Goal: Task Accomplishment & Management: Use online tool/utility

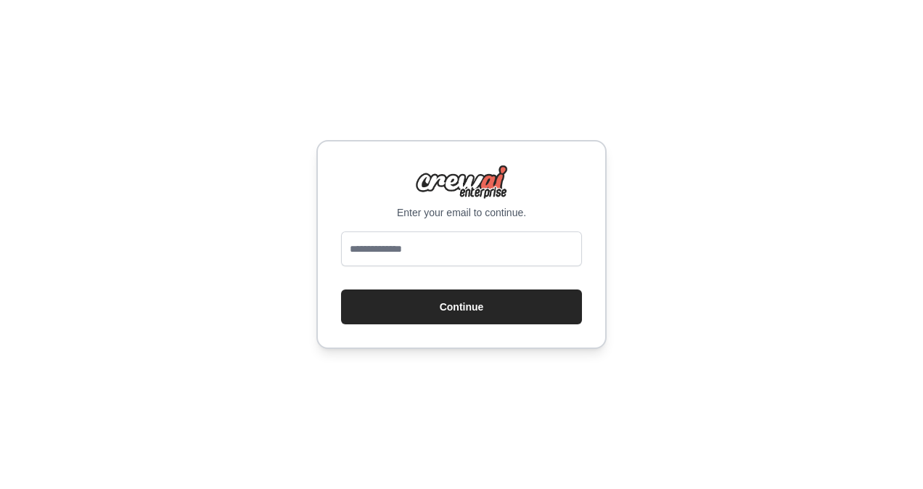
click at [418, 239] on input "email" at bounding box center [461, 248] width 241 height 35
type input "**********"
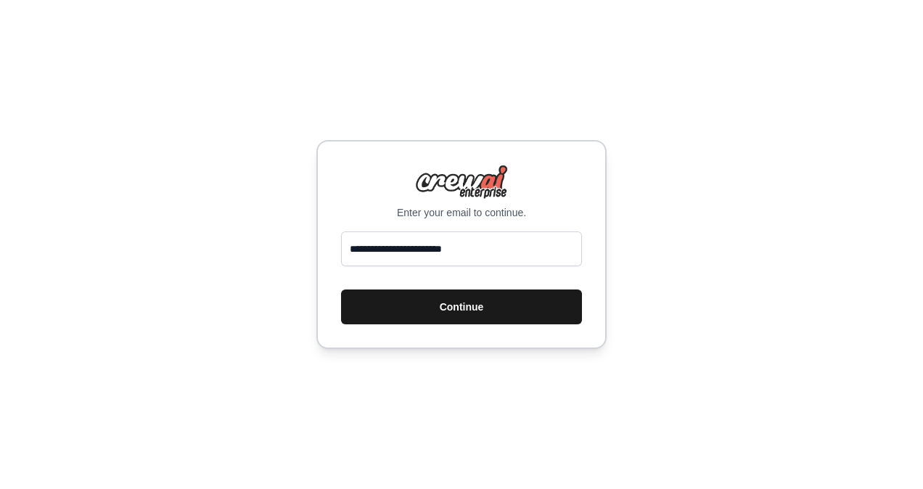
click at [477, 305] on button "Continue" at bounding box center [461, 306] width 241 height 35
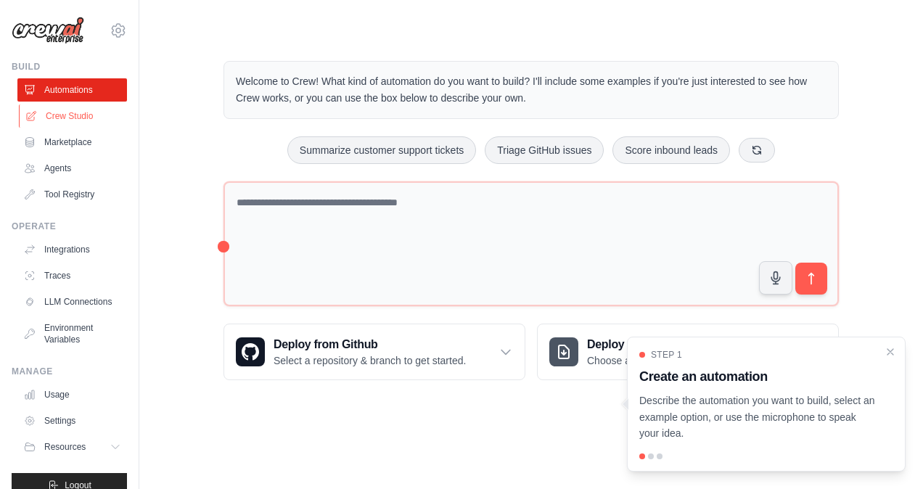
click at [83, 118] on link "Crew Studio" at bounding box center [74, 115] width 110 height 23
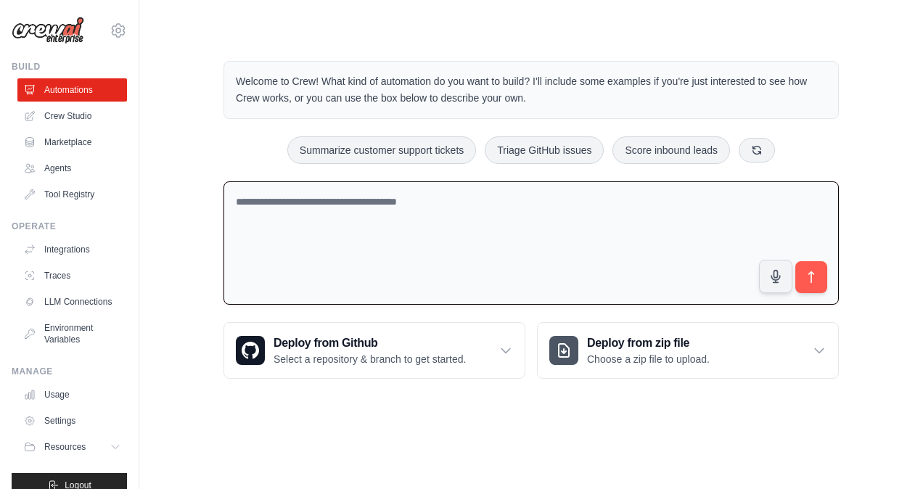
click at [452, 221] on textarea at bounding box center [530, 243] width 615 height 124
type textarea "**********"
click at [806, 283] on icon "submit" at bounding box center [811, 277] width 15 height 15
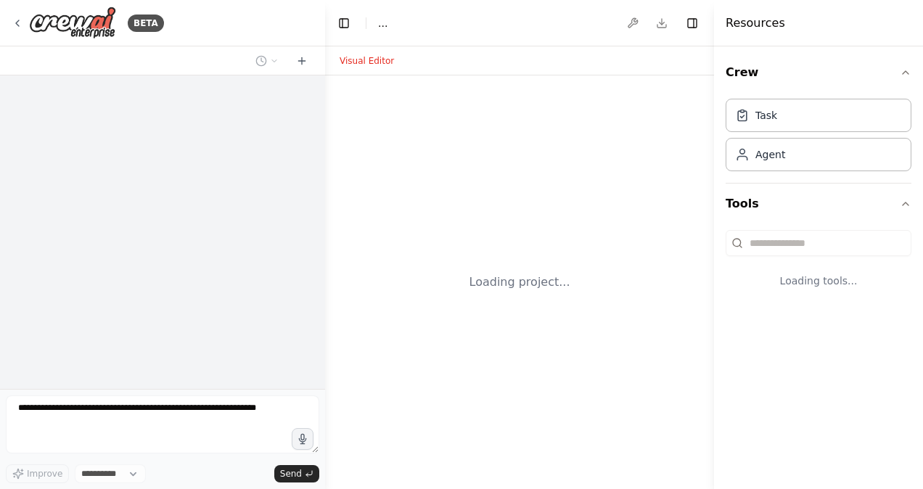
select select "****"
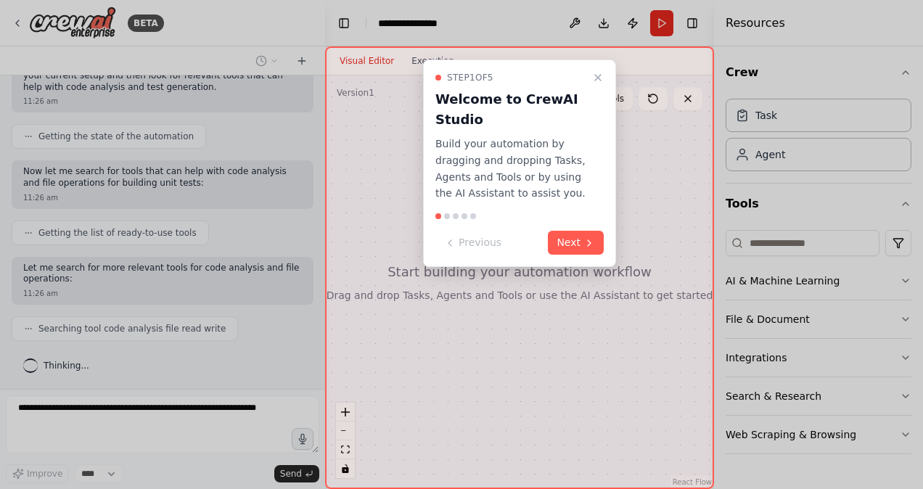
scroll to position [144, 0]
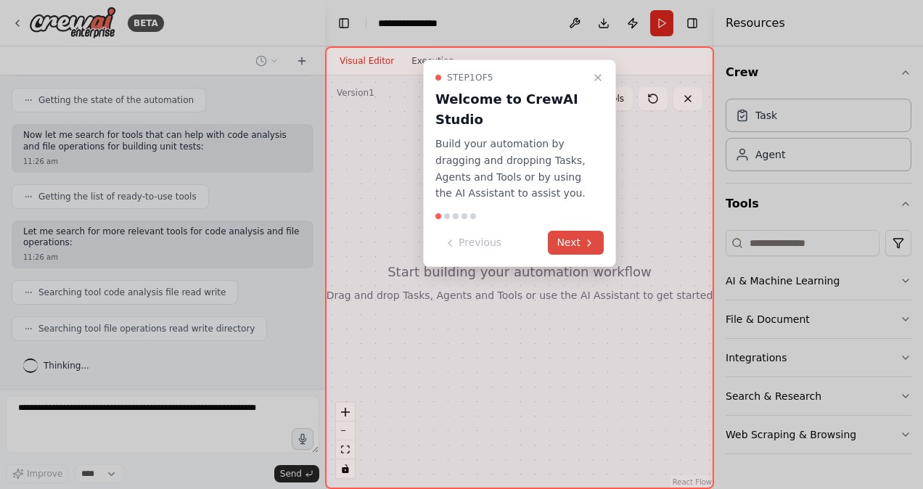
click at [577, 237] on button "Next" at bounding box center [576, 243] width 56 height 24
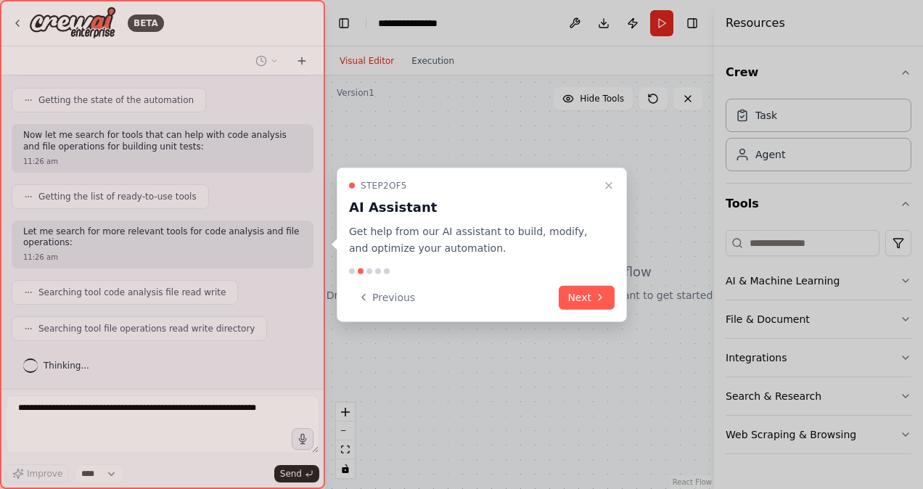
scroll to position [192, 0]
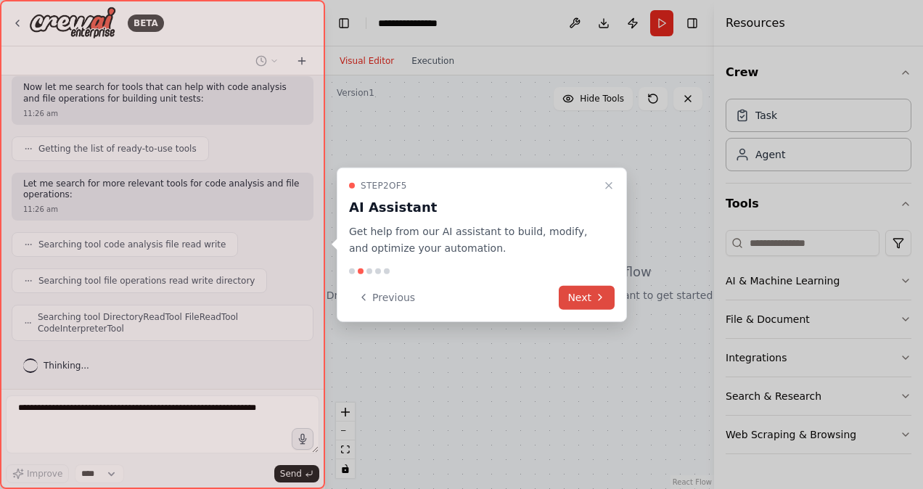
click at [580, 296] on button "Next" at bounding box center [587, 297] width 56 height 24
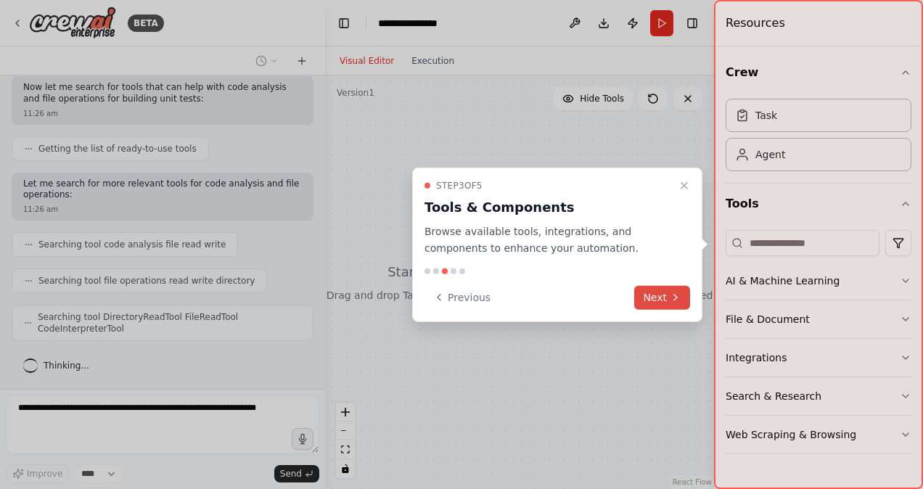
click at [662, 301] on button "Next" at bounding box center [662, 297] width 56 height 24
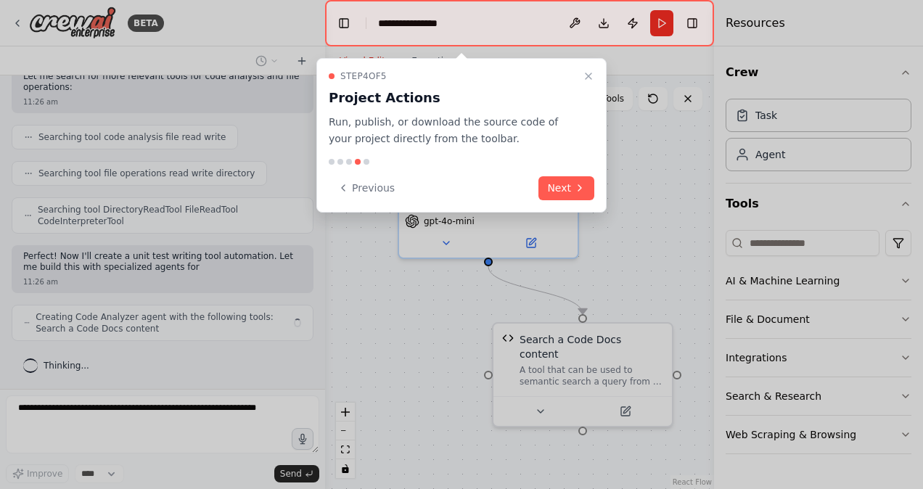
scroll to position [311, 0]
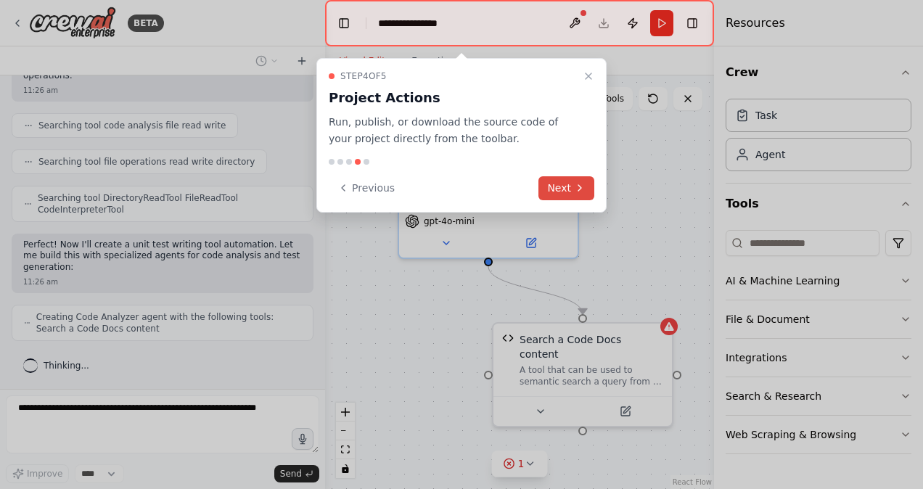
click at [558, 184] on button "Next" at bounding box center [566, 188] width 56 height 24
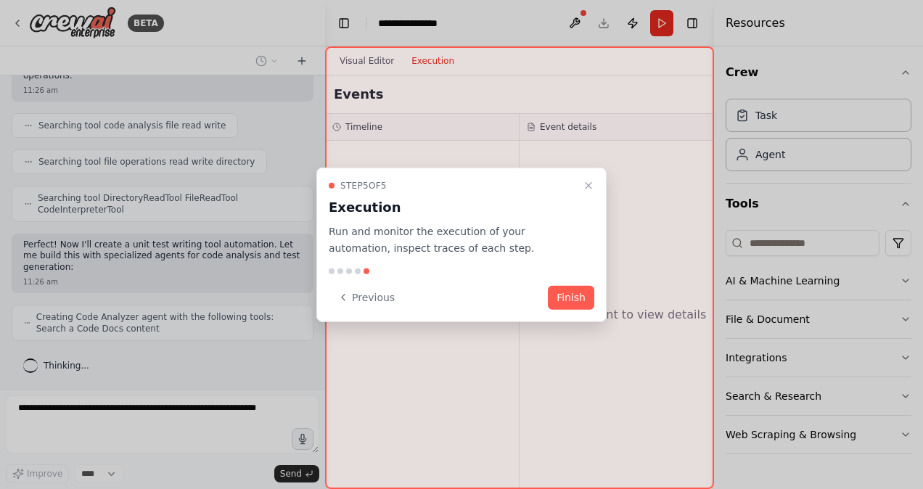
scroll to position [347, 0]
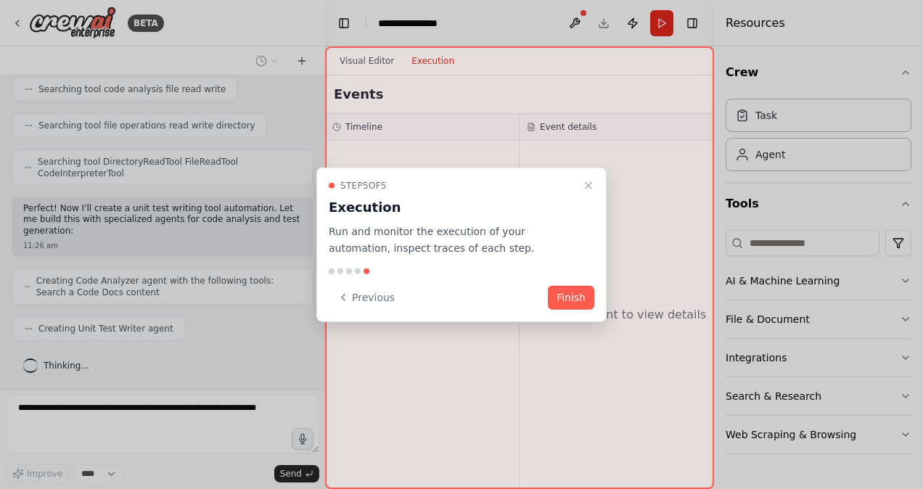
click at [577, 294] on button "Finish" at bounding box center [571, 297] width 46 height 24
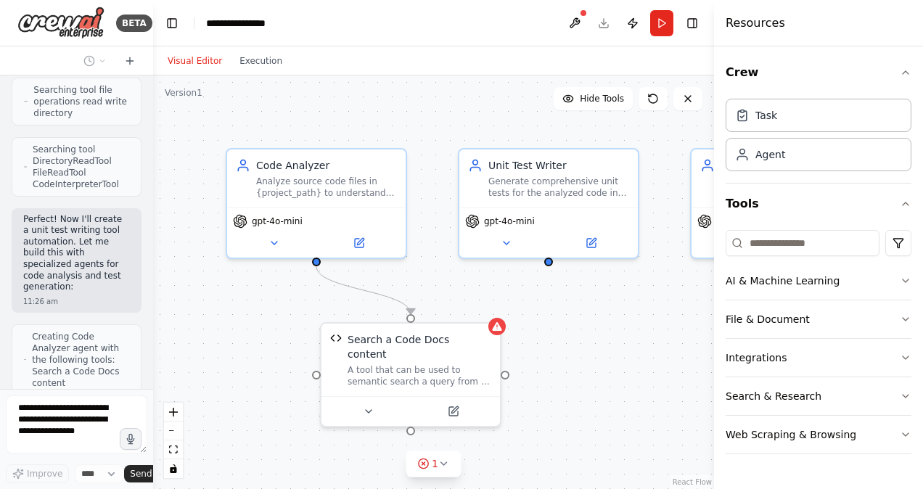
scroll to position [554, 0]
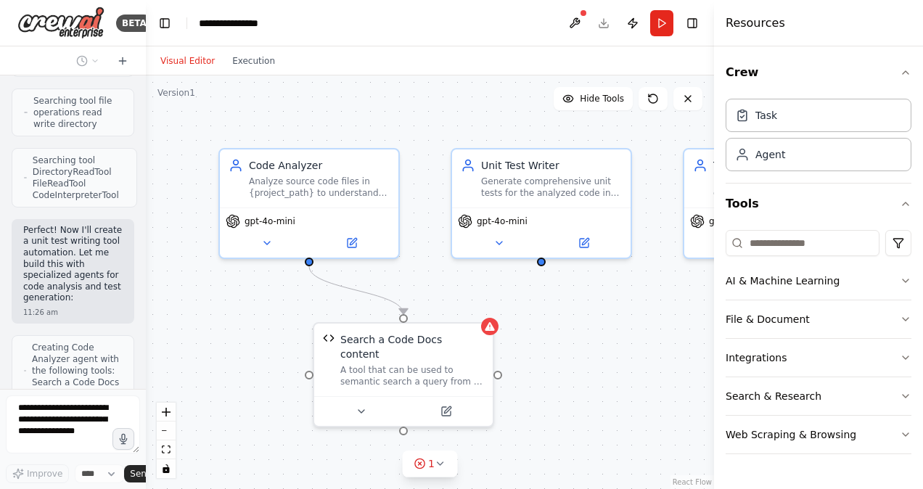
drag, startPoint x: 324, startPoint y: 96, endPoint x: 96, endPoint y: 109, distance: 228.2
click at [96, 109] on div "BETA I want to build a unit test writing tool. 11:26 am ▶ Thought process I'll …" at bounding box center [73, 244] width 146 height 489
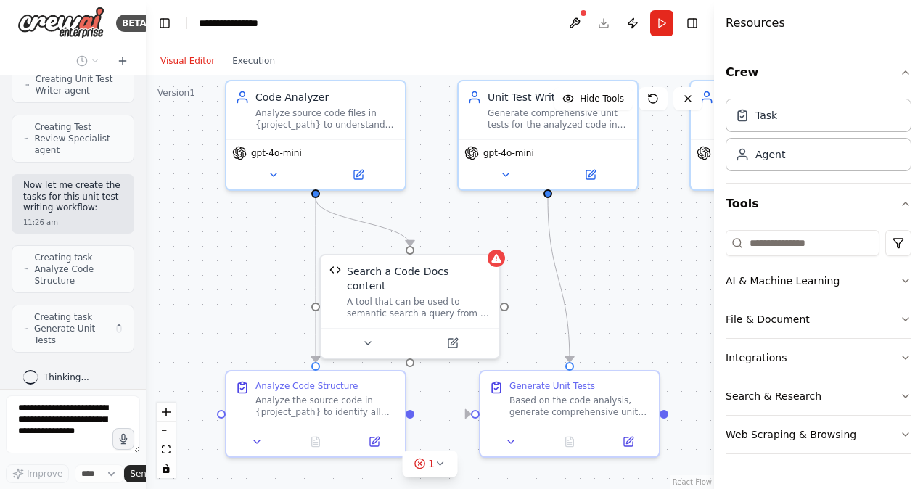
scroll to position [894, 0]
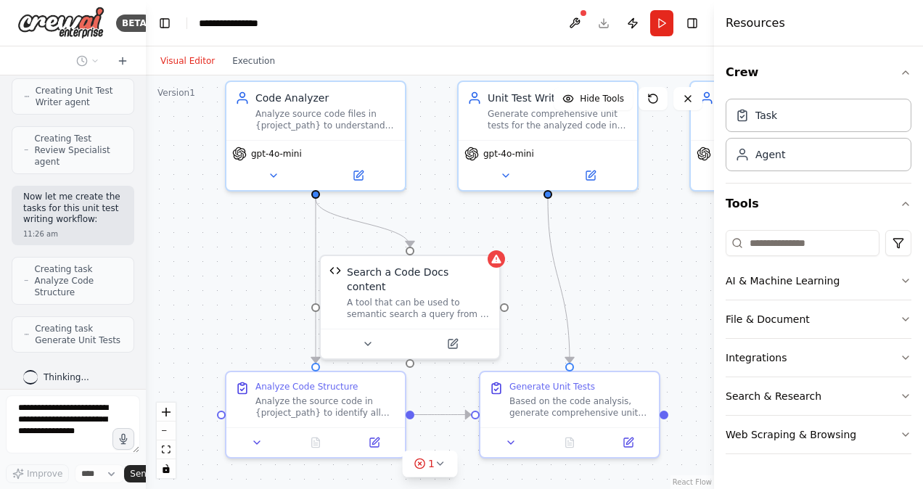
drag, startPoint x: 644, startPoint y: 326, endPoint x: 651, endPoint y: 258, distance: 67.8
click at [651, 258] on div ".deletable-edge-delete-btn { width: 20px; height: 20px; border: 0px solid #ffff…" at bounding box center [430, 281] width 568 height 413
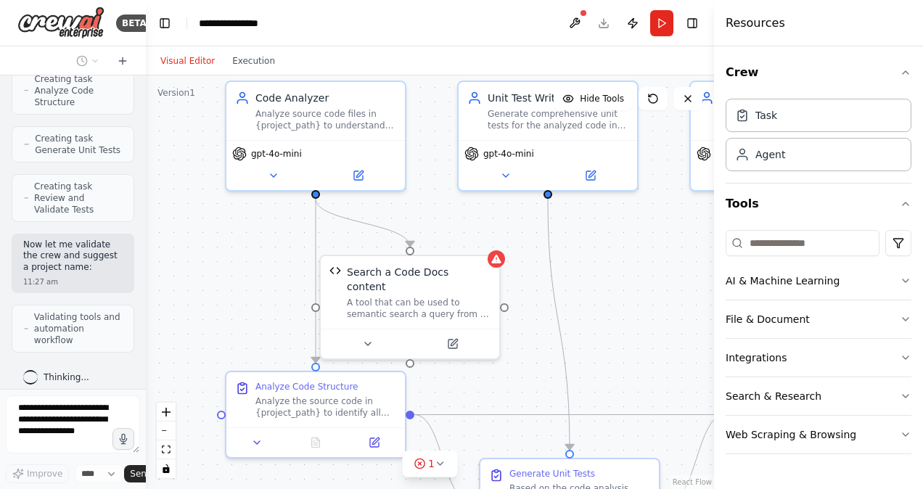
scroll to position [939, 0]
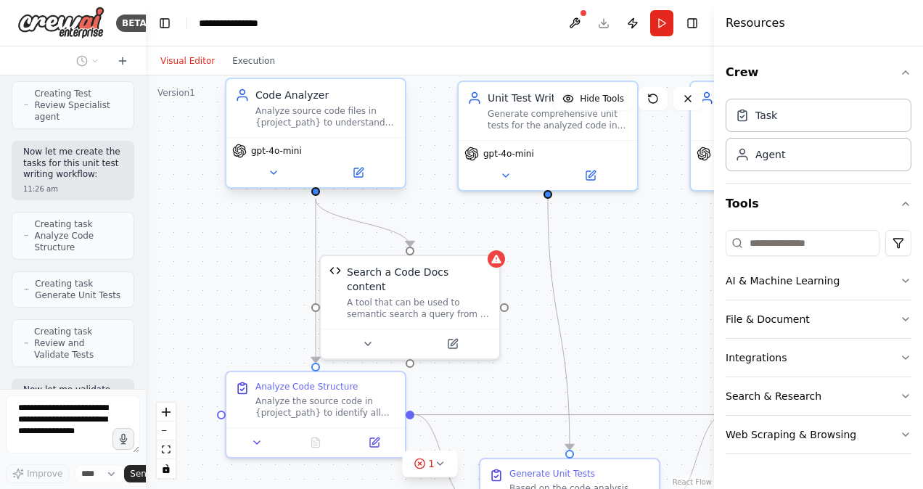
click at [266, 156] on span "gpt-4o-mini" at bounding box center [276, 151] width 51 height 12
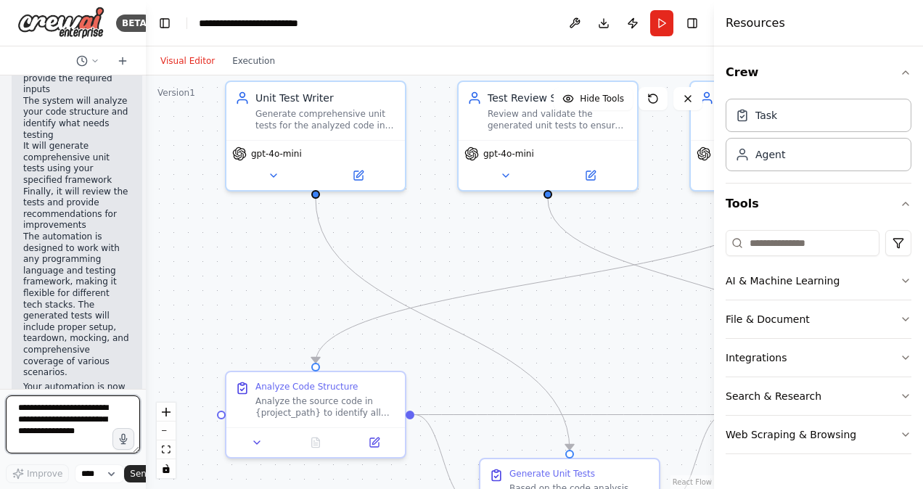
scroll to position [3855, 0]
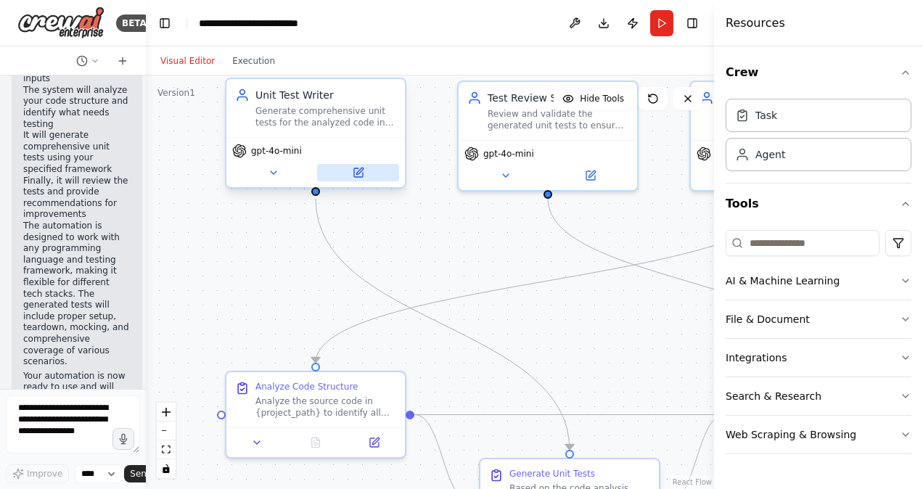
click at [359, 172] on icon at bounding box center [359, 171] width 7 height 7
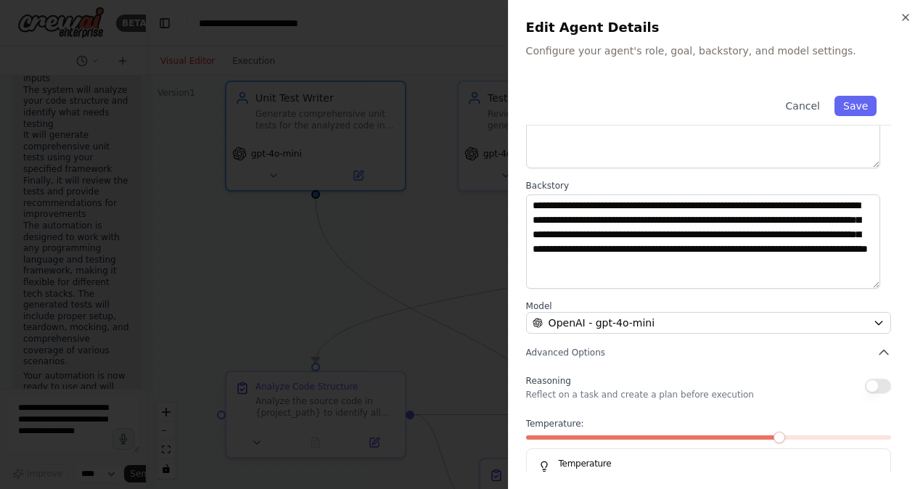
scroll to position [168, 0]
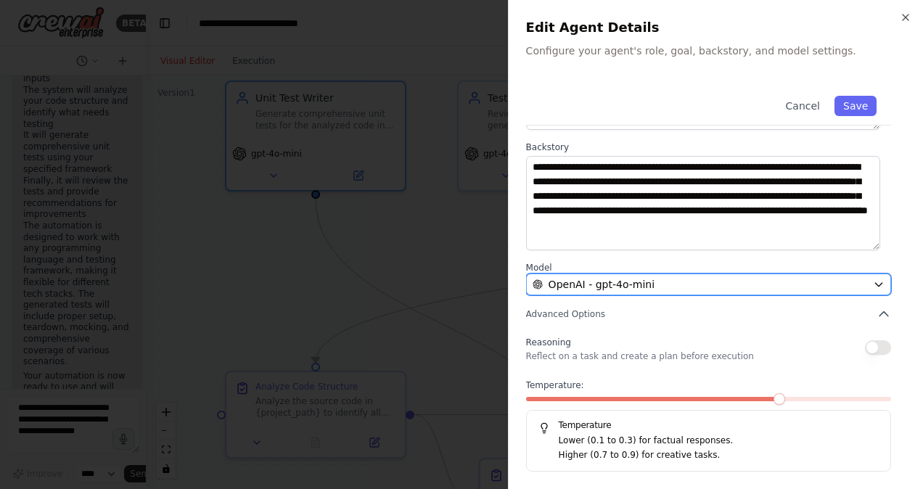
click at [612, 284] on span "OpenAI - gpt-4o-mini" at bounding box center [601, 284] width 106 height 15
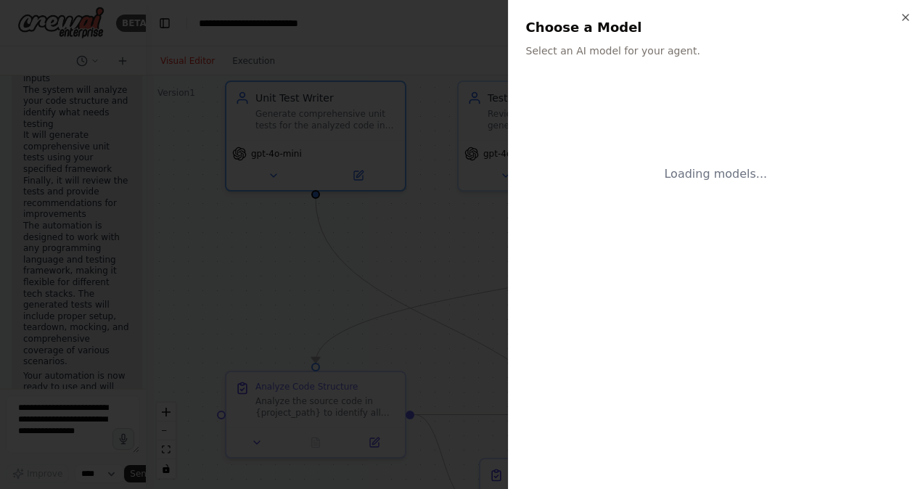
scroll to position [0, 0]
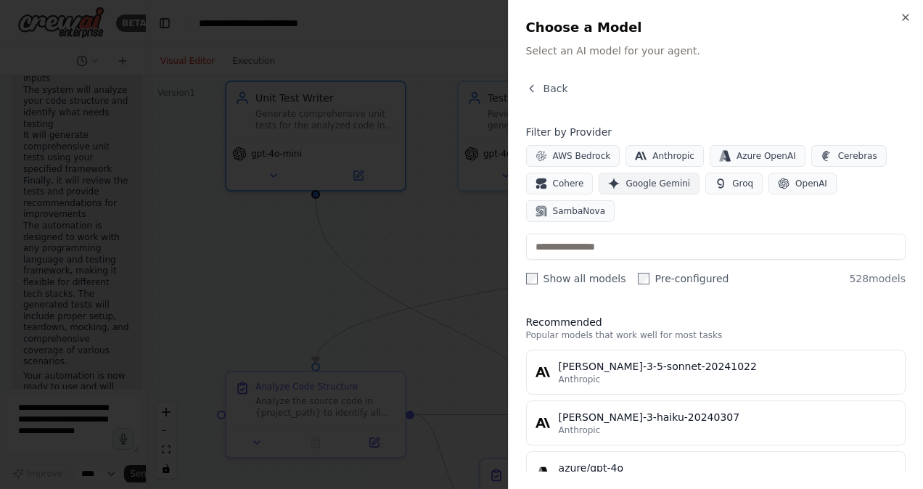
click at [643, 181] on span "Google Gemini" at bounding box center [657, 184] width 65 height 12
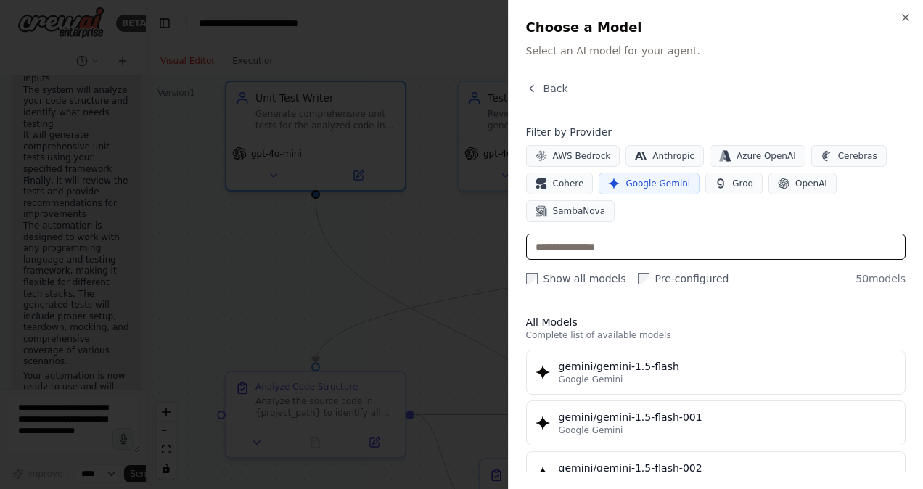
click at [605, 245] on input "text" at bounding box center [715, 247] width 379 height 26
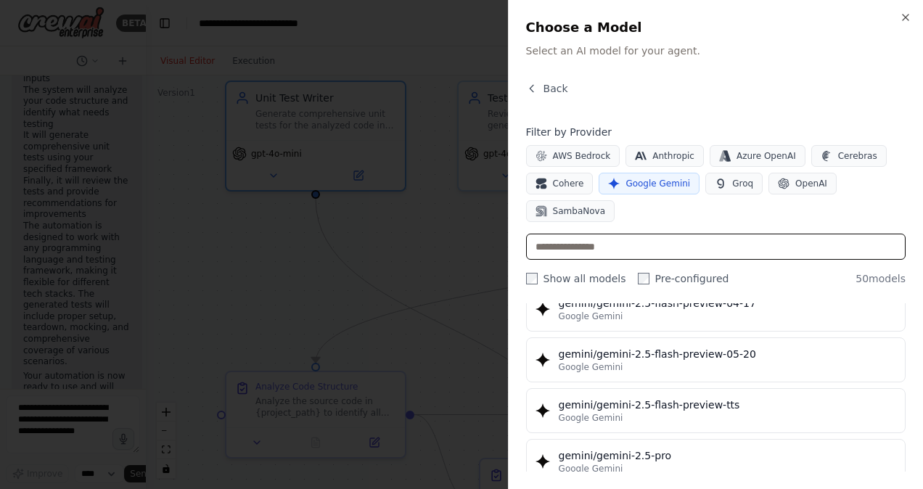
scroll to position [1451, 0]
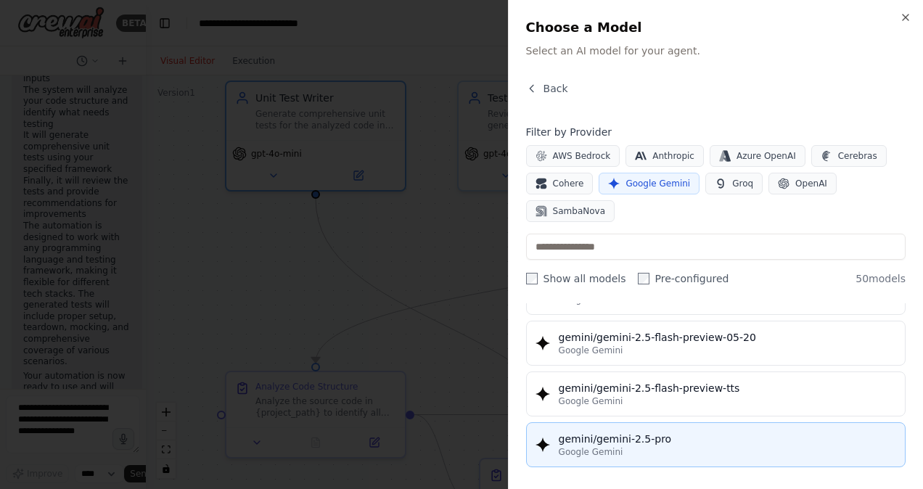
click at [629, 444] on div "gemini/gemini-2.5-pro" at bounding box center [727, 439] width 337 height 15
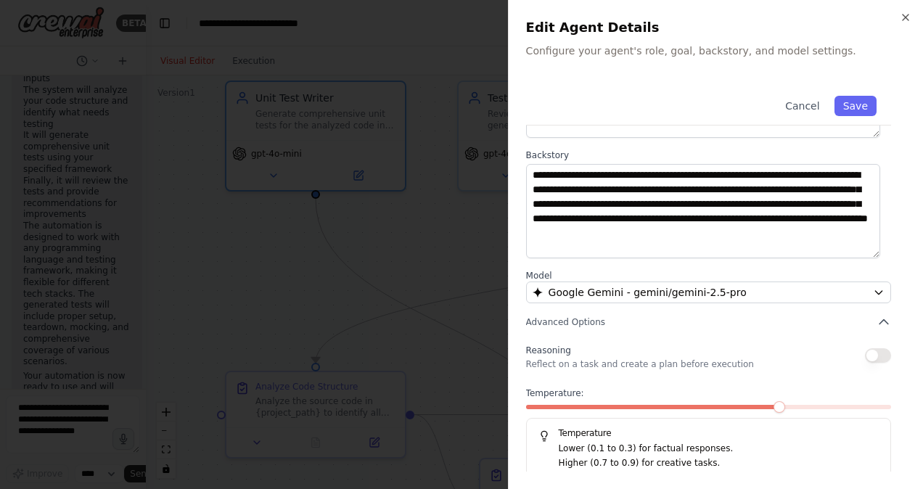
scroll to position [168, 0]
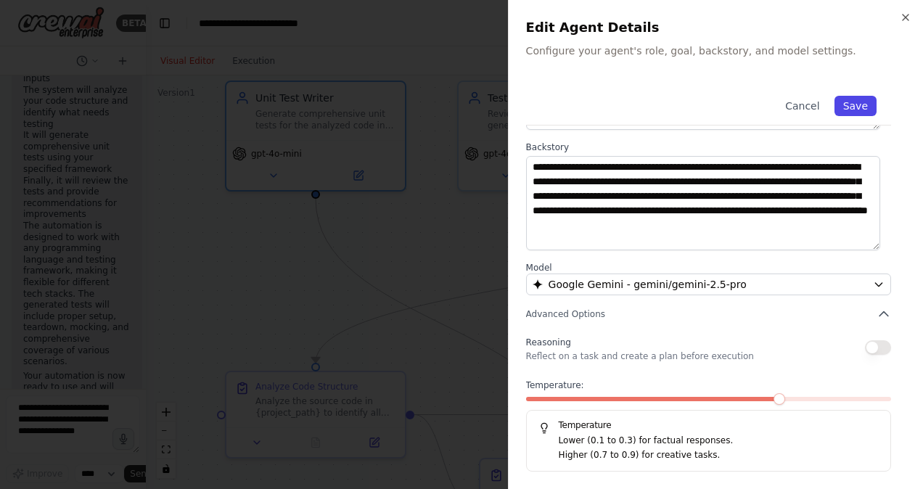
click at [853, 105] on button "Save" at bounding box center [855, 106] width 42 height 20
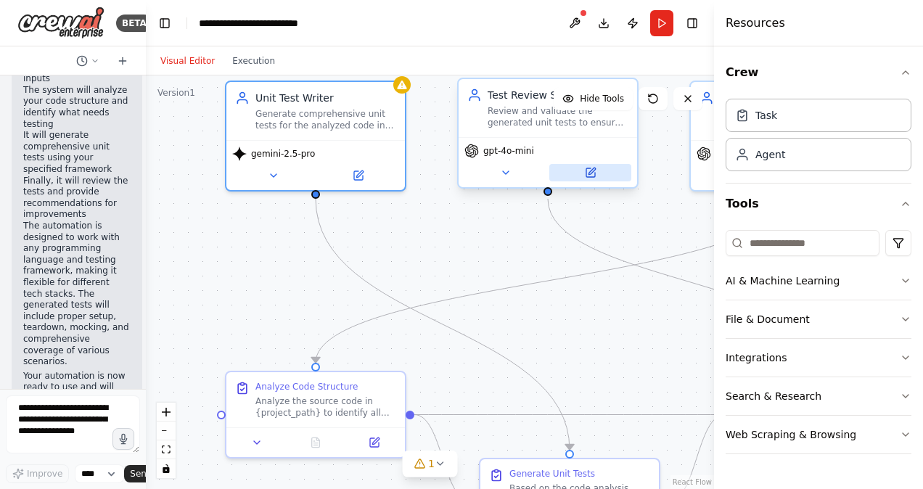
click at [593, 169] on icon at bounding box center [591, 171] width 7 height 7
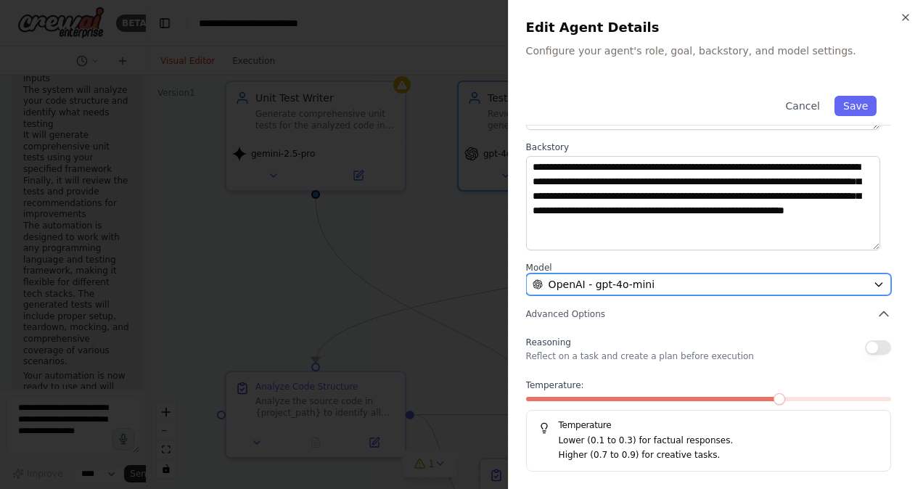
click at [622, 281] on span "OpenAI - gpt-4o-mini" at bounding box center [601, 284] width 106 height 15
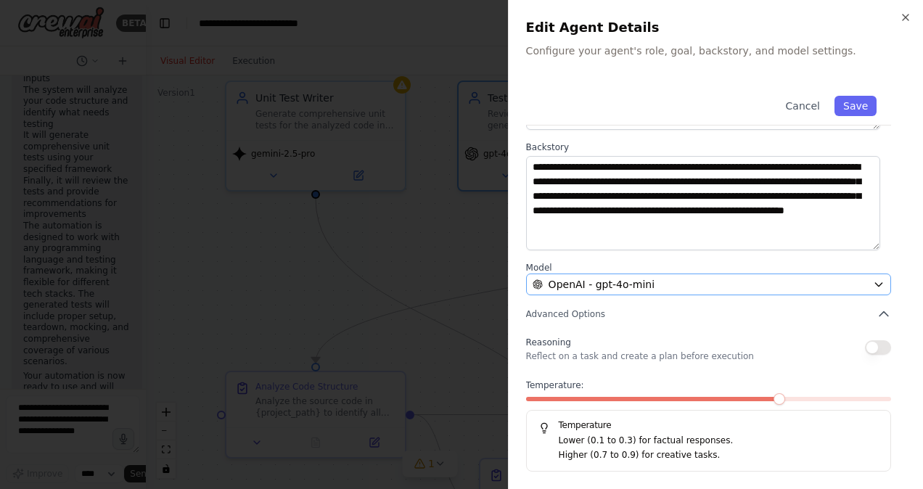
scroll to position [0, 0]
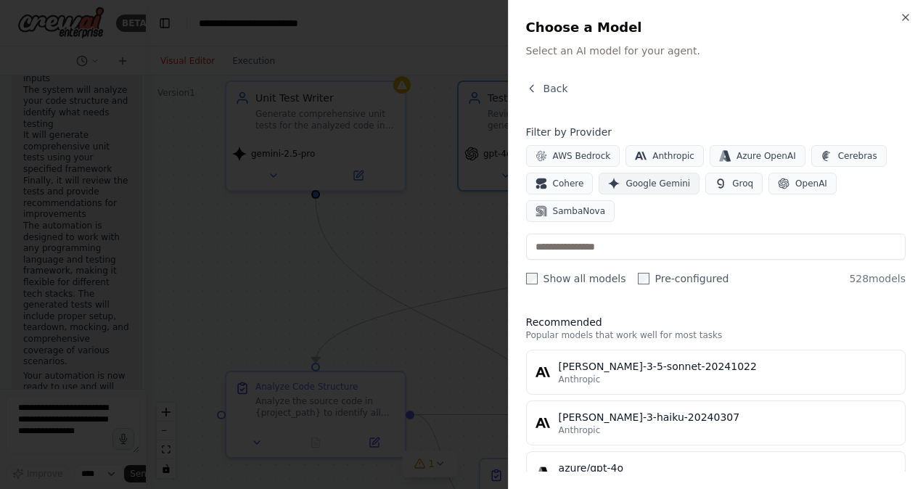
click at [659, 181] on span "Google Gemini" at bounding box center [657, 184] width 65 height 12
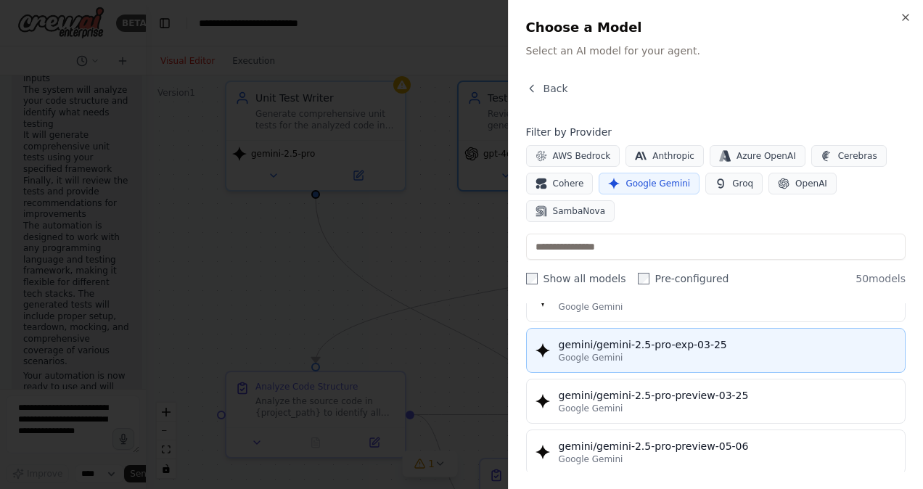
scroll to position [1523, 0]
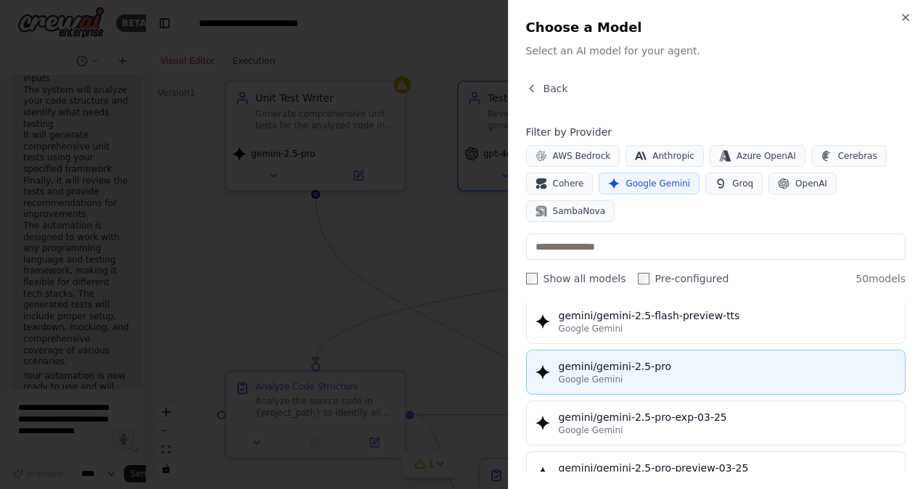
click at [662, 367] on div "gemini/gemini-2.5-pro" at bounding box center [727, 366] width 337 height 15
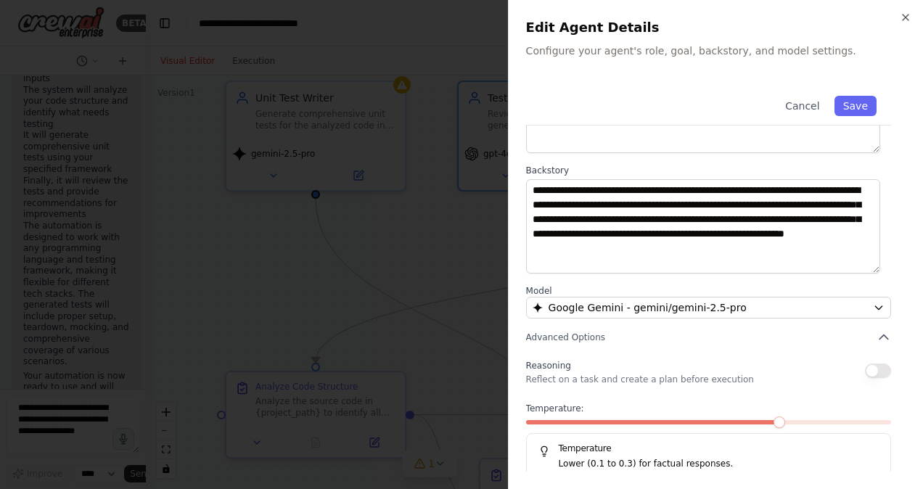
scroll to position [168, 0]
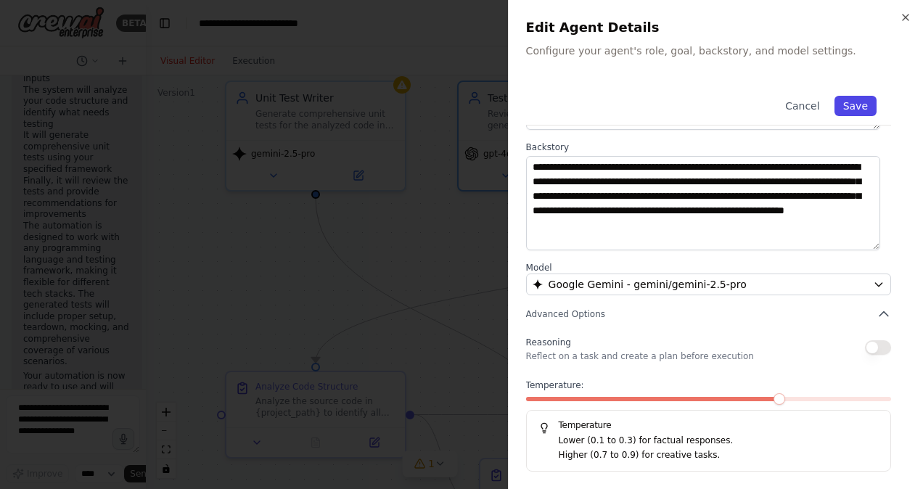
click at [855, 103] on button "Save" at bounding box center [855, 106] width 42 height 20
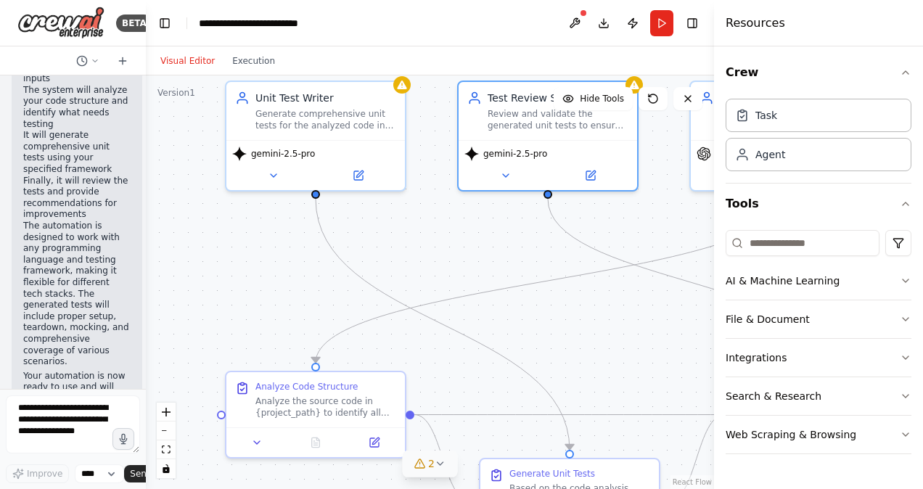
click at [430, 461] on span "2" at bounding box center [431, 463] width 7 height 15
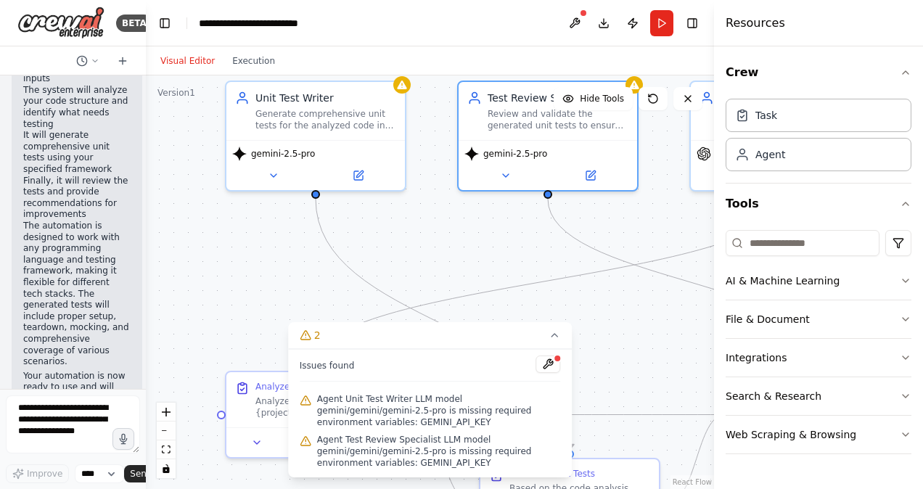
click at [522, 417] on span "Agent Unit Test Writer LLM model gemini/gemini/gemini-2.5-pro is missing requir…" at bounding box center [439, 410] width 244 height 35
click at [844, 21] on div "Resources" at bounding box center [818, 23] width 209 height 46
click at [554, 363] on div at bounding box center [557, 358] width 9 height 9
click at [549, 373] on button at bounding box center [547, 363] width 25 height 17
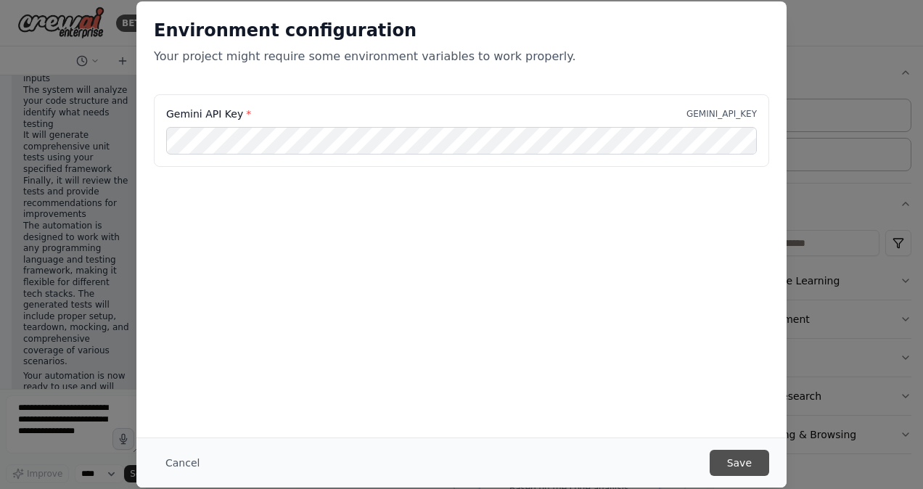
click at [736, 461] on button "Save" at bounding box center [738, 463] width 59 height 26
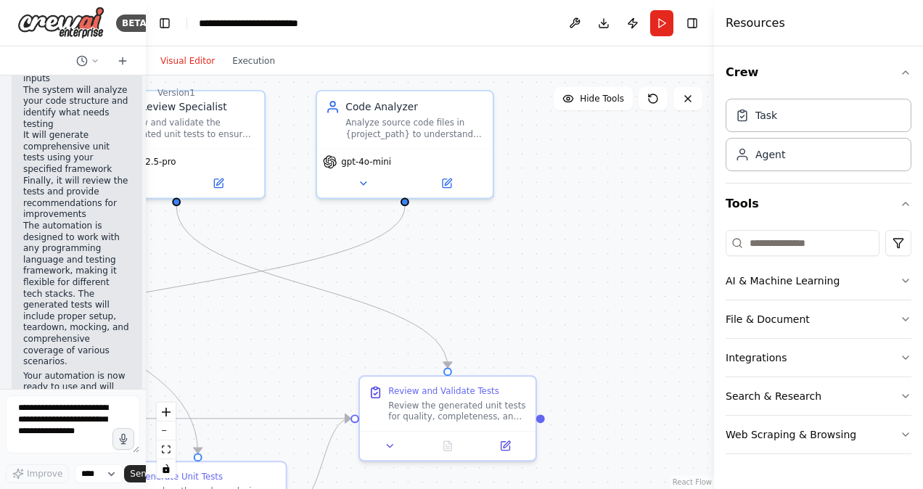
drag, startPoint x: 653, startPoint y: 332, endPoint x: 282, endPoint y: 337, distance: 370.7
click at [282, 337] on div ".deletable-edge-delete-btn { width: 20px; height: 20px; border: 0px solid #ffff…" at bounding box center [430, 281] width 568 height 413
click at [451, 181] on icon at bounding box center [447, 181] width 12 height 12
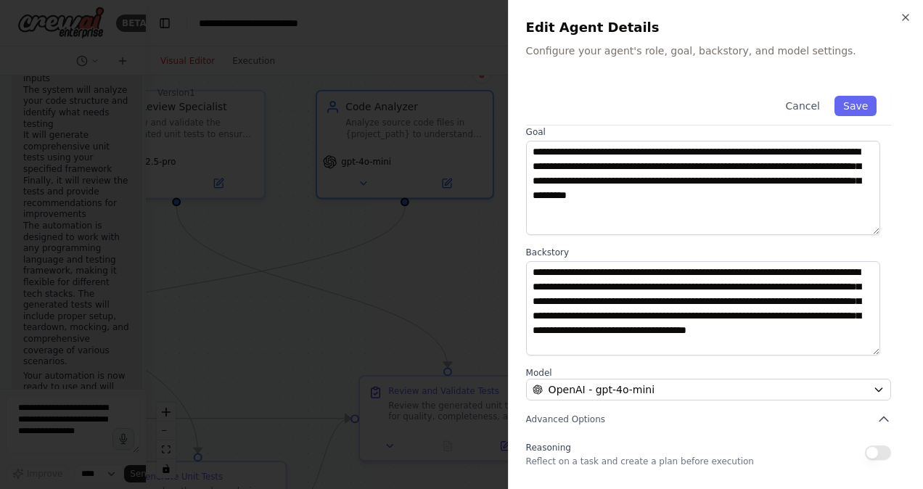
scroll to position [145, 0]
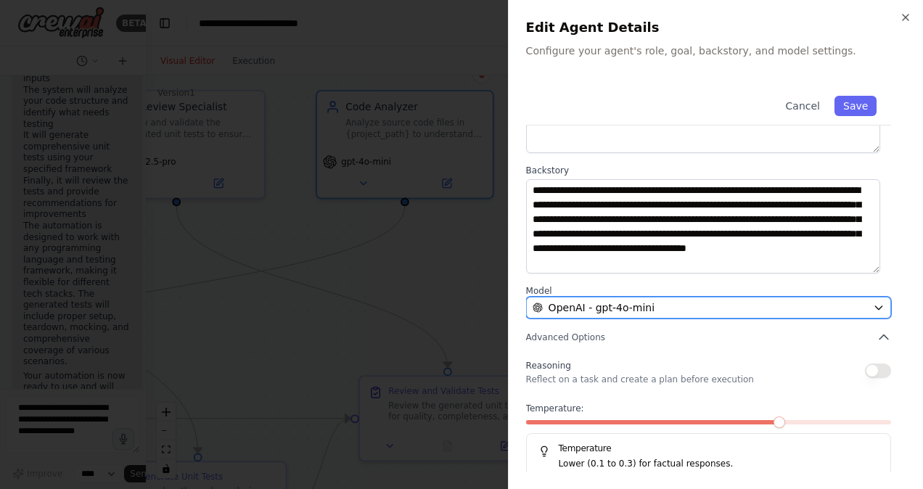
click at [618, 305] on span "OpenAI - gpt-4o-mini" at bounding box center [601, 307] width 106 height 15
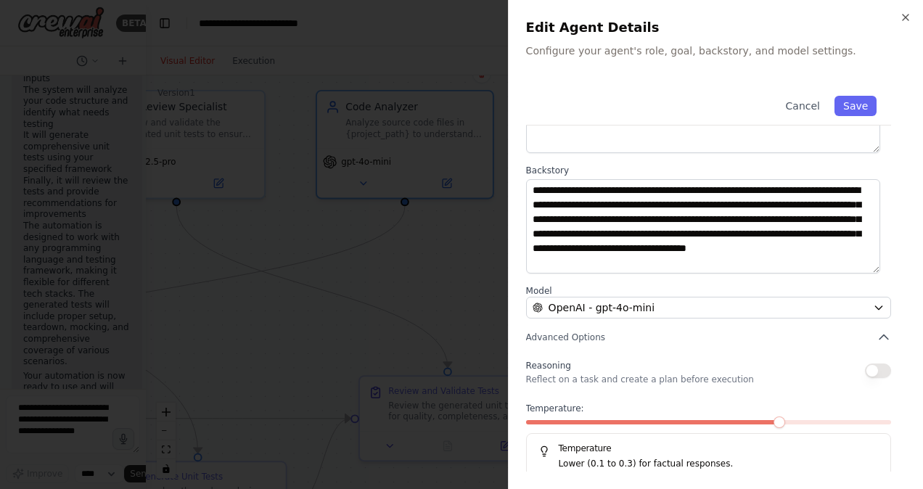
scroll to position [0, 0]
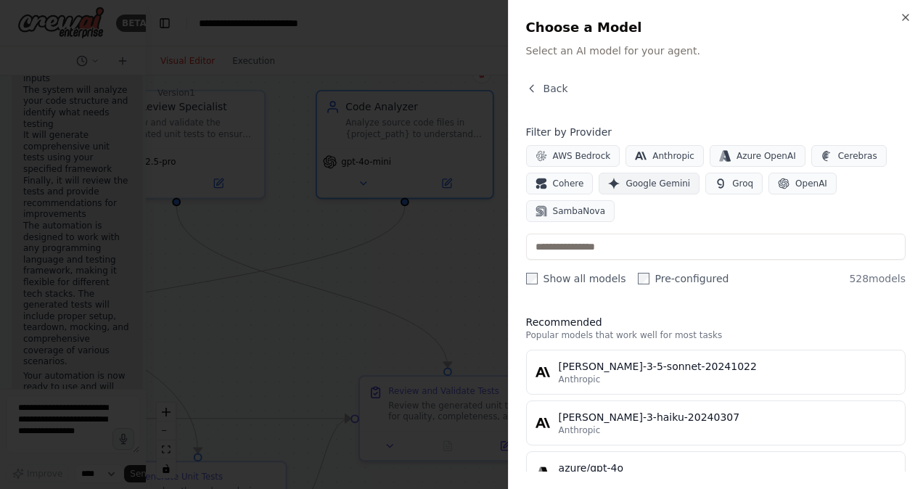
click at [655, 181] on span "Google Gemini" at bounding box center [657, 184] width 65 height 12
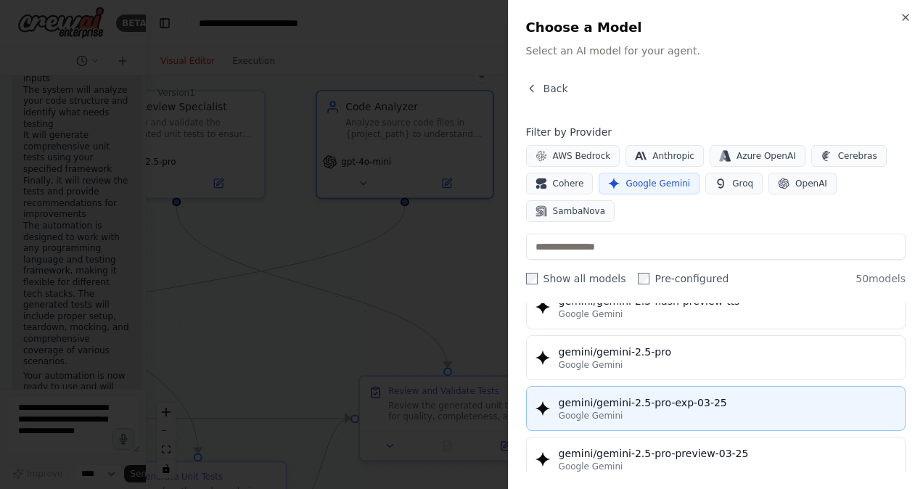
scroll to position [1523, 0]
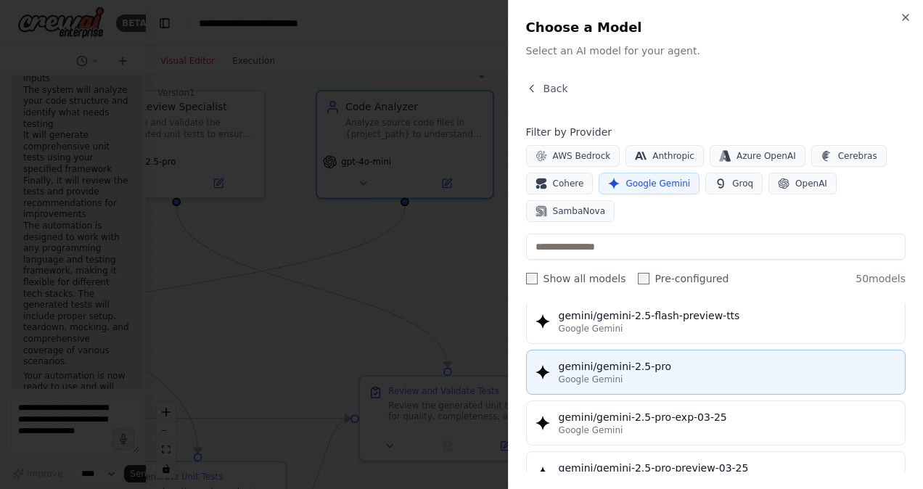
click at [659, 376] on div "Google Gemini" at bounding box center [727, 380] width 337 height 12
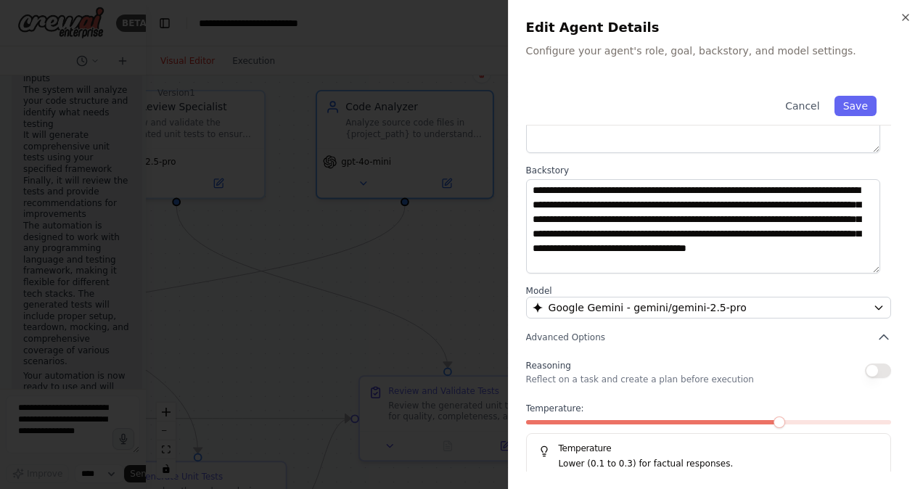
scroll to position [168, 0]
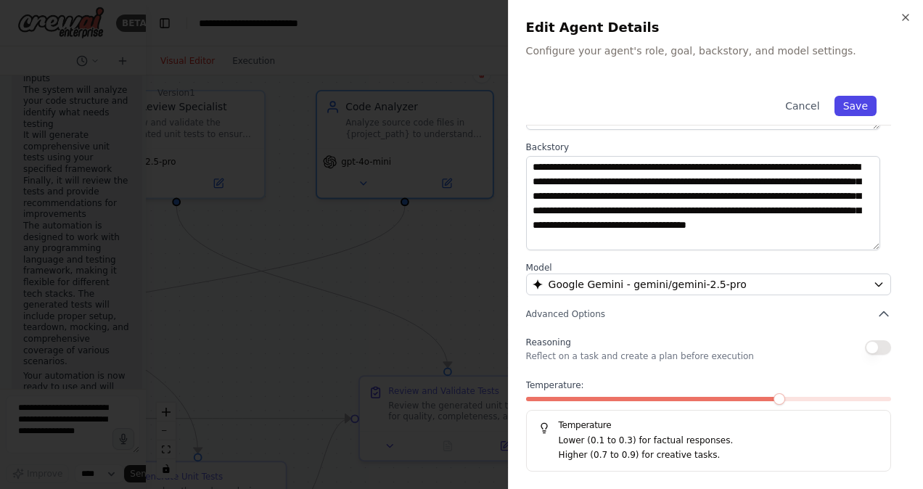
click at [842, 104] on button "Save" at bounding box center [855, 106] width 42 height 20
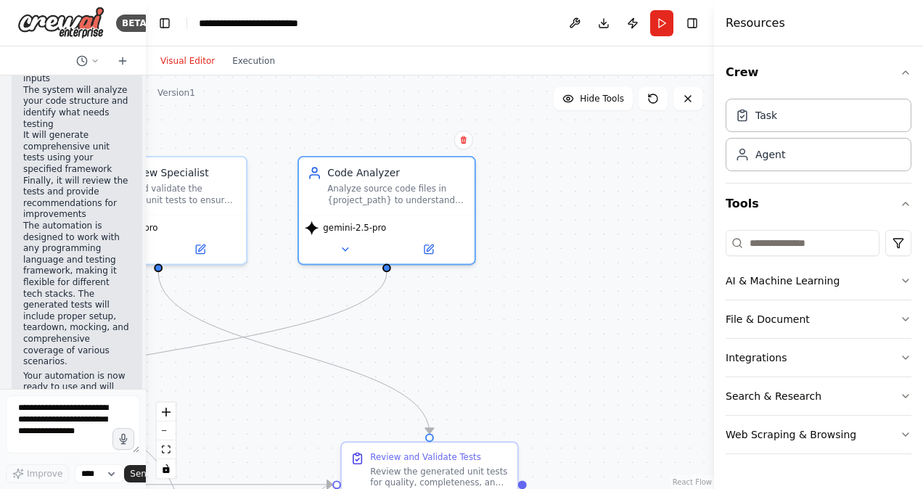
drag, startPoint x: 493, startPoint y: 281, endPoint x: 475, endPoint y: 345, distance: 65.7
click at [475, 345] on div ".deletable-edge-delete-btn { width: 20px; height: 20px; border: 0px solid #ffff…" at bounding box center [430, 281] width 568 height 413
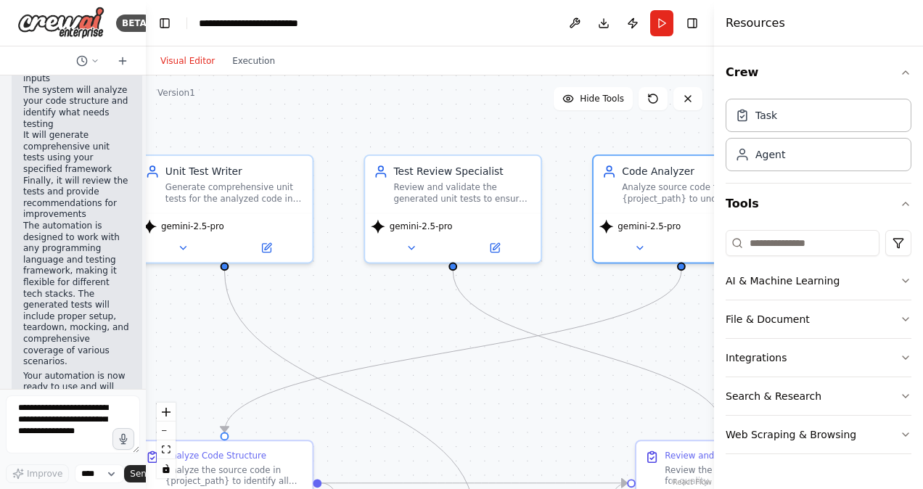
drag, startPoint x: 442, startPoint y: 333, endPoint x: 527, endPoint y: 332, distance: 85.6
click at [736, 332] on div "BETA I want to build a unit test writing tool. 11:26 am ▶ Thought process I'll …" at bounding box center [461, 244] width 923 height 489
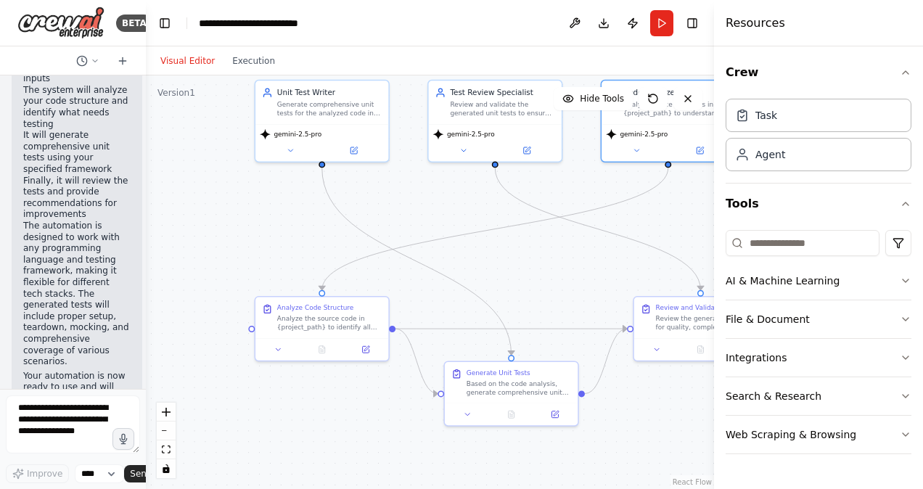
drag, startPoint x: 401, startPoint y: 271, endPoint x: 455, endPoint y: 217, distance: 75.9
click at [455, 217] on div ".deletable-edge-delete-btn { width: 20px; height: 20px; border: 0px solid #ffff…" at bounding box center [430, 281] width 568 height 413
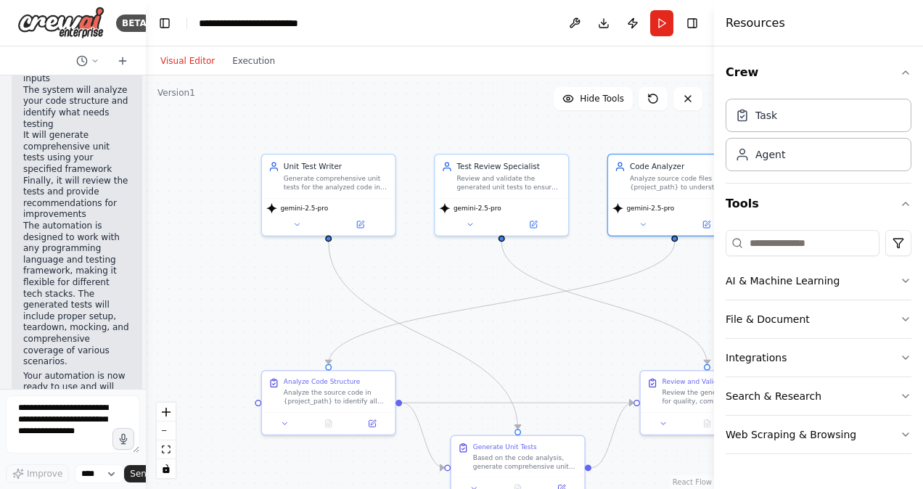
drag, startPoint x: 292, startPoint y: 215, endPoint x: 299, endPoint y: 288, distance: 73.6
click at [299, 289] on div ".deletable-edge-delete-btn { width: 20px; height: 20px; border: 0px solid #ffff…" at bounding box center [430, 281] width 568 height 413
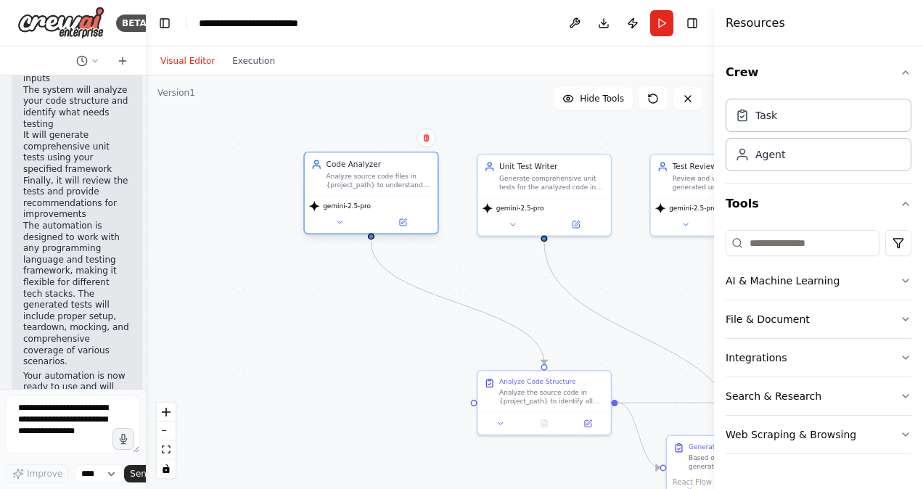
drag, startPoint x: 644, startPoint y: 165, endPoint x: 342, endPoint y: 168, distance: 302.5
click at [342, 168] on div "Code Analyzer" at bounding box center [378, 164] width 105 height 11
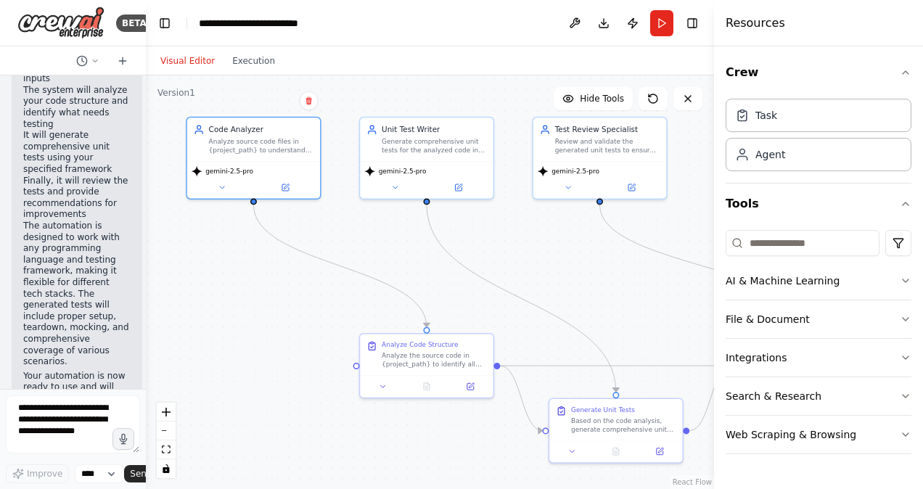
drag, startPoint x: 400, startPoint y: 374, endPoint x: 284, endPoint y: 343, distance: 120.2
click at [284, 343] on div ".deletable-edge-delete-btn { width: 20px; height: 20px; border: 0px solid #ffff…" at bounding box center [430, 281] width 568 height 413
click at [262, 136] on div "Analyze source code files in {project_path} to understand the structure, functi…" at bounding box center [261, 143] width 105 height 17
click at [272, 145] on div "Analyze source code files in {project_path} to understand the structure, functi…" at bounding box center [261, 143] width 105 height 17
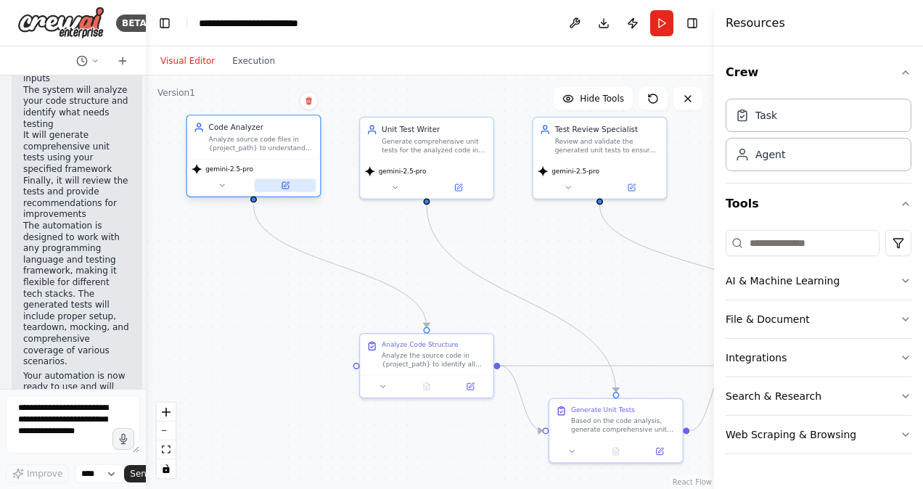
click at [292, 186] on button at bounding box center [285, 185] width 61 height 13
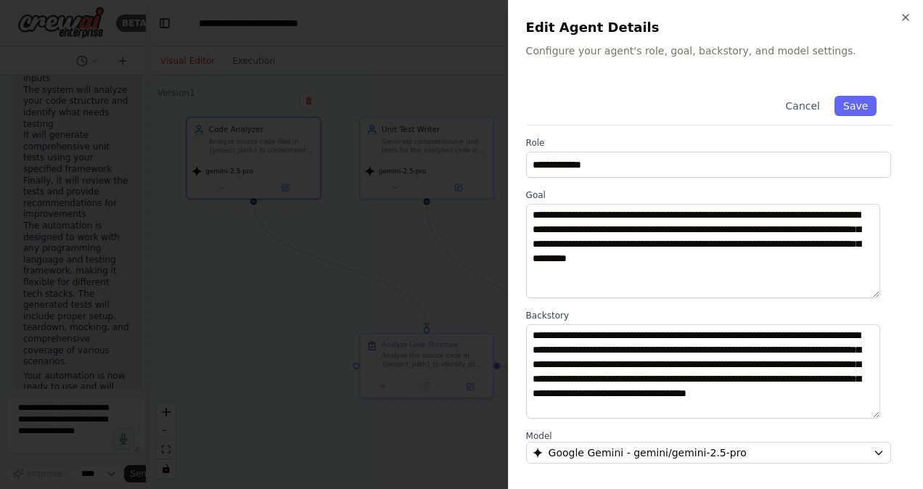
scroll to position [73, 0]
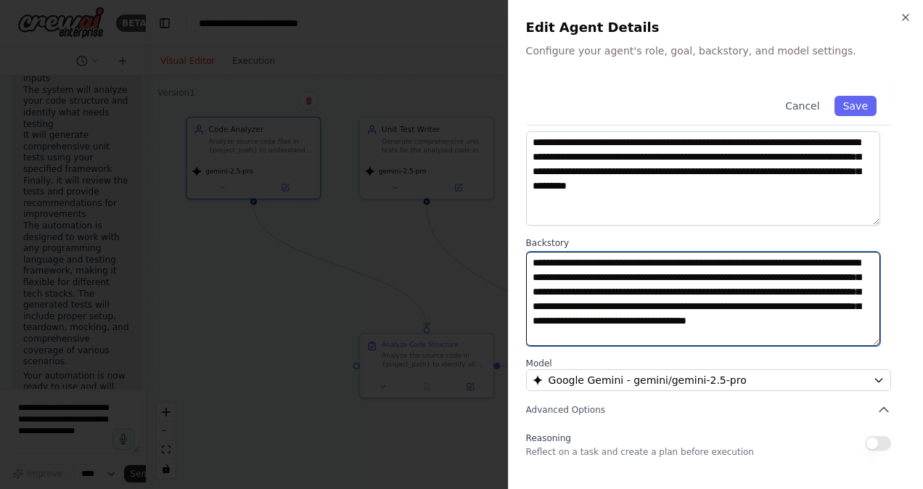
drag, startPoint x: 587, startPoint y: 324, endPoint x: 713, endPoint y: 332, distance: 126.5
click at [713, 332] on textarea "**********" at bounding box center [703, 299] width 354 height 94
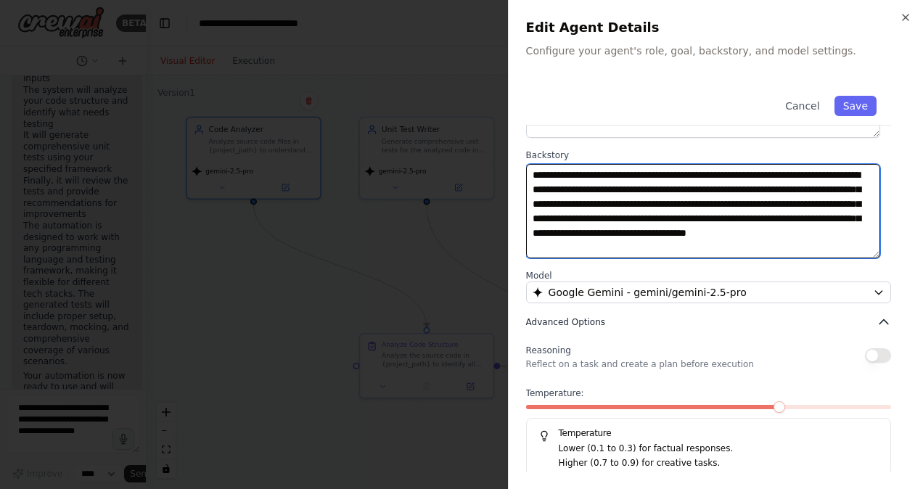
scroll to position [168, 0]
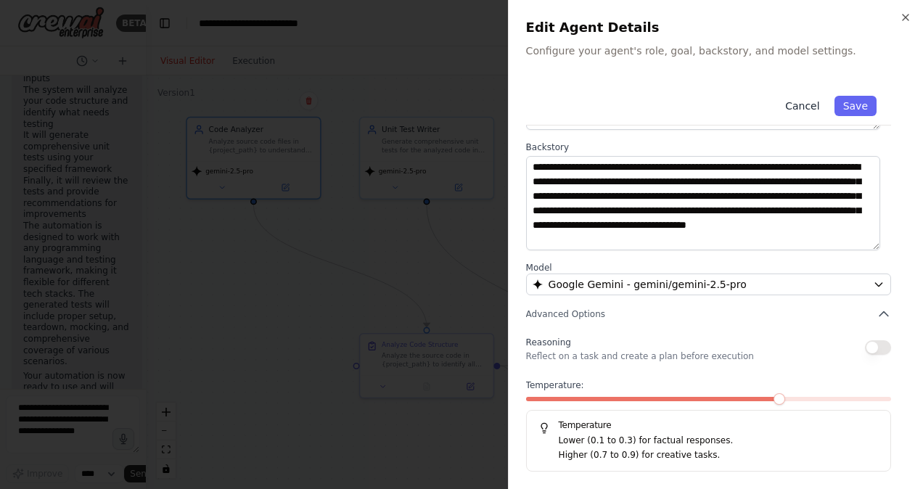
click at [796, 102] on button "Cancel" at bounding box center [802, 106] width 52 height 20
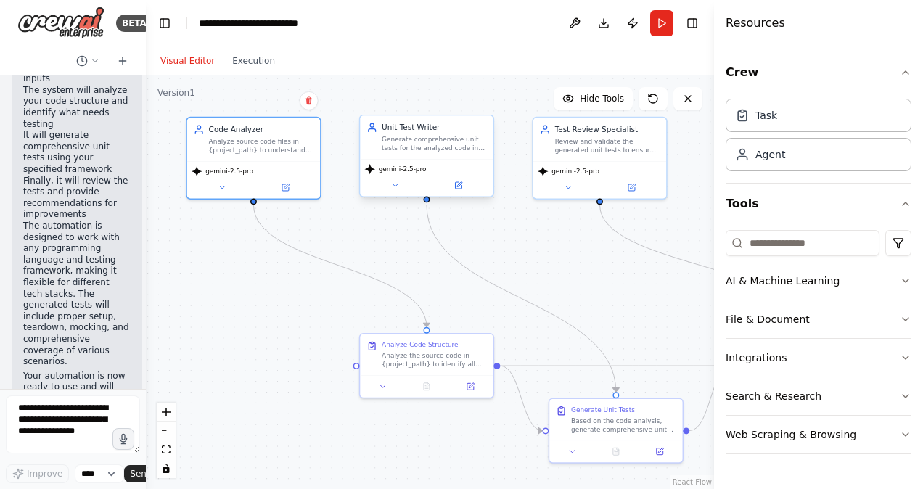
click at [404, 139] on div "Generate comprehensive unit tests for the analyzed code in {programming_languag…" at bounding box center [434, 143] width 105 height 17
click at [463, 189] on button at bounding box center [457, 185] width 61 height 13
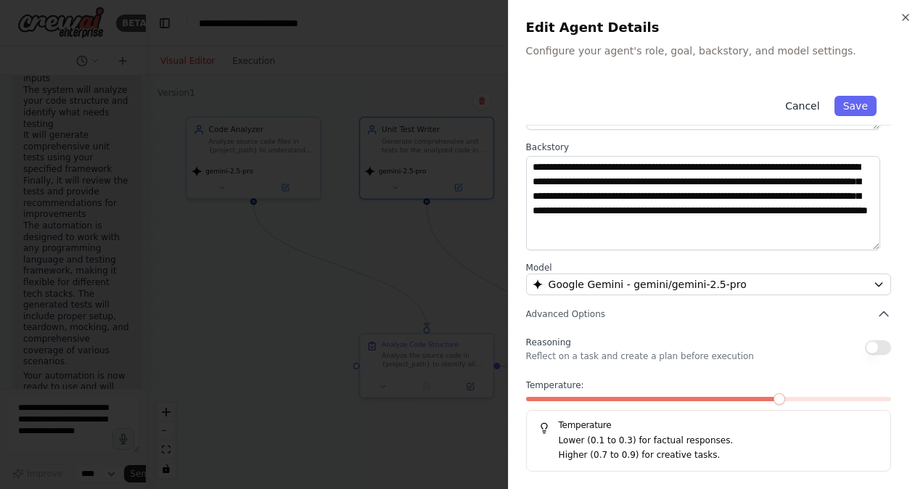
click at [797, 105] on button "Cancel" at bounding box center [802, 106] width 52 height 20
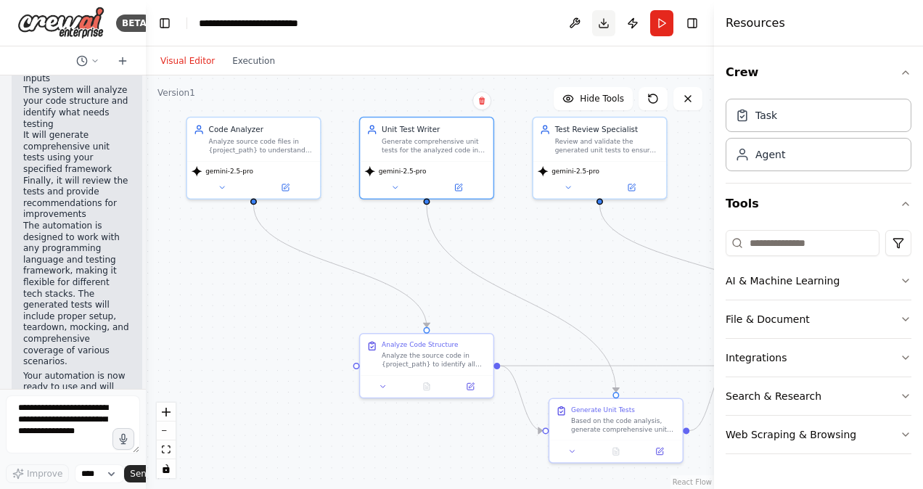
click at [603, 27] on button "Download" at bounding box center [603, 23] width 23 height 26
click at [664, 23] on button "Run" at bounding box center [661, 23] width 23 height 26
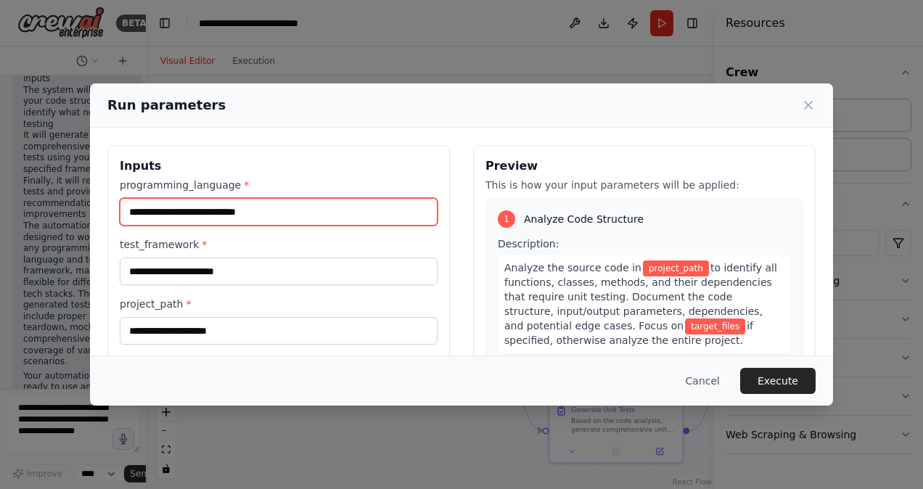
click at [221, 208] on input "programming_language *" at bounding box center [279, 212] width 318 height 28
type input "******"
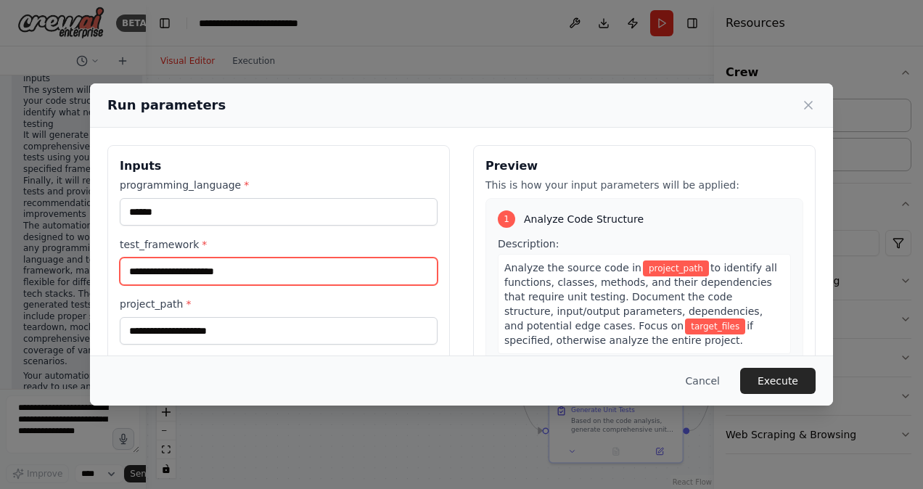
click at [173, 266] on input "test_framework *" at bounding box center [279, 272] width 318 height 28
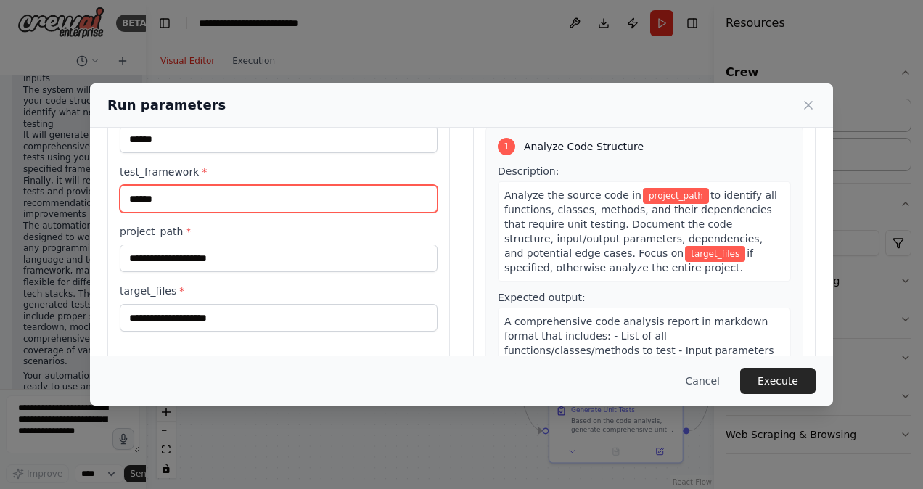
type input "******"
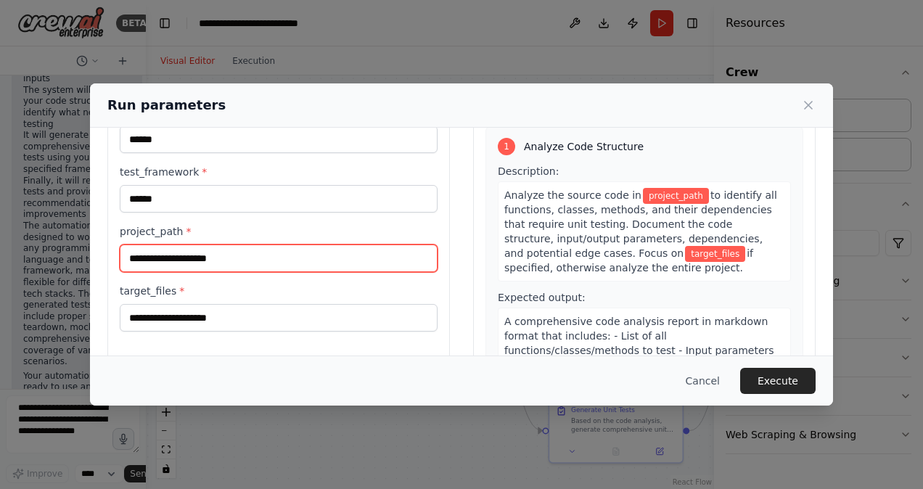
click at [179, 261] on input "project_path *" at bounding box center [279, 258] width 318 height 28
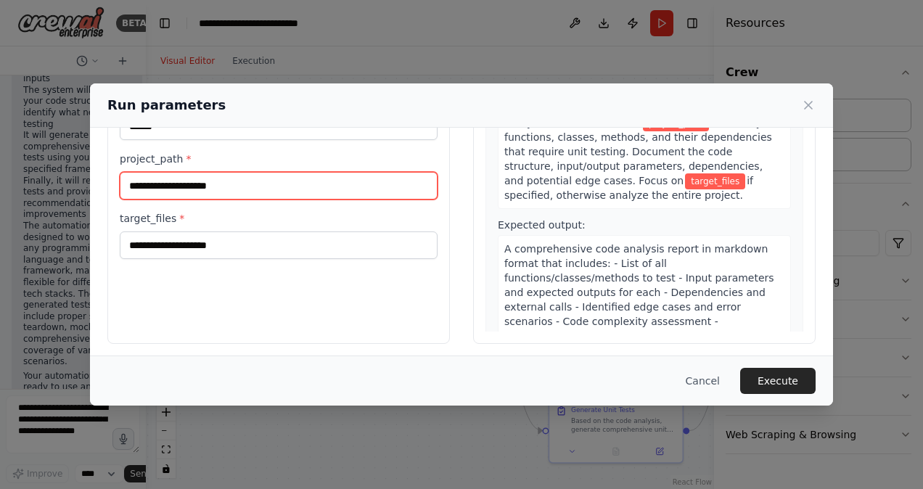
paste input "**********"
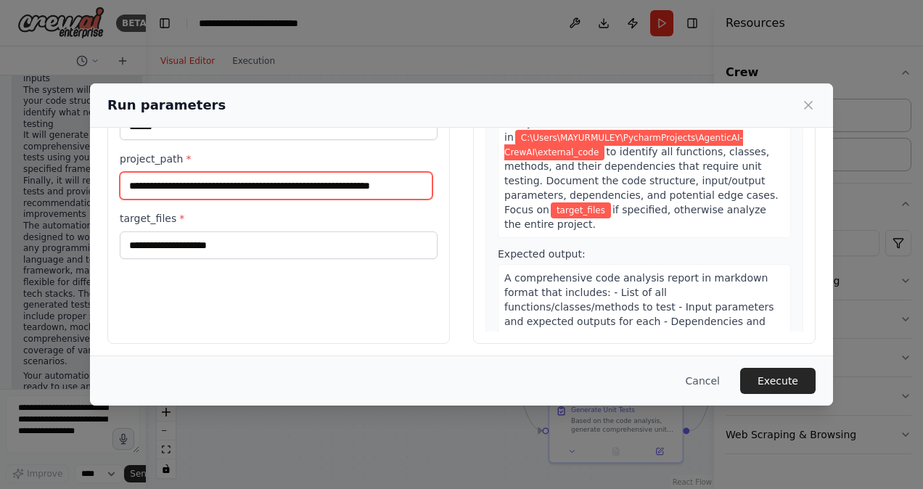
type input "**********"
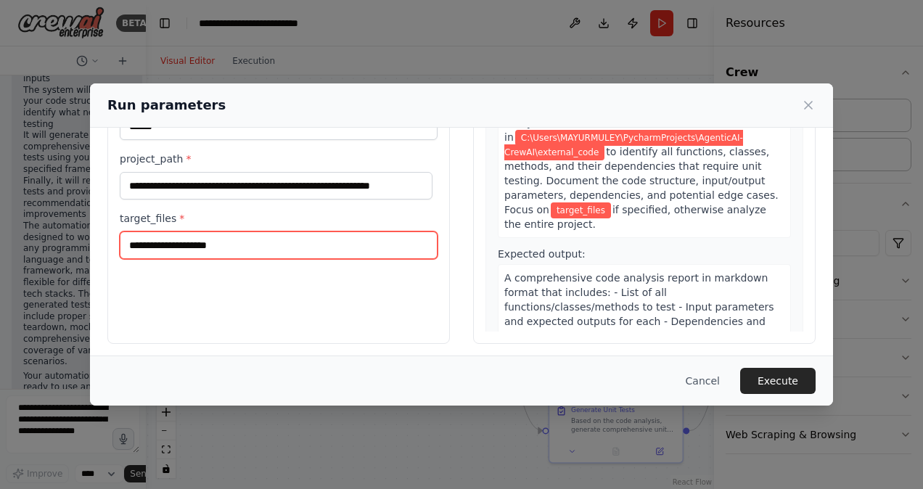
scroll to position [0, 0]
click at [190, 247] on input "target_files *" at bounding box center [279, 245] width 318 height 28
paste input "********"
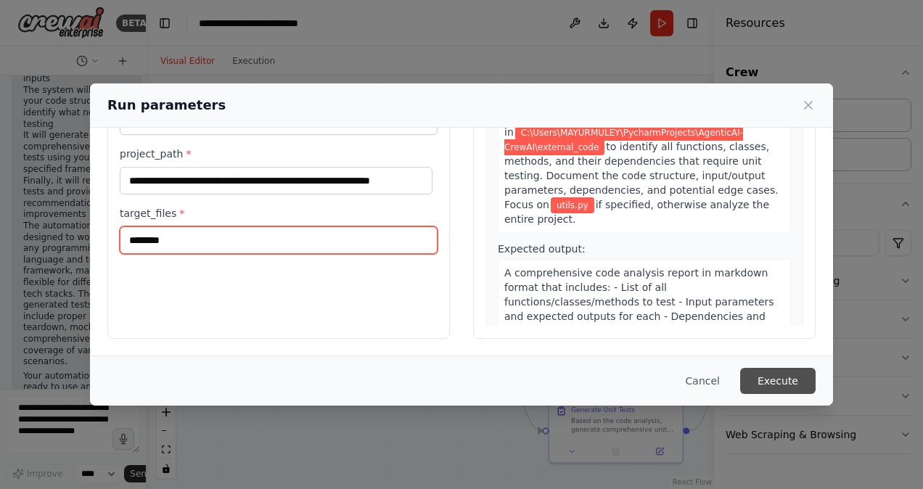
type input "********"
click at [792, 381] on button "Execute" at bounding box center [777, 381] width 75 height 26
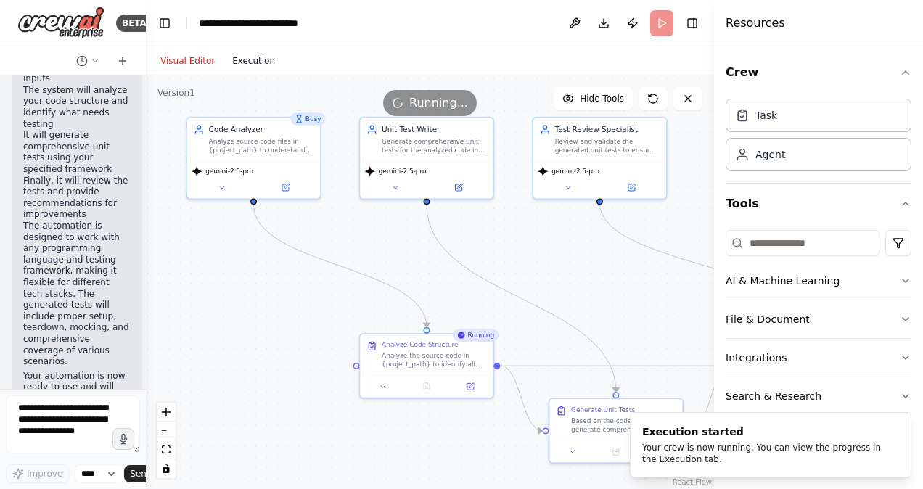
click at [246, 61] on button "Execution" at bounding box center [253, 60] width 60 height 17
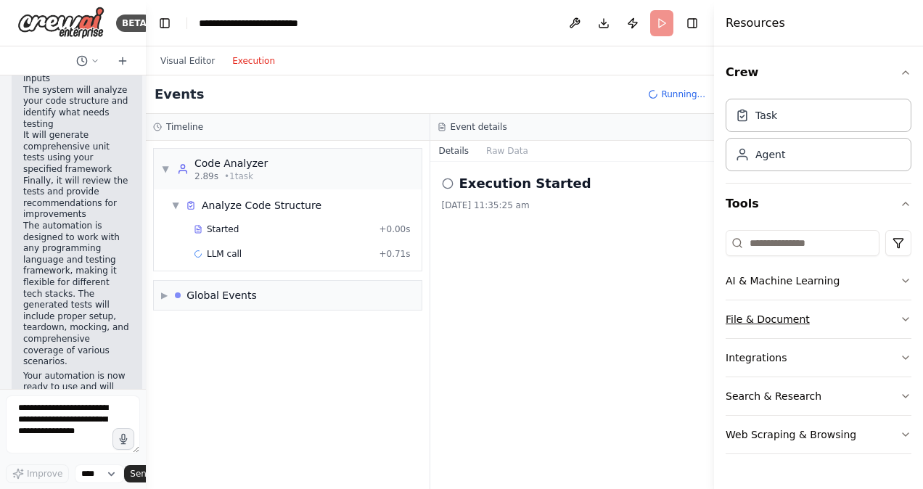
click at [826, 319] on button "File & Document" at bounding box center [818, 319] width 186 height 38
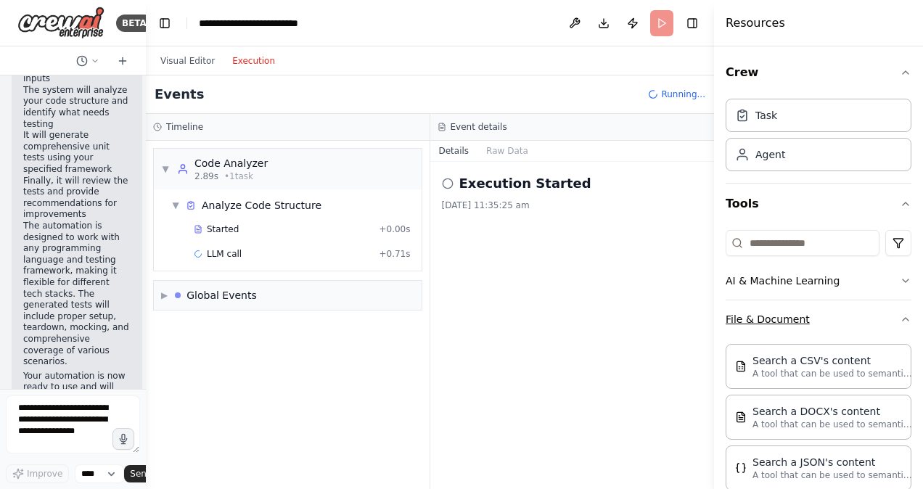
click at [878, 321] on button "File & Document" at bounding box center [818, 319] width 186 height 38
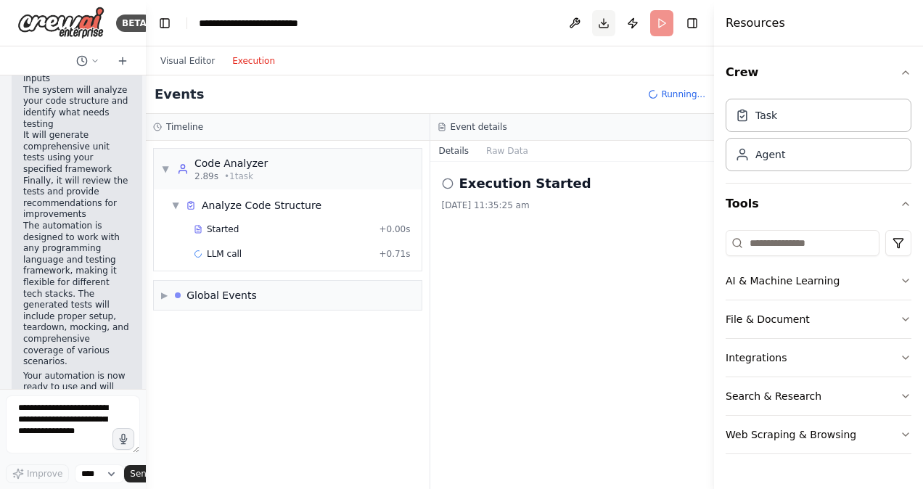
click at [605, 20] on button "Download" at bounding box center [603, 23] width 23 height 26
drag, startPoint x: 599, startPoint y: 21, endPoint x: 477, endPoint y: 35, distance: 123.4
click at [477, 35] on header "**********" at bounding box center [430, 23] width 568 height 46
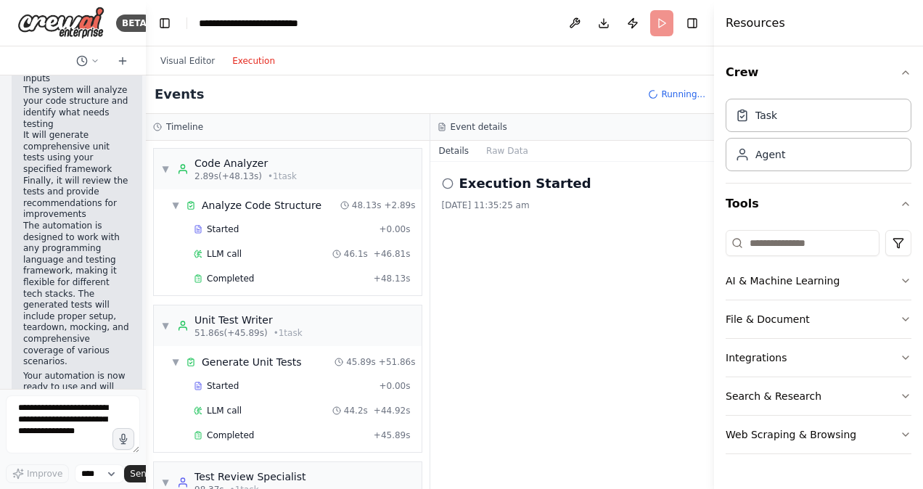
scroll to position [151, 0]
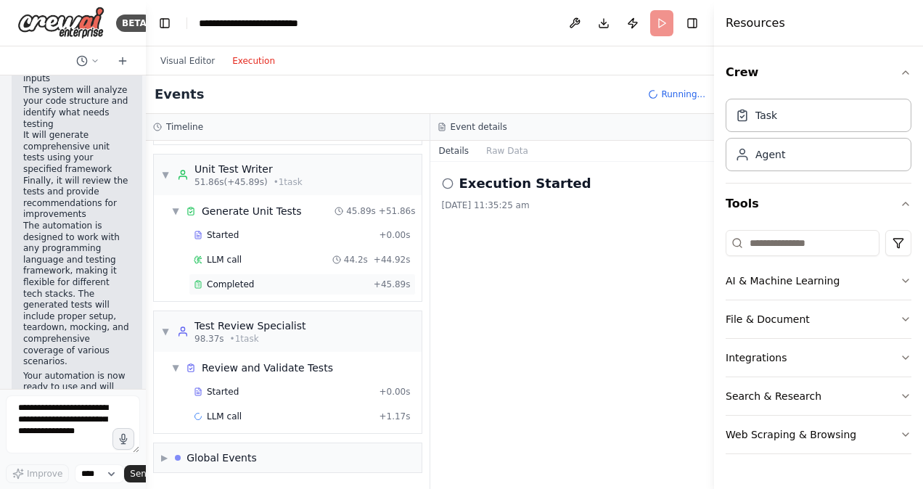
click at [330, 282] on div "Completed" at bounding box center [281, 285] width 174 height 12
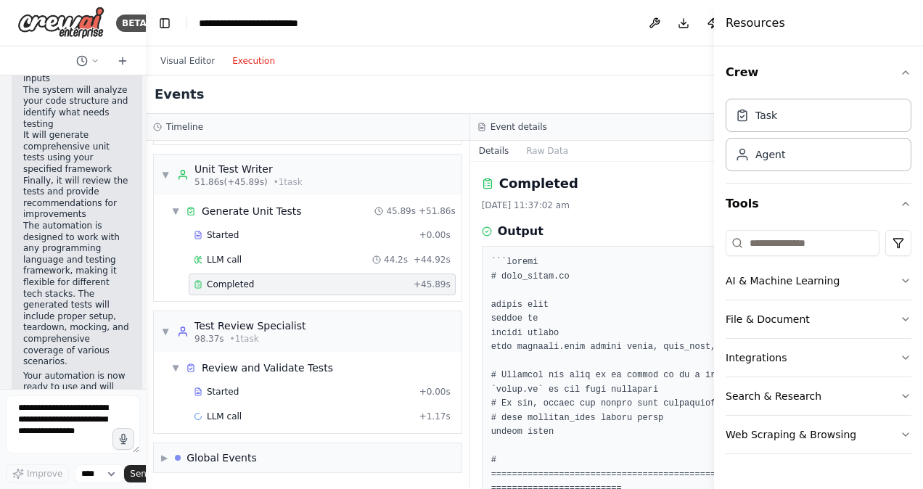
scroll to position [73, 0]
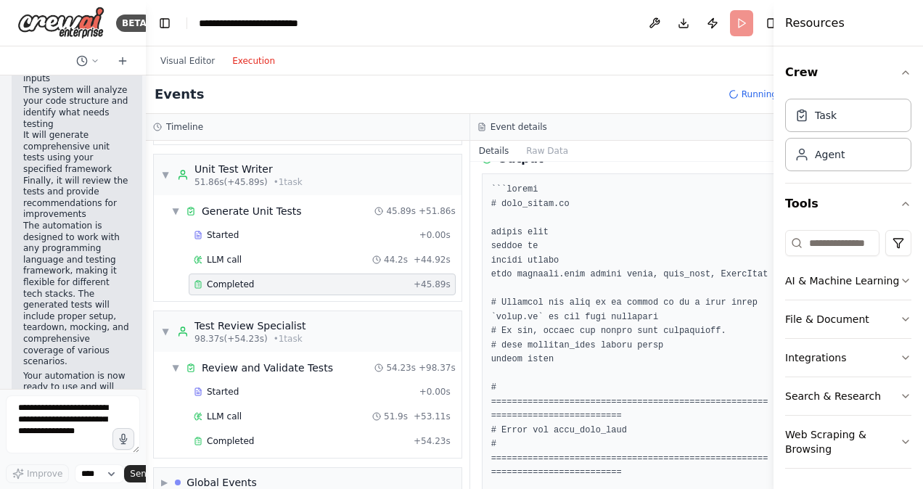
drag, startPoint x: 715, startPoint y: 47, endPoint x: 651, endPoint y: 227, distance: 190.9
click at [860, 48] on div "Resources Crew Task Agent Tools AI & Machine Learning File & Document Integrati…" at bounding box center [847, 244] width 149 height 489
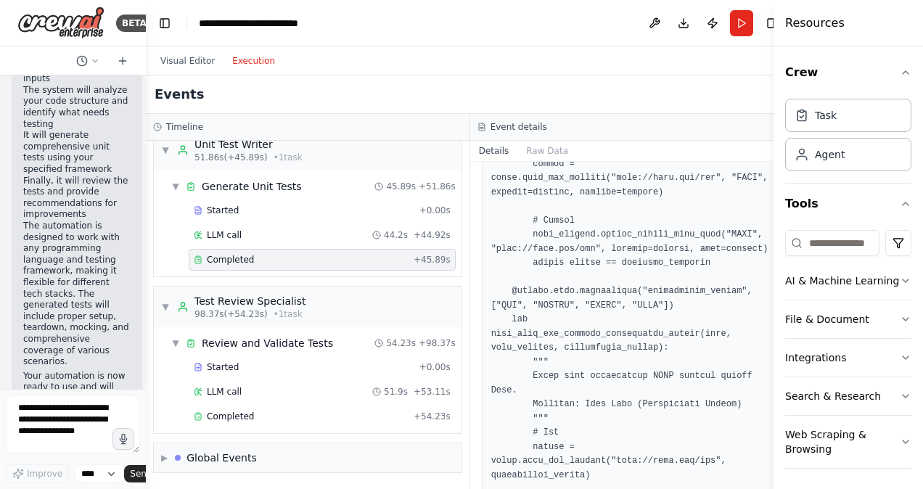
scroll to position [4643, 0]
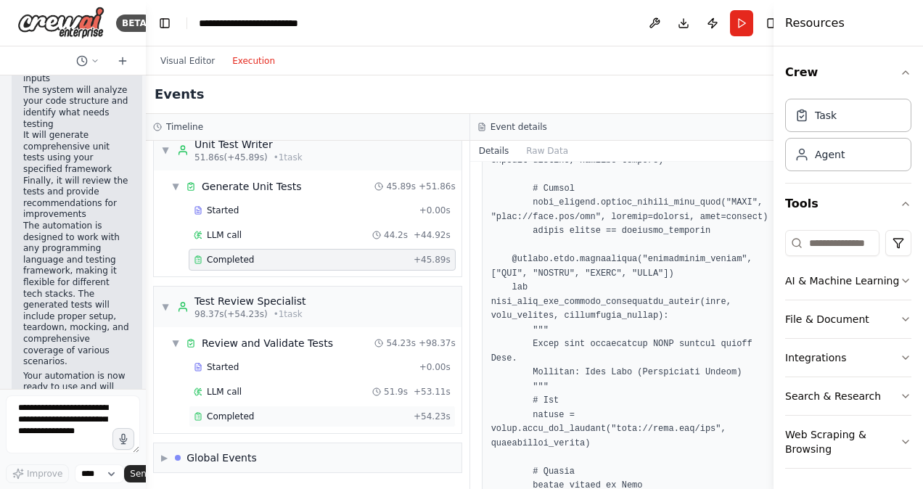
click at [231, 416] on span "Completed" at bounding box center [230, 417] width 47 height 12
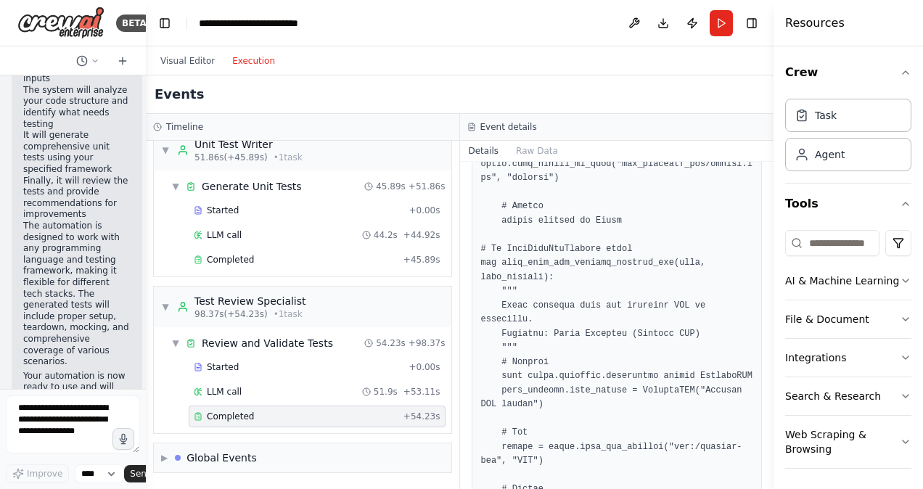
scroll to position [4280, 0]
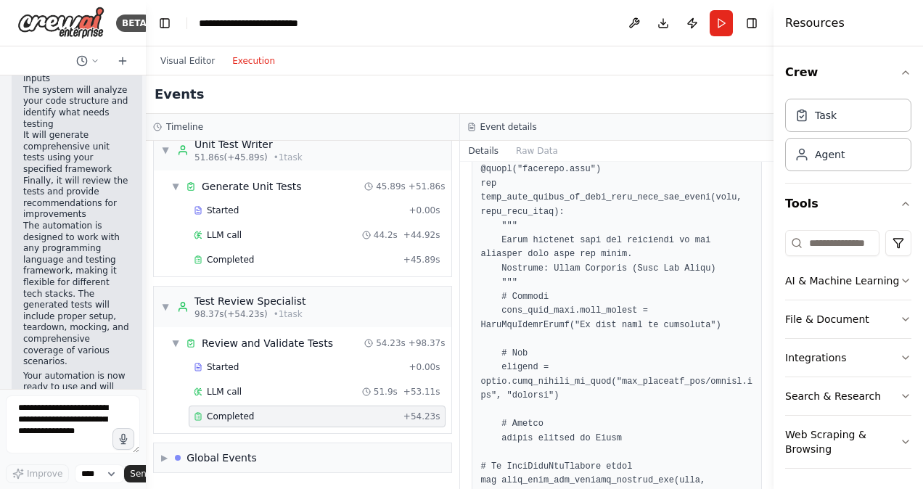
drag, startPoint x: 772, startPoint y: 393, endPoint x: 766, endPoint y: 352, distance: 41.8
click at [766, 352] on div "BETA I want to build a unit test writing tool. 11:26 am ▶ Thought process I'll …" at bounding box center [461, 244] width 923 height 489
click at [235, 255] on span "Completed" at bounding box center [230, 260] width 47 height 12
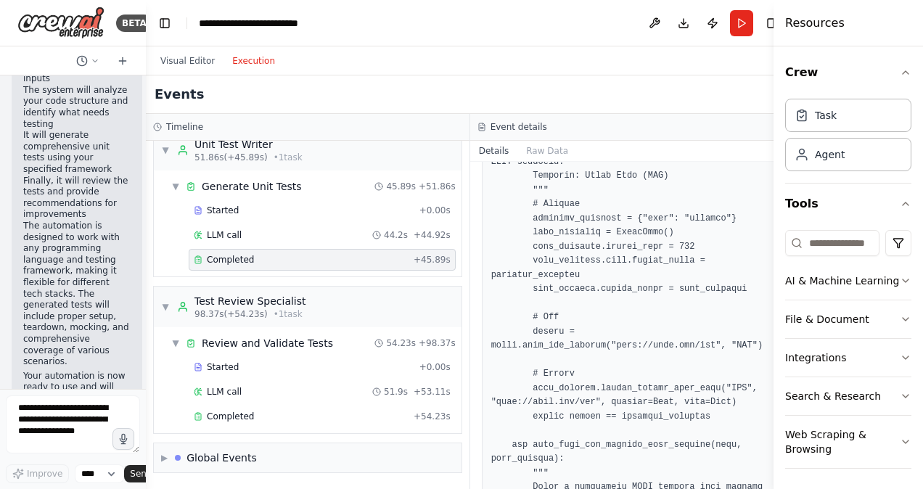
scroll to position [3917, 0]
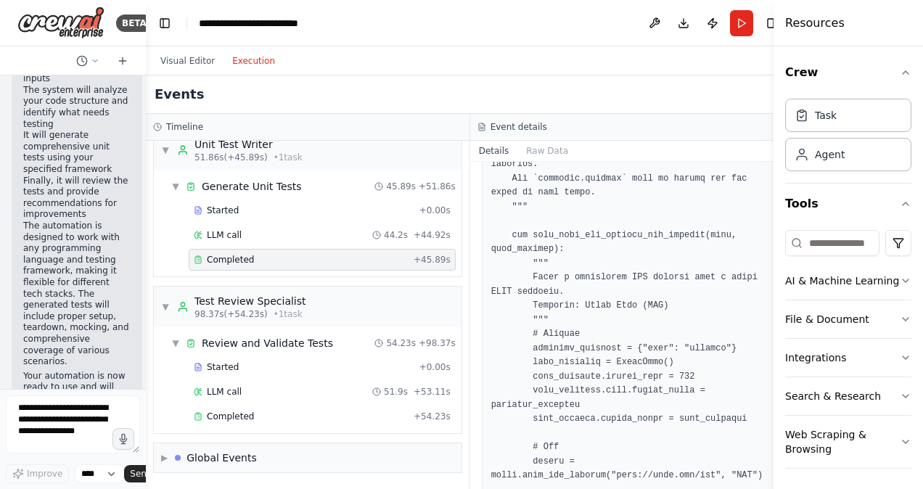
drag, startPoint x: 768, startPoint y: 321, endPoint x: 765, endPoint y: 178, distance: 143.7
click at [765, 178] on div "BETA I want to build a unit test writing tool. 11:26 am ▶ Thought process I'll …" at bounding box center [461, 244] width 923 height 489
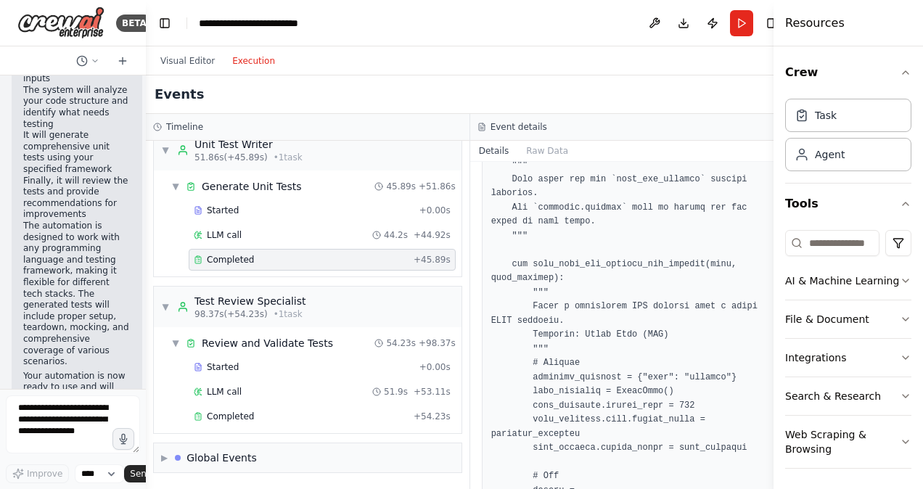
scroll to position [3859, 0]
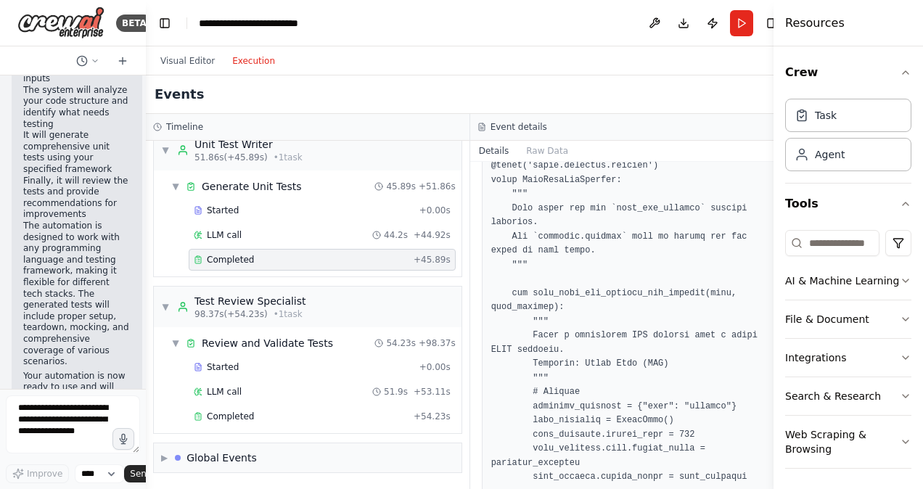
drag, startPoint x: 767, startPoint y: 323, endPoint x: 775, endPoint y: 193, distance: 130.1
click at [775, 193] on div "Resources Crew Task Agent Tools AI & Machine Learning File & Document Integrati…" at bounding box center [847, 244] width 149 height 489
click at [770, 190] on button "Toggle Sidebar" at bounding box center [773, 244] width 12 height 489
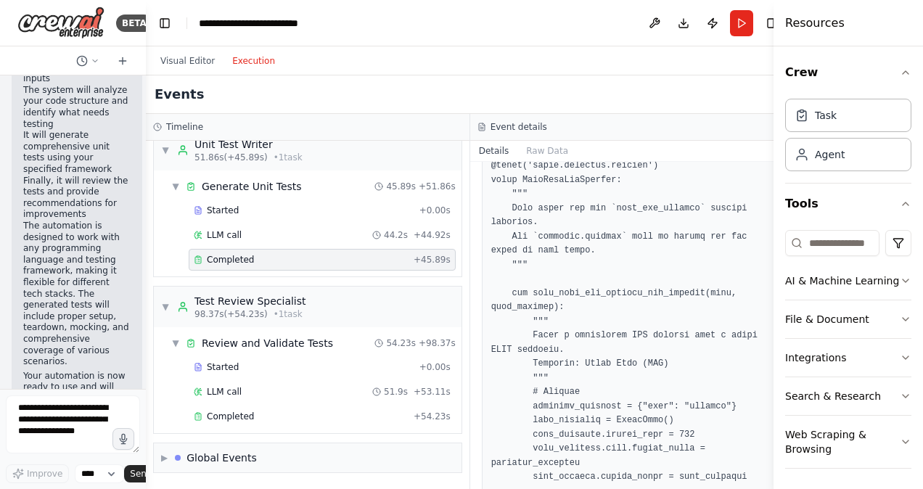
drag, startPoint x: 770, startPoint y: 190, endPoint x: 566, endPoint y: 218, distance: 205.8
click at [762, 192] on div "BETA I want to build a unit test writing tool. 11:26 am ▶ Thought process I'll …" at bounding box center [461, 244] width 923 height 489
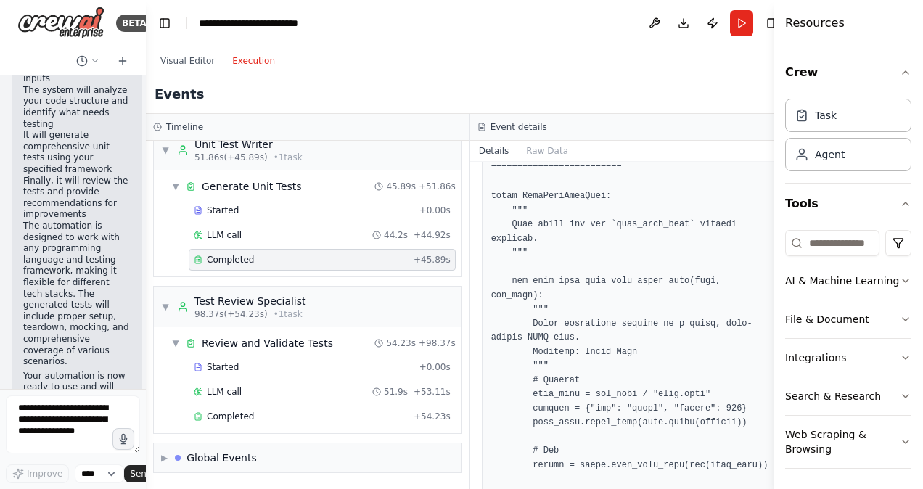
scroll to position [0, 0]
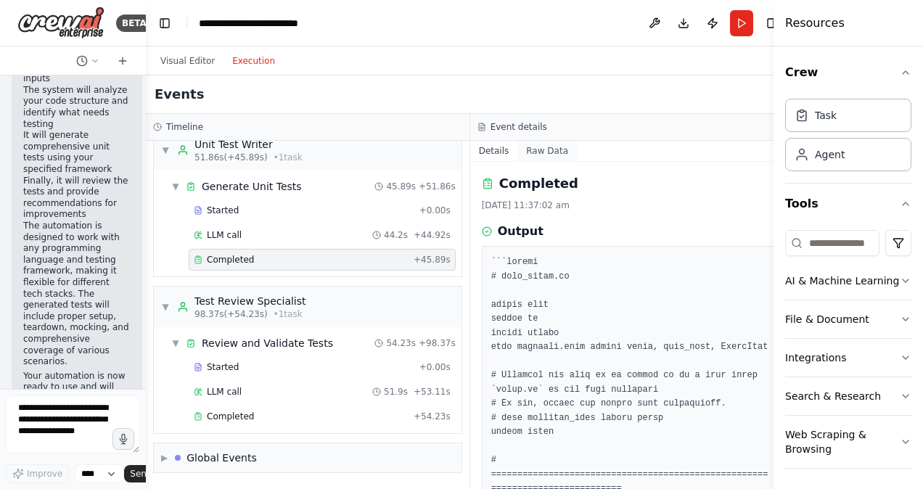
click at [532, 148] on button "Raw Data" at bounding box center [546, 151] width 59 height 20
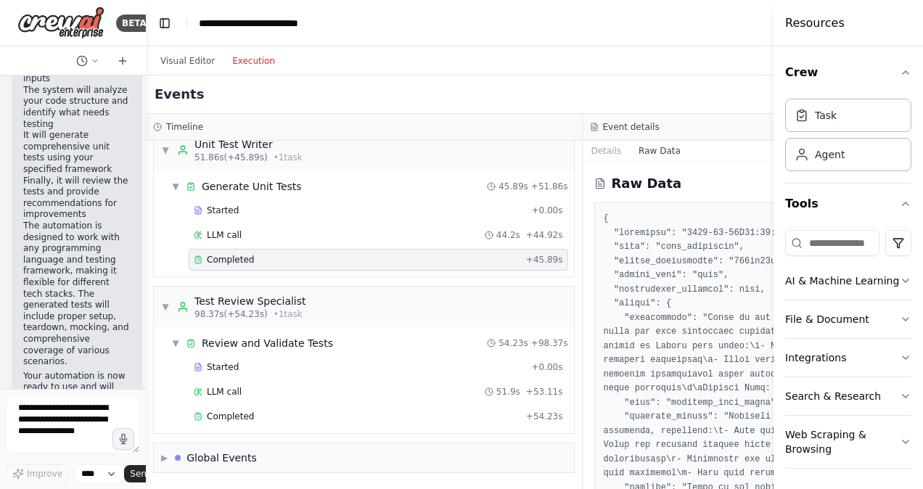
click at [900, 77] on icon "button" at bounding box center [906, 73] width 12 height 12
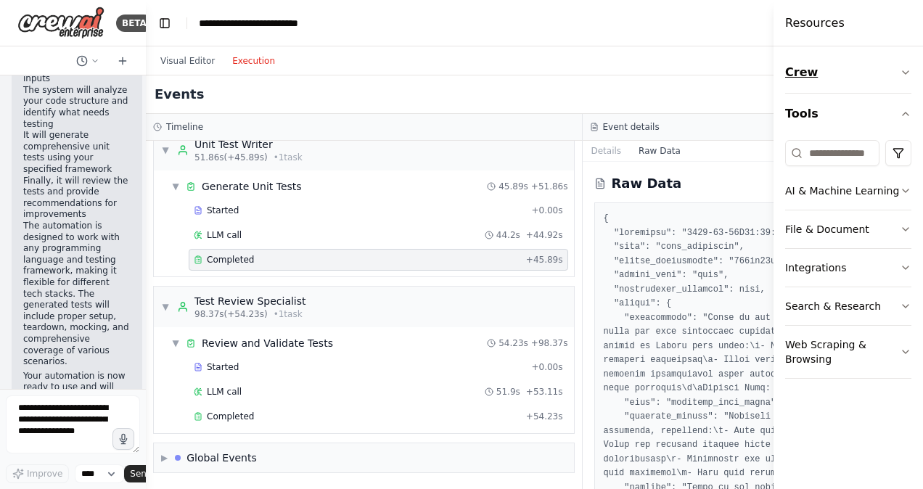
click at [901, 70] on icon "button" at bounding box center [906, 73] width 12 height 12
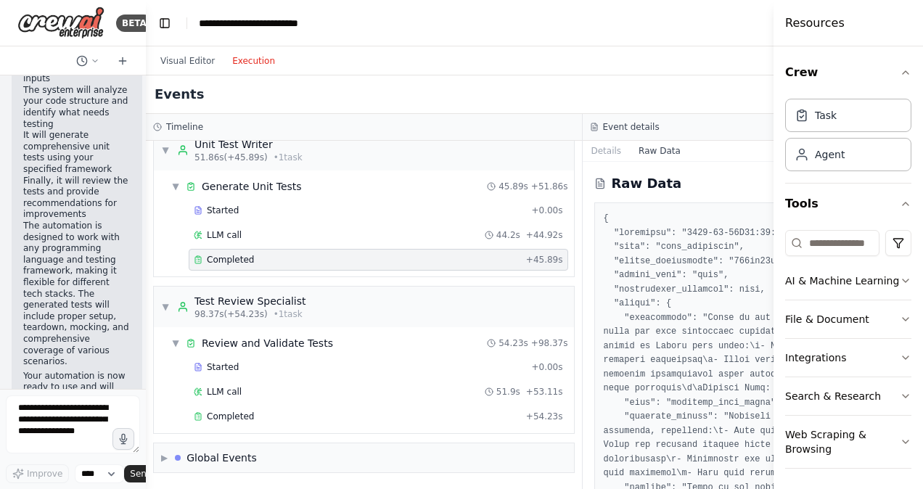
click at [784, 57] on div "Crew Task Agent Tools AI & Machine Learning File & Document Integrations Search…" at bounding box center [847, 267] width 149 height 443
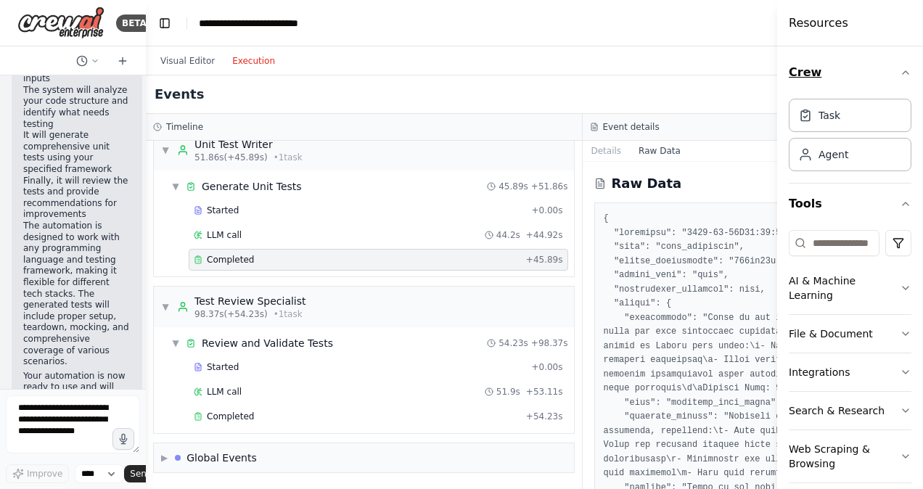
drag, startPoint x: 773, startPoint y: 54, endPoint x: 886, endPoint y: 54, distance: 112.4
click at [886, 54] on div "Resources Crew Task Agent Tools AI & Machine Learning File & Document Integrati…" at bounding box center [850, 244] width 146 height 489
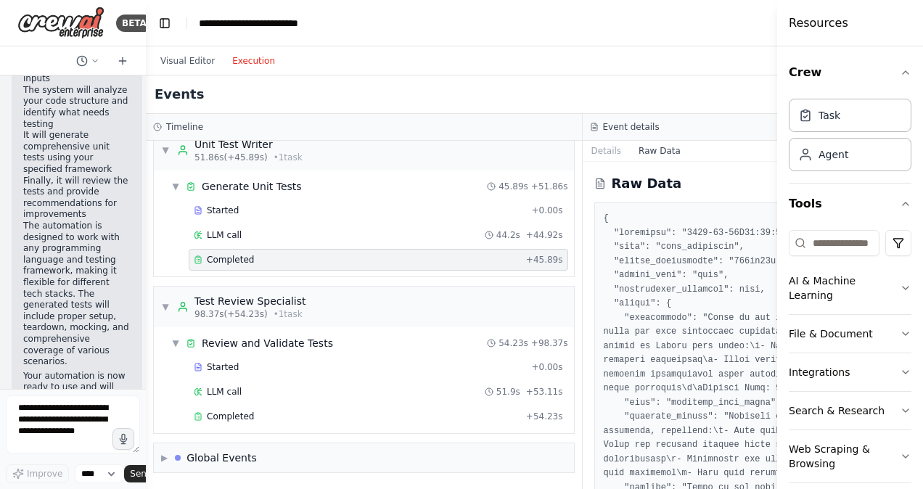
click at [594, 184] on icon at bounding box center [600, 184] width 12 height 12
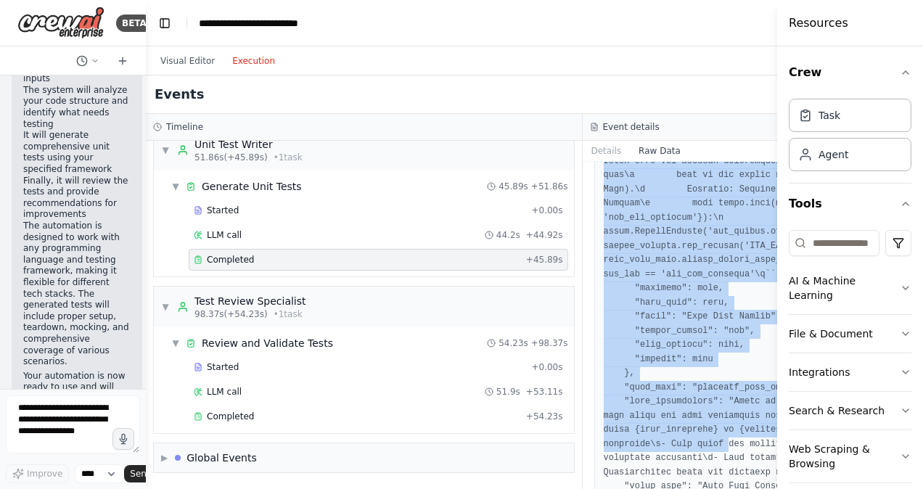
scroll to position [7383, 0]
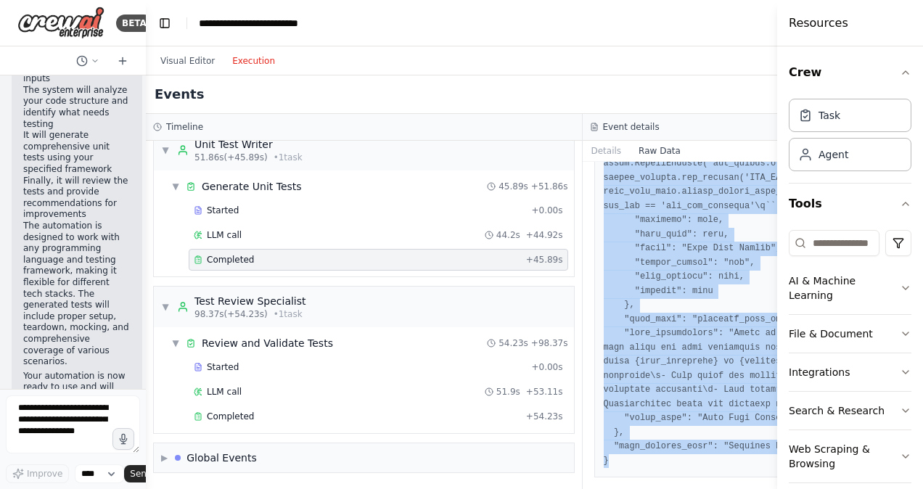
drag, startPoint x: 578, startPoint y: 221, endPoint x: 593, endPoint y: 463, distance: 242.8
copy pre "{ "timestamp": "2025-08-18T06:07:01.619385", "type": "task_completed", "source_…"
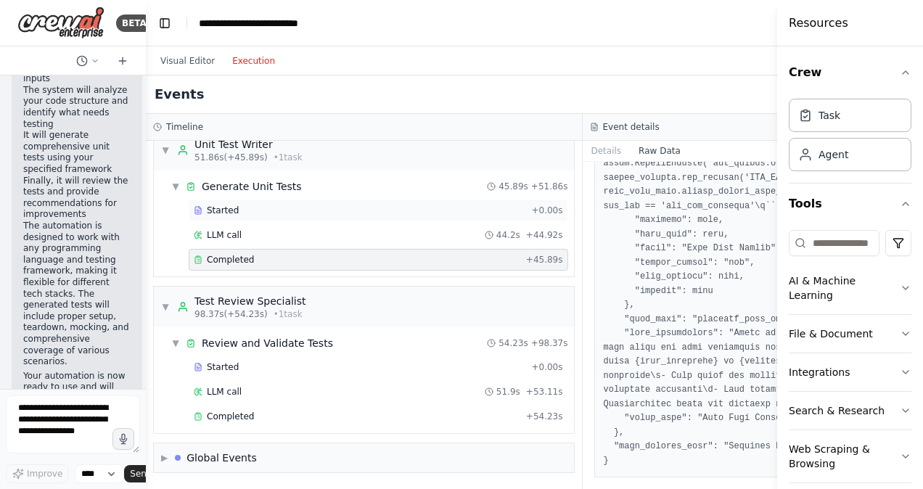
click at [237, 206] on div "Started" at bounding box center [360, 211] width 332 height 12
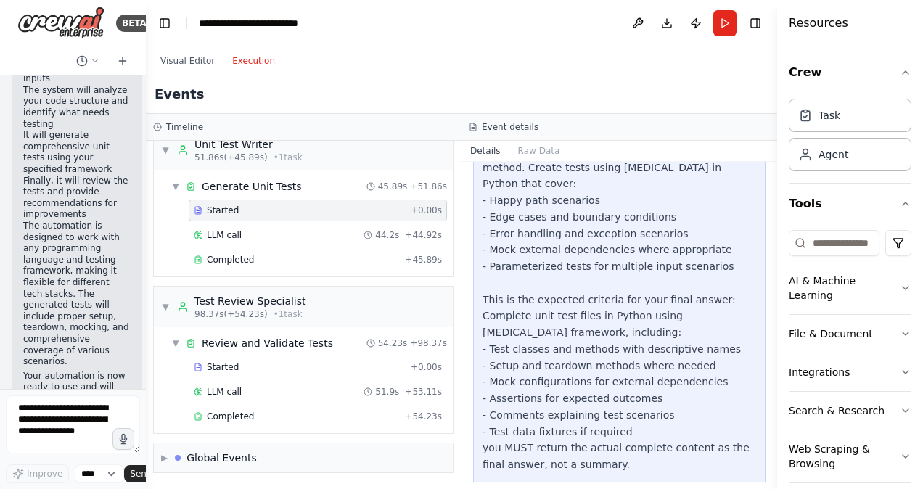
scroll to position [57, 0]
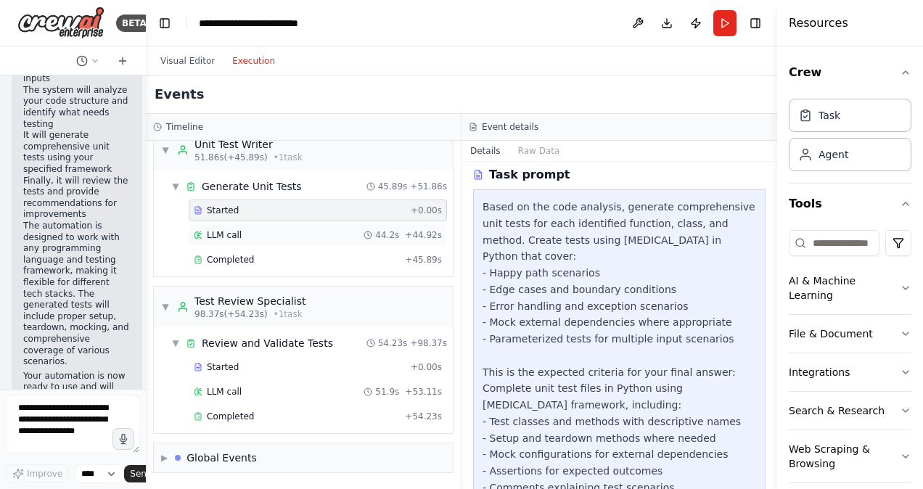
click at [232, 231] on span "LLM call" at bounding box center [224, 235] width 35 height 12
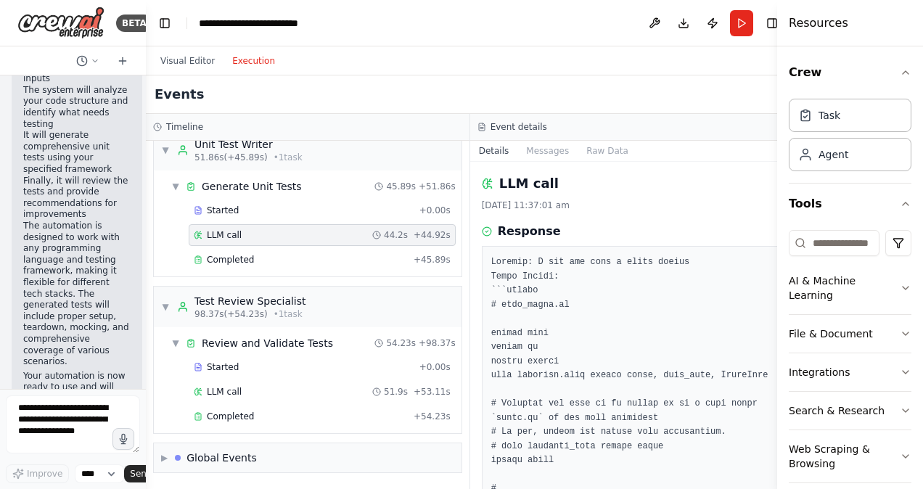
scroll to position [73, 0]
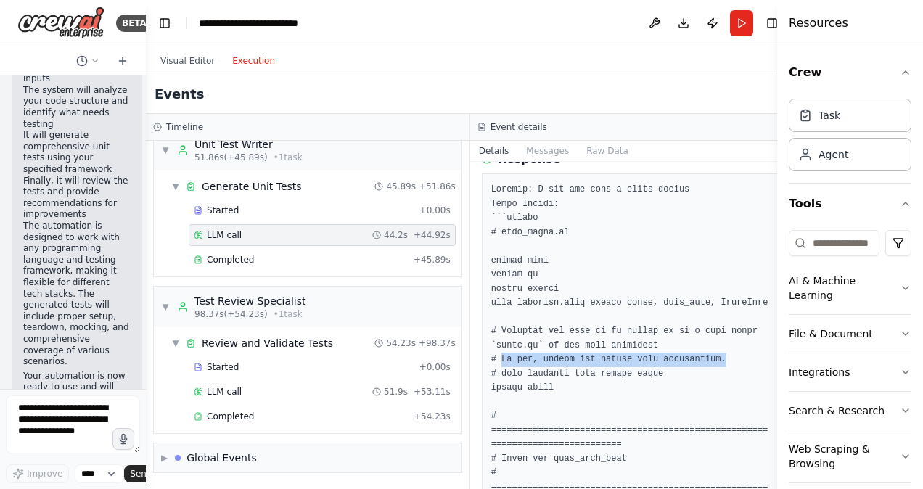
drag, startPoint x: 492, startPoint y: 358, endPoint x: 712, endPoint y: 363, distance: 219.9
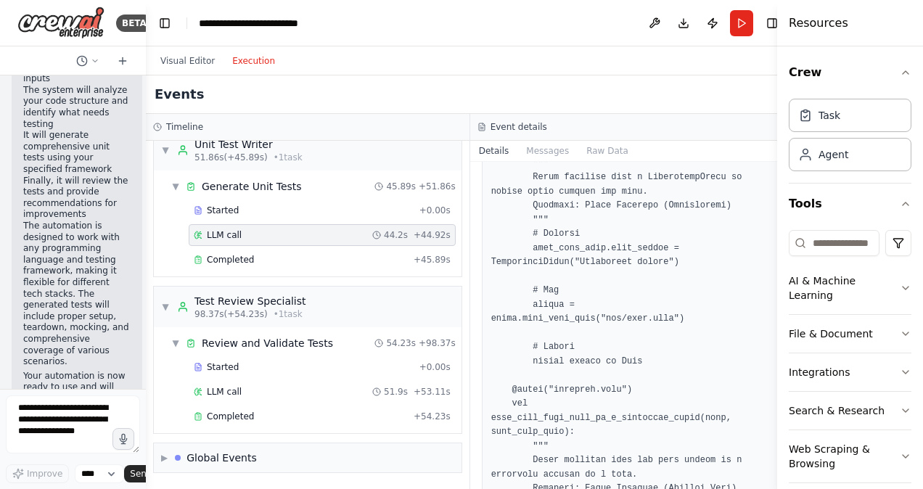
scroll to position [1668, 0]
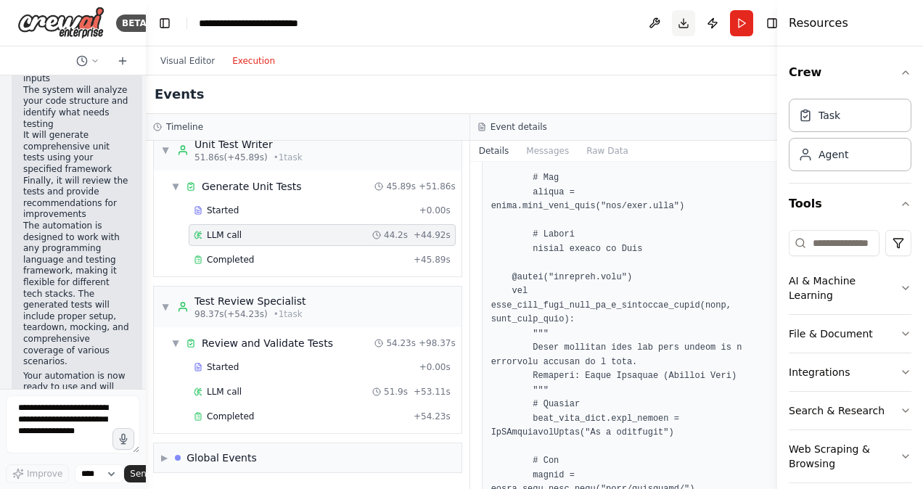
click at [672, 22] on button "Download" at bounding box center [683, 23] width 23 height 26
click at [672, 19] on button "Download" at bounding box center [683, 23] width 23 height 26
click at [672, 28] on button "Download" at bounding box center [683, 23] width 23 height 26
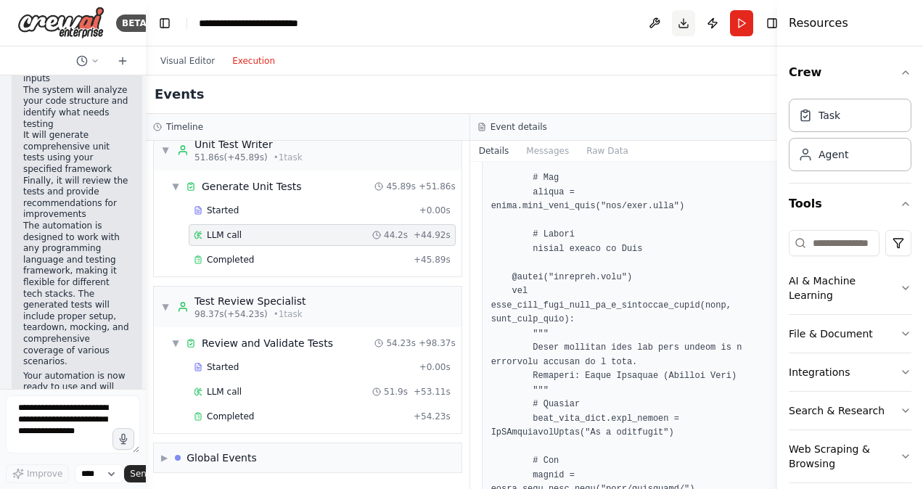
click at [672, 19] on button "Download" at bounding box center [683, 23] width 23 height 26
drag, startPoint x: 667, startPoint y: 19, endPoint x: 609, endPoint y: 104, distance: 103.8
click at [608, 105] on div "Events" at bounding box center [470, 94] width 648 height 38
click at [762, 25] on button "Toggle Right Sidebar" at bounding box center [772, 23] width 20 height 20
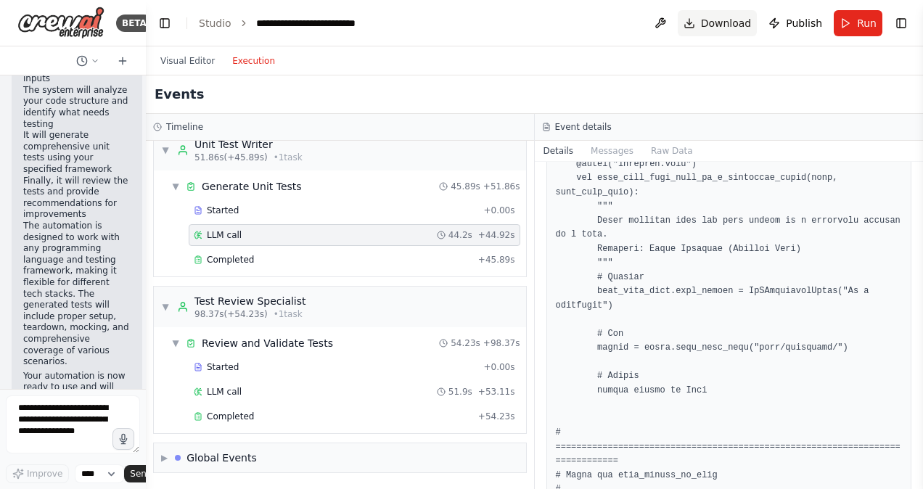
click at [743, 22] on span "Download" at bounding box center [726, 23] width 51 height 15
click at [701, 20] on button "Download" at bounding box center [718, 23] width 80 height 26
click at [111, 474] on select "****" at bounding box center [99, 473] width 49 height 19
click at [111, 472] on select "****" at bounding box center [99, 473] width 49 height 19
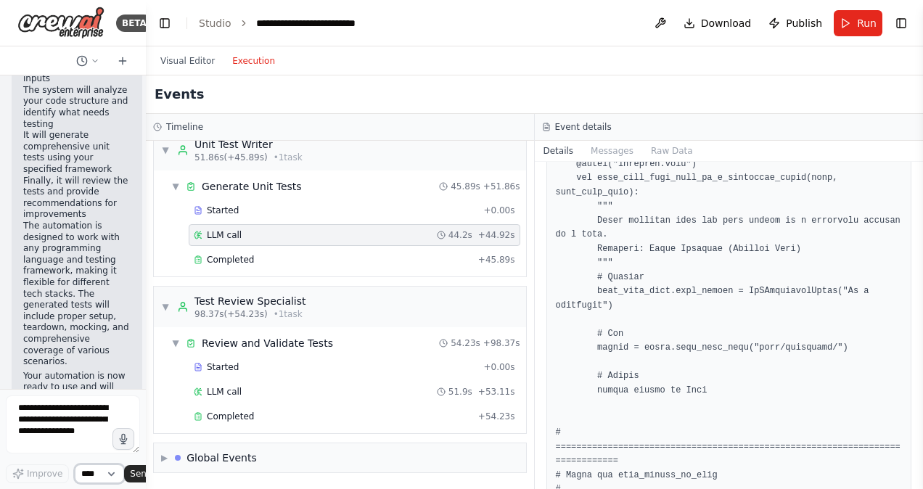
click at [111, 472] on select "****" at bounding box center [99, 473] width 49 height 19
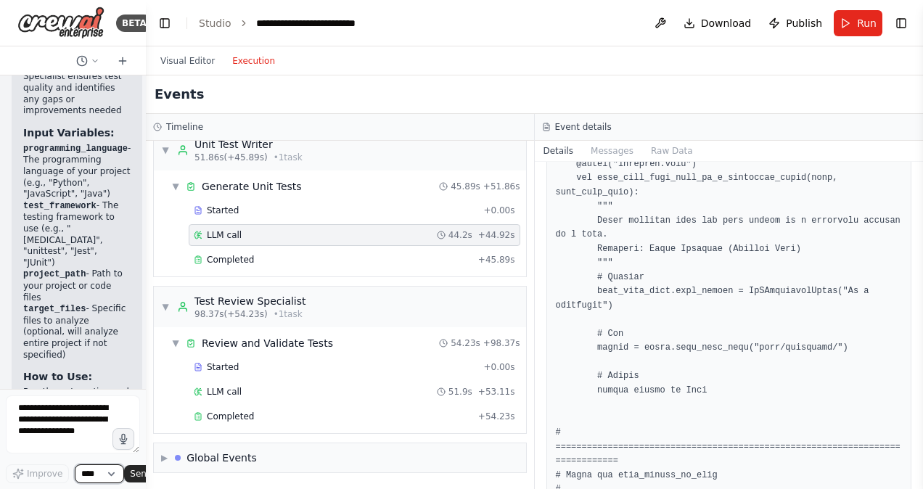
scroll to position [3492, 0]
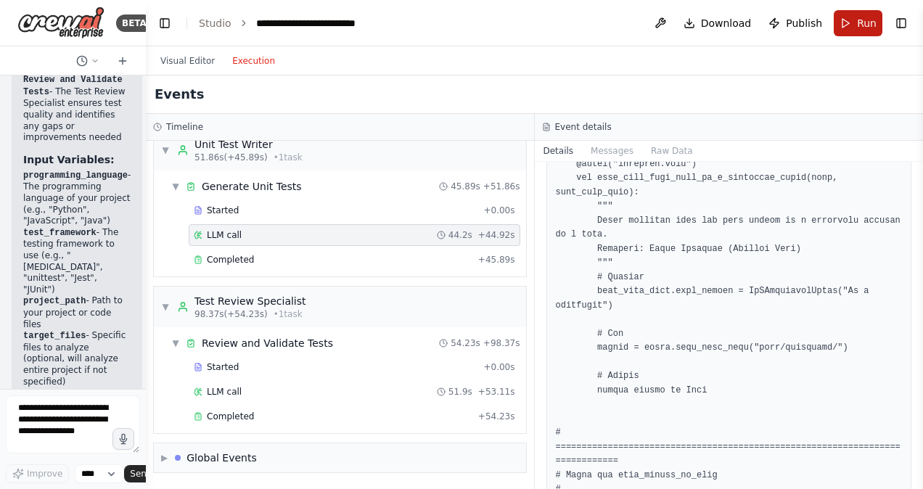
click at [851, 24] on button "Run" at bounding box center [858, 23] width 49 height 26
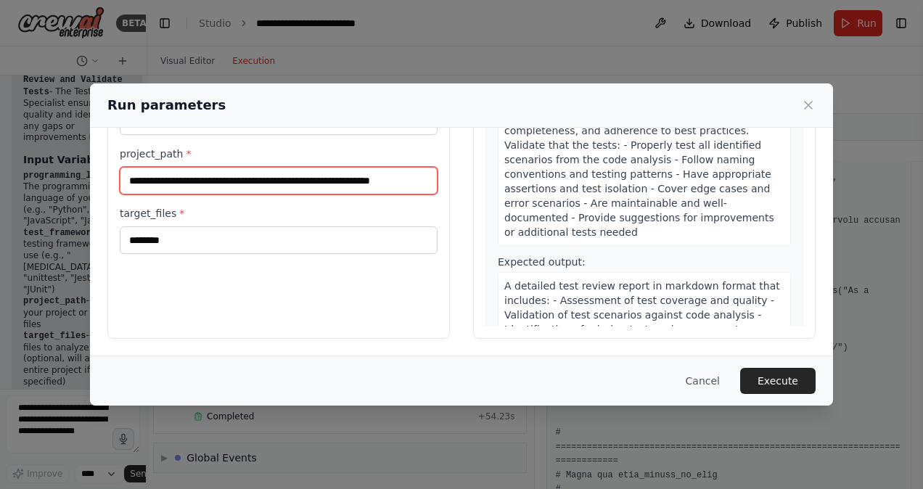
scroll to position [0, 38]
drag, startPoint x: 305, startPoint y: 178, endPoint x: 530, endPoint y: 174, distance: 224.9
click at [530, 174] on div "**********" at bounding box center [461, 167] width 708 height 344
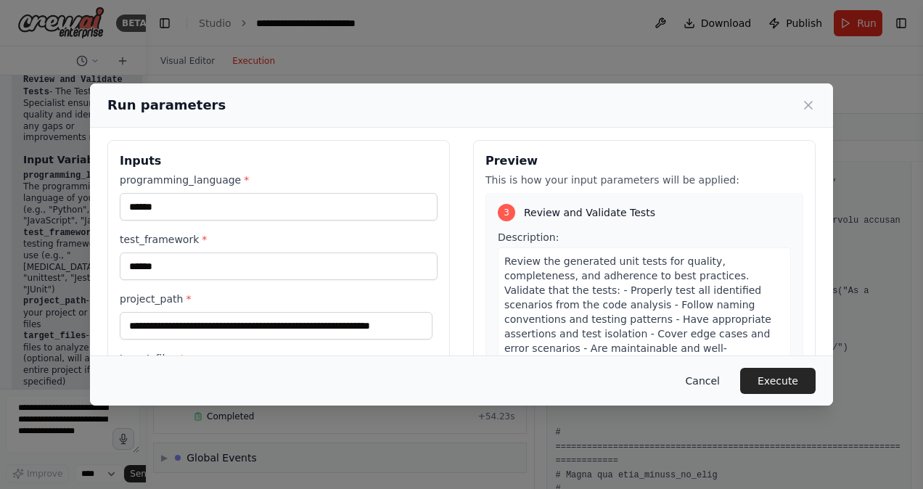
scroll to position [0, 0]
click at [709, 380] on button "Cancel" at bounding box center [702, 381] width 57 height 26
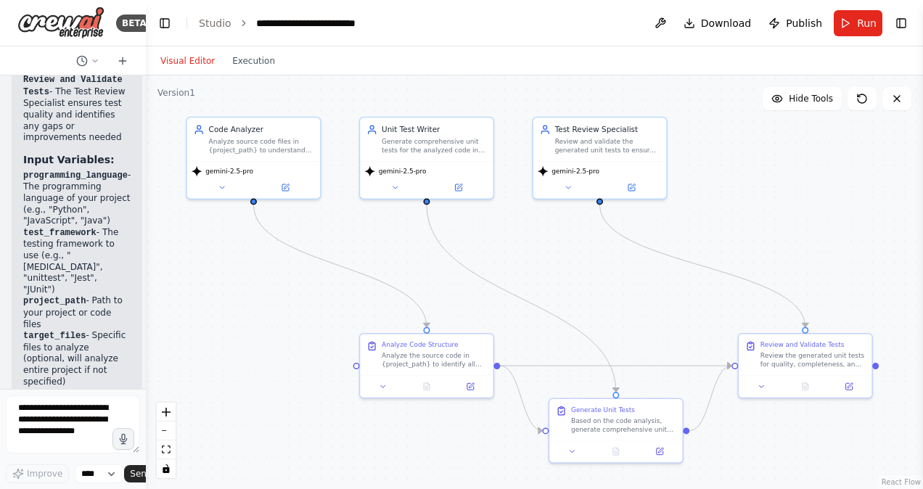
click at [187, 63] on button "Visual Editor" at bounding box center [188, 60] width 72 height 17
click at [122, 61] on icon at bounding box center [123, 61] width 12 height 12
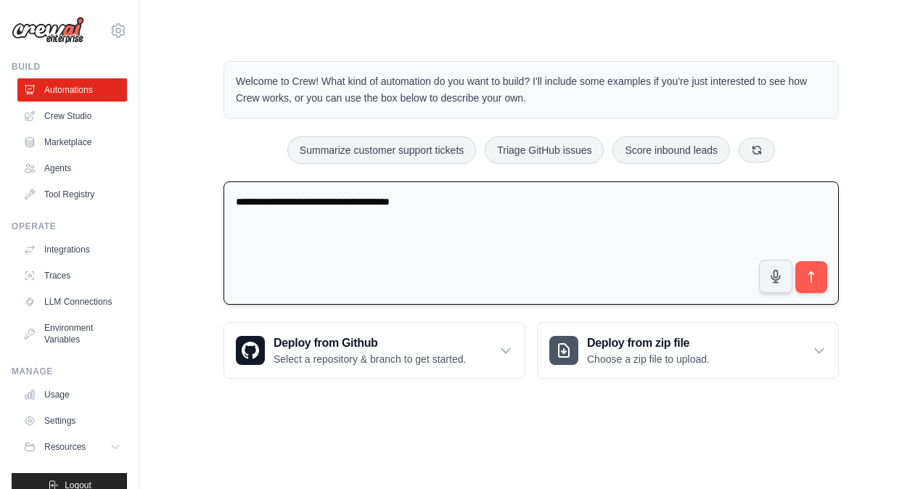
click at [451, 203] on textarea "**********" at bounding box center [530, 243] width 615 height 124
click at [83, 453] on span "Resources" at bounding box center [66, 447] width 41 height 12
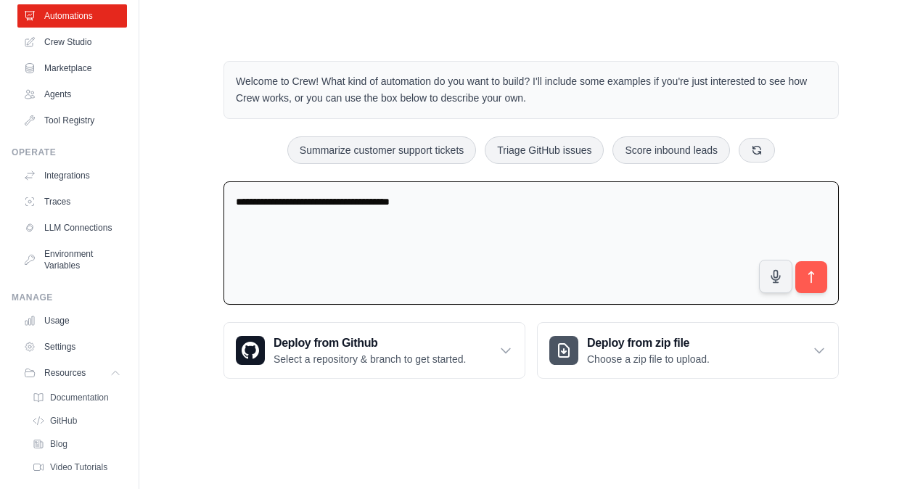
scroll to position [125, 0]
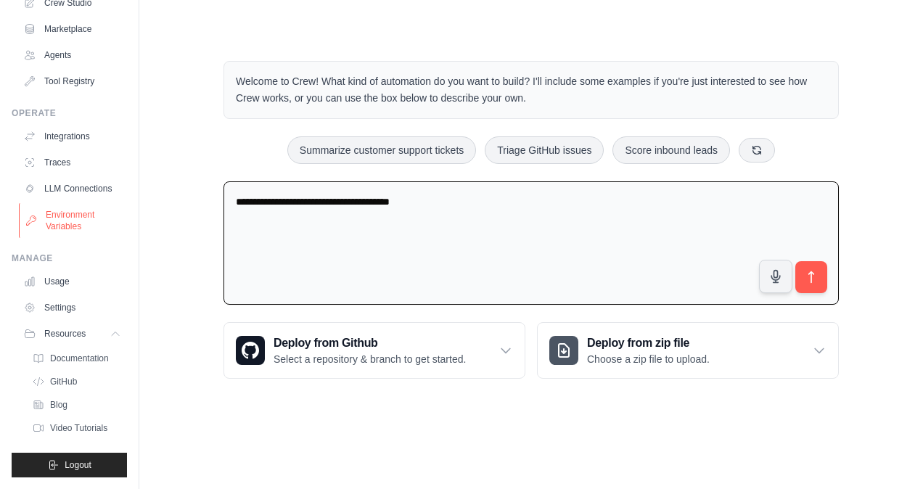
click at [62, 218] on link "Environment Variables" at bounding box center [74, 220] width 110 height 35
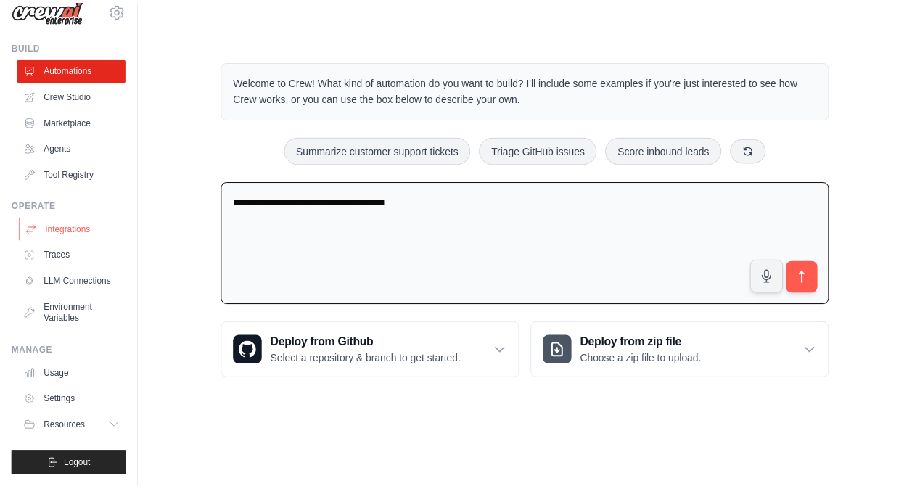
scroll to position [32, 0]
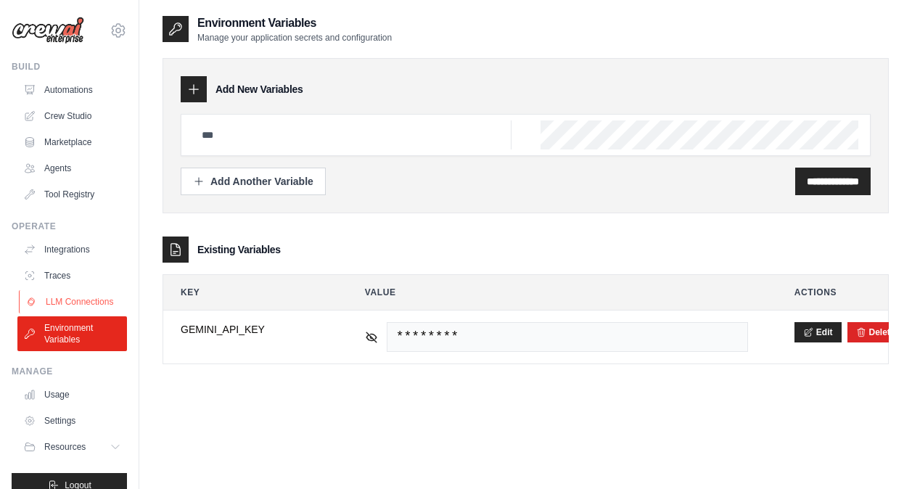
click at [62, 305] on link "LLM Connections" at bounding box center [74, 301] width 110 height 23
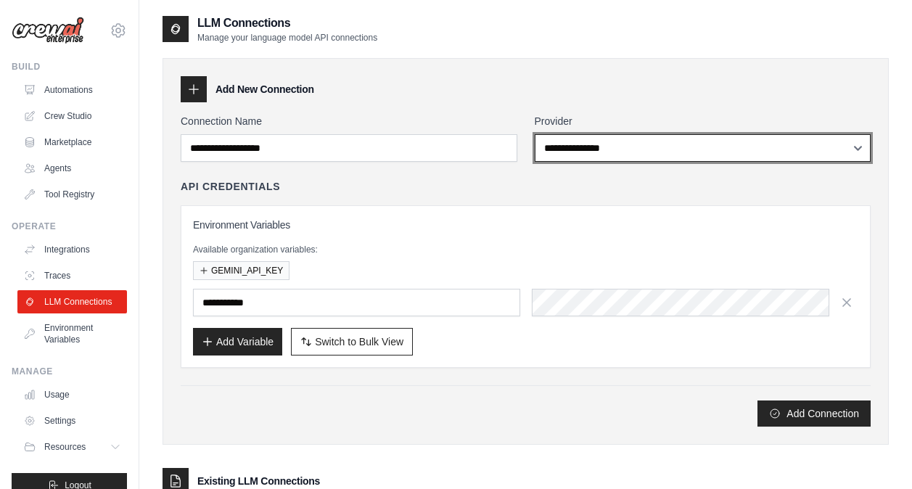
click at [577, 138] on select "**********" at bounding box center [703, 148] width 337 height 28
select select "******"
click at [535, 134] on select "**********" at bounding box center [703, 148] width 337 height 28
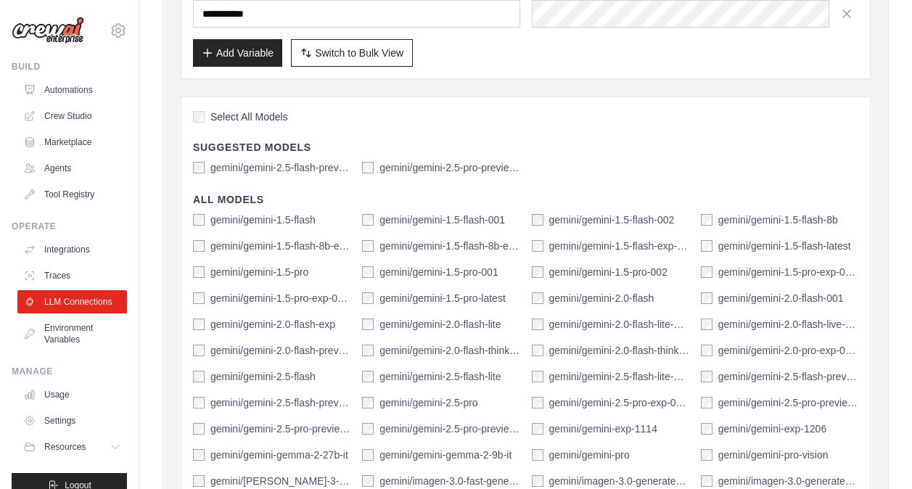
scroll to position [290, 0]
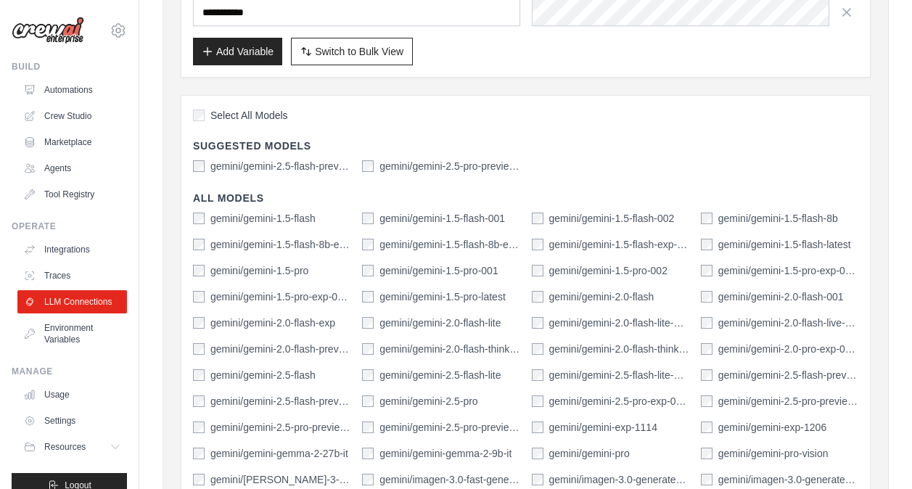
click at [432, 401] on label "gemini/gemini-2.5-pro" at bounding box center [428, 401] width 98 height 15
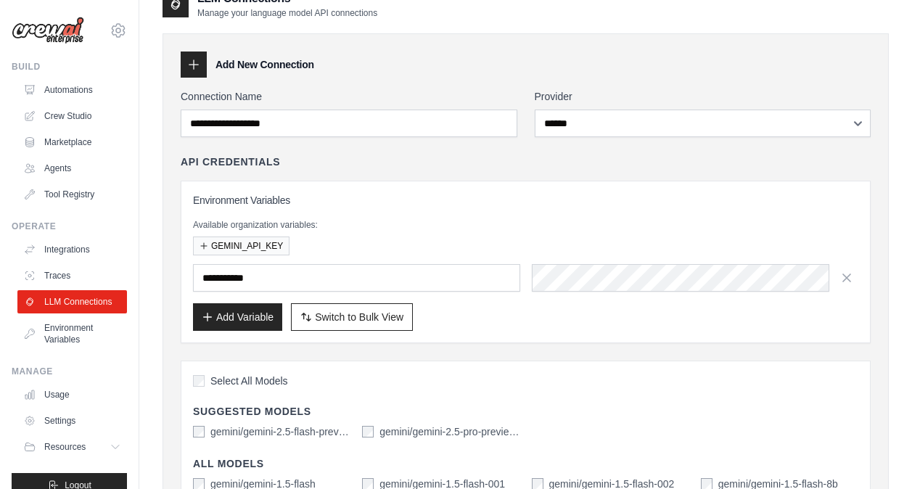
scroll to position [0, 0]
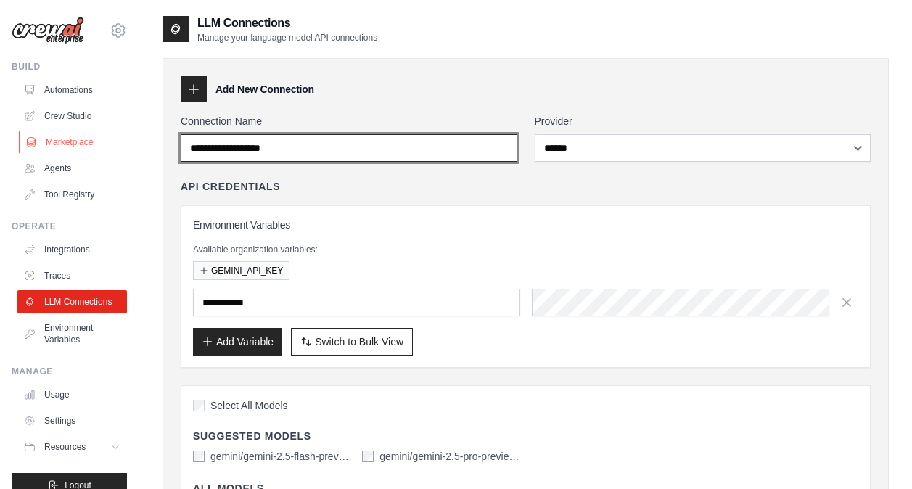
drag, startPoint x: 313, startPoint y: 147, endPoint x: 70, endPoint y: 133, distance: 243.4
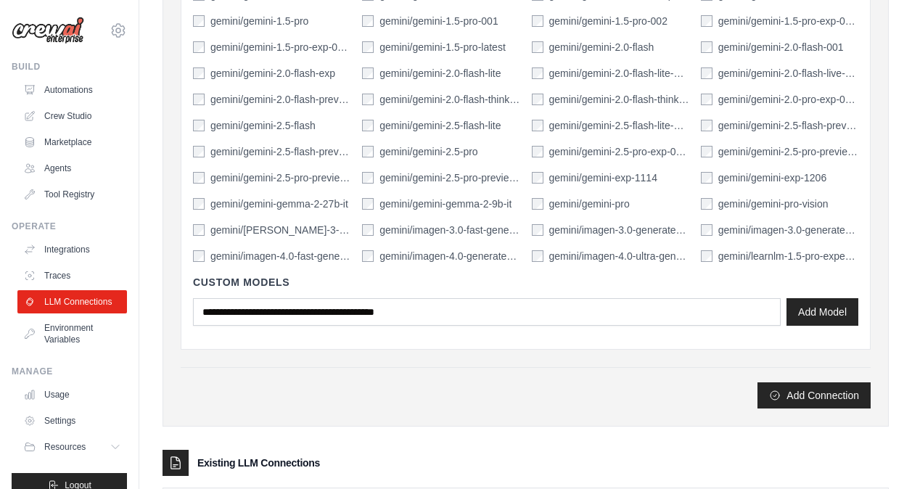
scroll to position [645, 0]
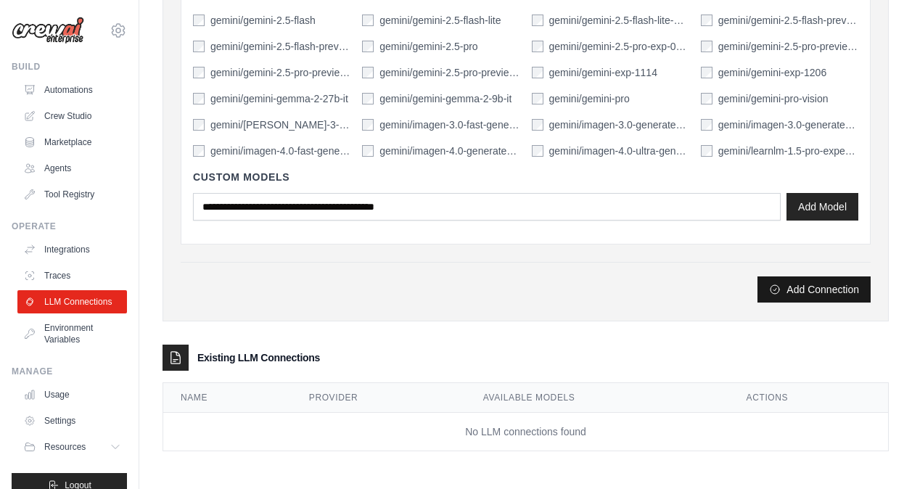
type input "**********"
drag, startPoint x: 844, startPoint y: 288, endPoint x: 804, endPoint y: 295, distance: 39.7
click at [843, 289] on button "Add Connection" at bounding box center [813, 289] width 113 height 26
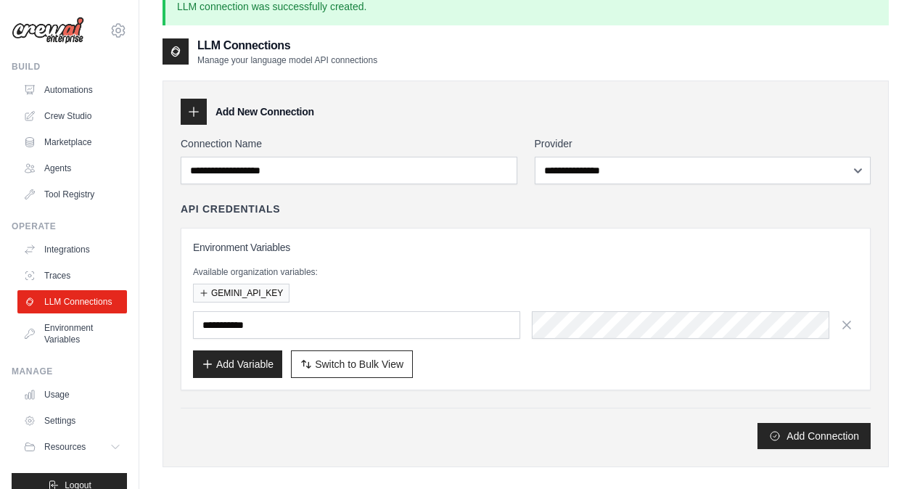
scroll to position [0, 0]
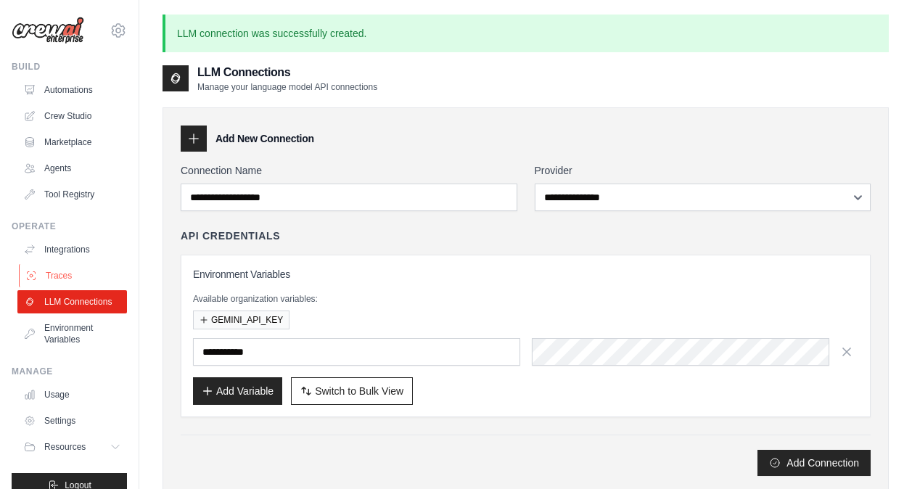
click at [79, 271] on link "Traces" at bounding box center [74, 275] width 110 height 23
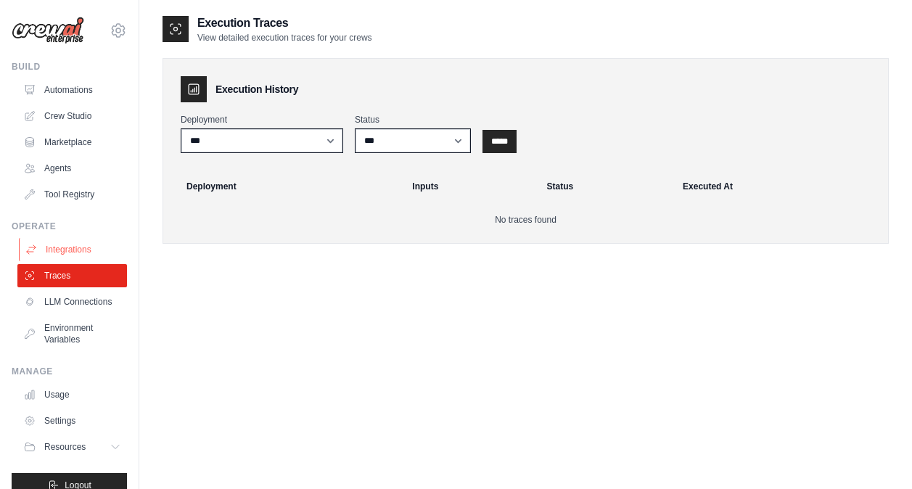
click at [73, 249] on link "Integrations" at bounding box center [74, 249] width 110 height 23
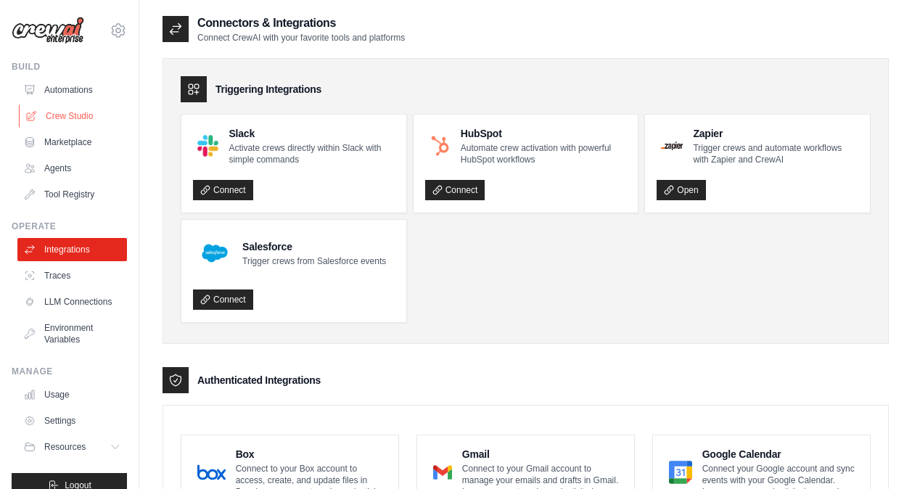
click at [70, 115] on link "Crew Studio" at bounding box center [74, 115] width 110 height 23
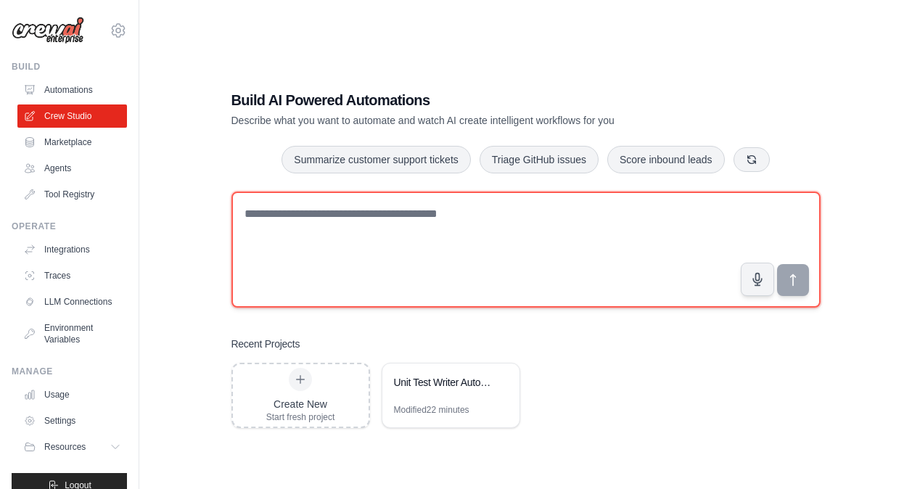
click at [439, 250] on textarea at bounding box center [525, 250] width 589 height 116
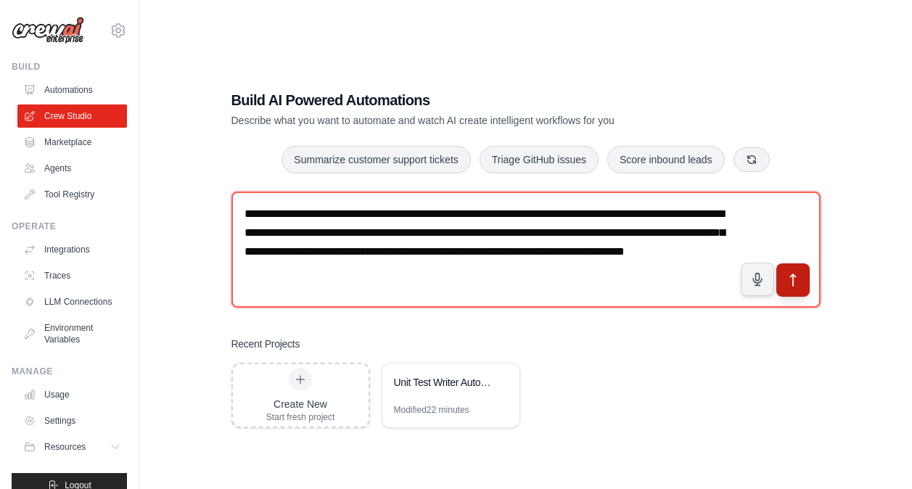
type textarea "**********"
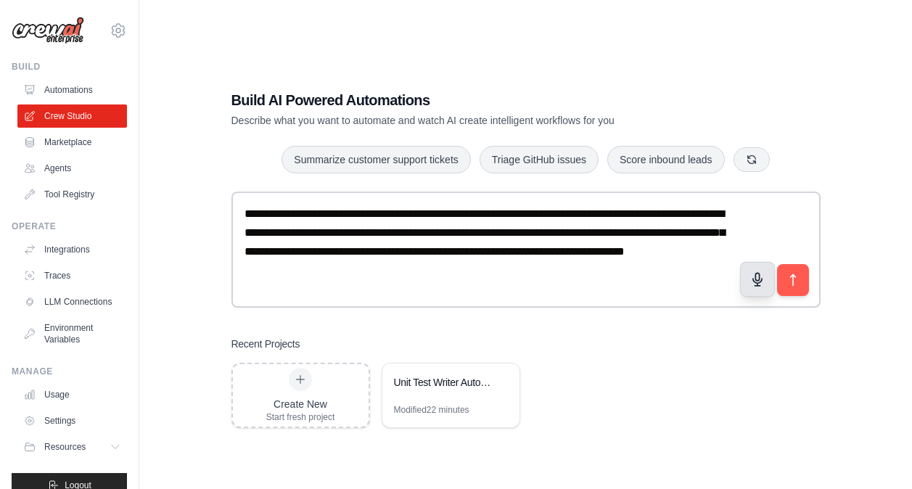
drag, startPoint x: 797, startPoint y: 278, endPoint x: 754, endPoint y: 279, distance: 43.5
click at [797, 278] on icon "submit" at bounding box center [793, 280] width 15 height 15
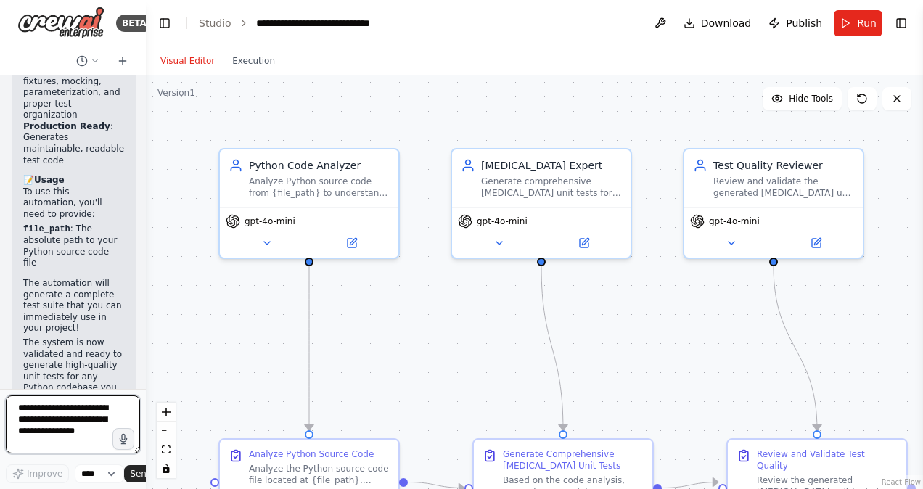
scroll to position [3814, 0]
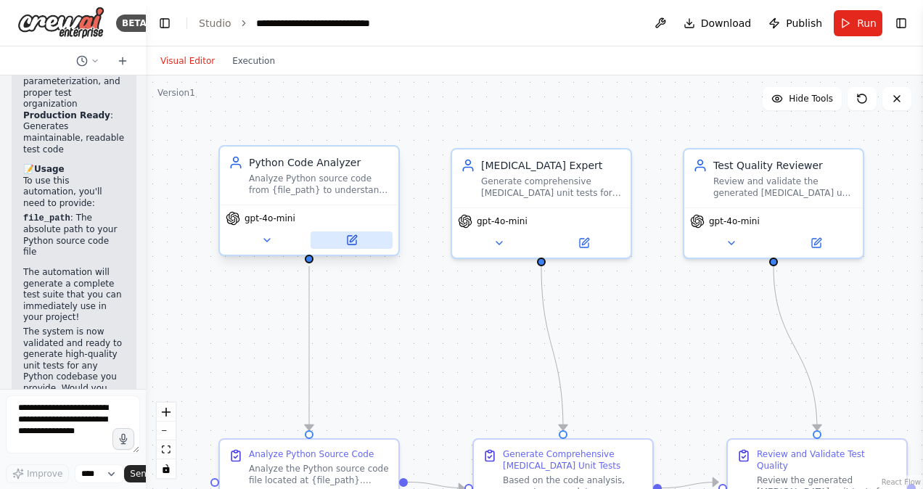
click at [353, 243] on icon at bounding box center [351, 240] width 9 height 9
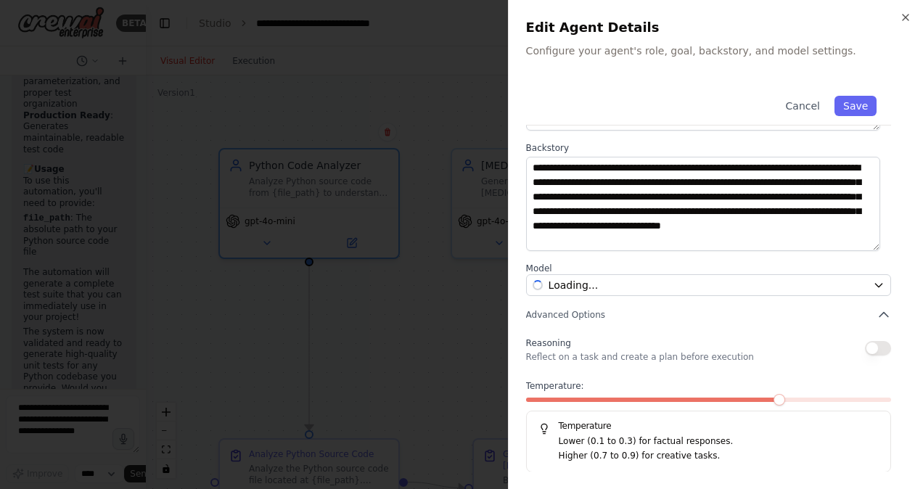
scroll to position [168, 0]
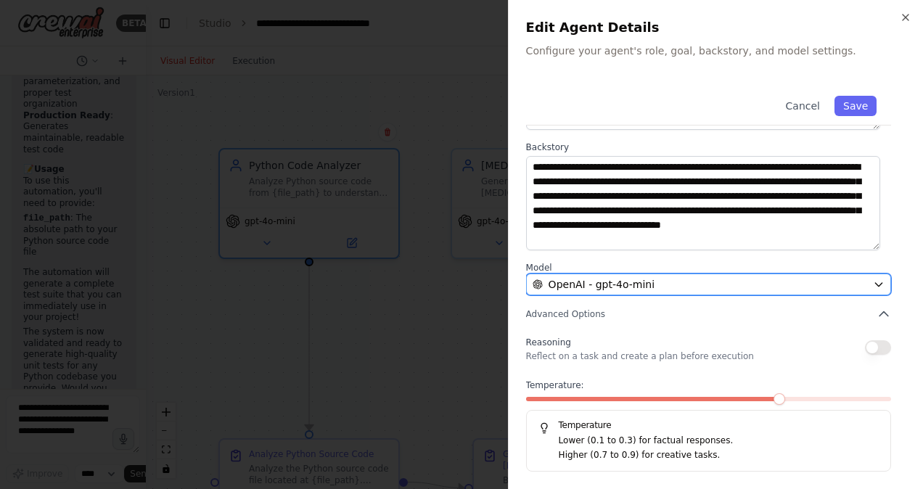
click at [611, 280] on span "OpenAI - gpt-4o-mini" at bounding box center [601, 284] width 106 height 15
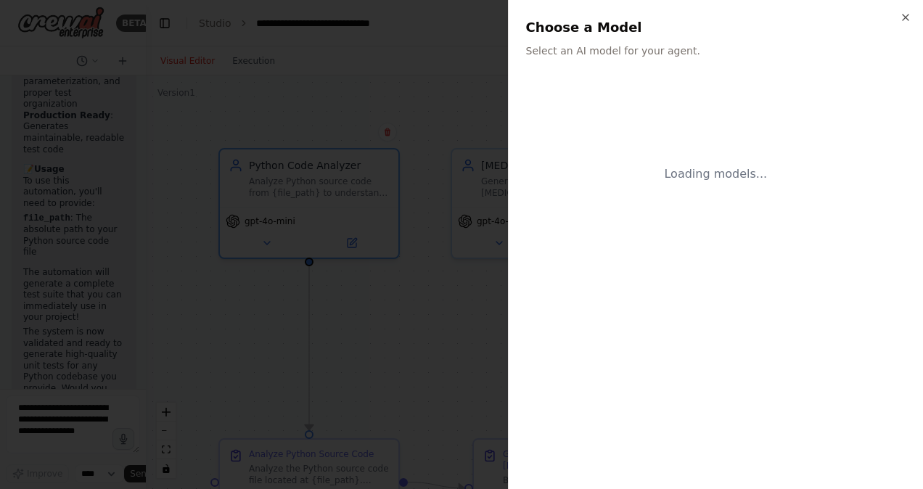
scroll to position [0, 0]
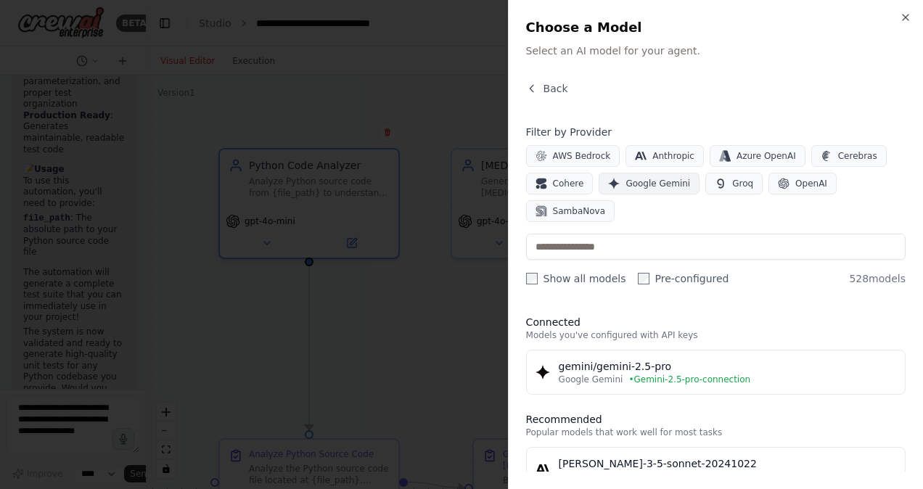
click at [629, 185] on span "Google Gemini" at bounding box center [657, 184] width 65 height 12
click at [786, 300] on div "Back Filter by Provider AWS Bedrock Anthropic Azure OpenAI Cerebras Cohere Goog…" at bounding box center [715, 276] width 379 height 390
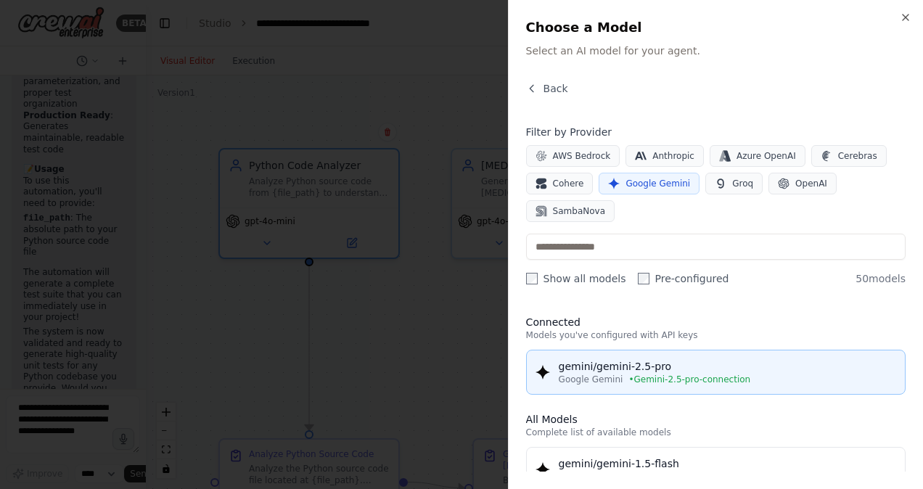
click at [754, 369] on div "gemini/gemini-2.5-pro" at bounding box center [727, 366] width 337 height 15
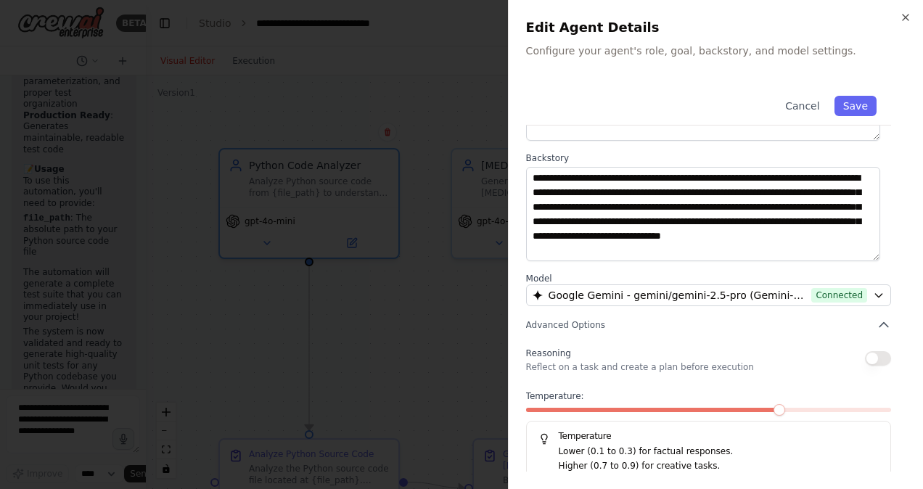
scroll to position [168, 0]
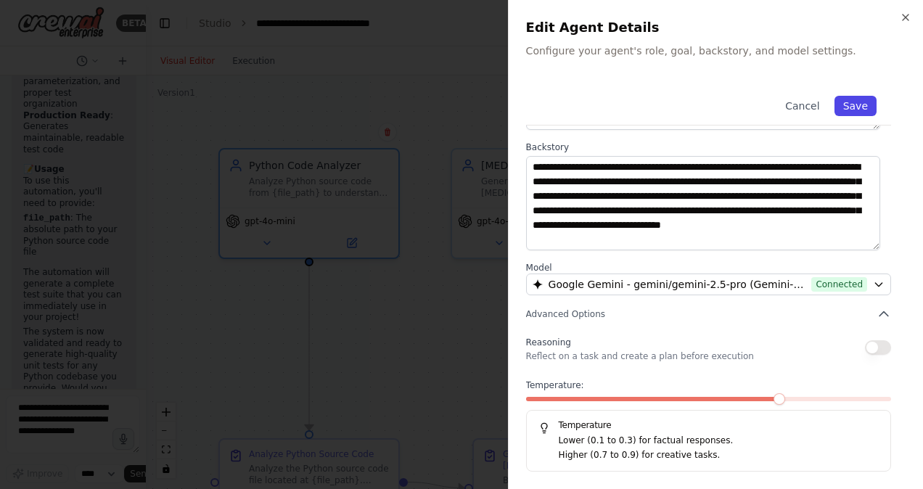
click at [851, 104] on button "Save" at bounding box center [855, 106] width 42 height 20
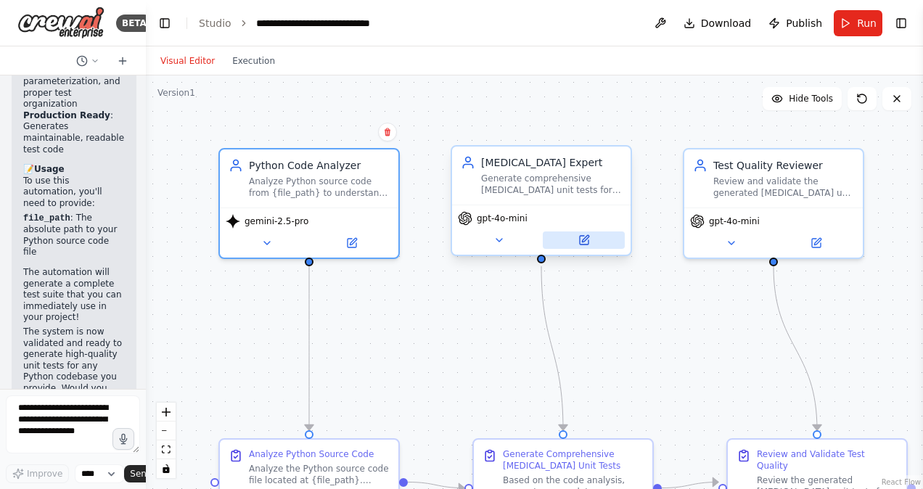
click at [585, 236] on icon at bounding box center [584, 240] width 9 height 9
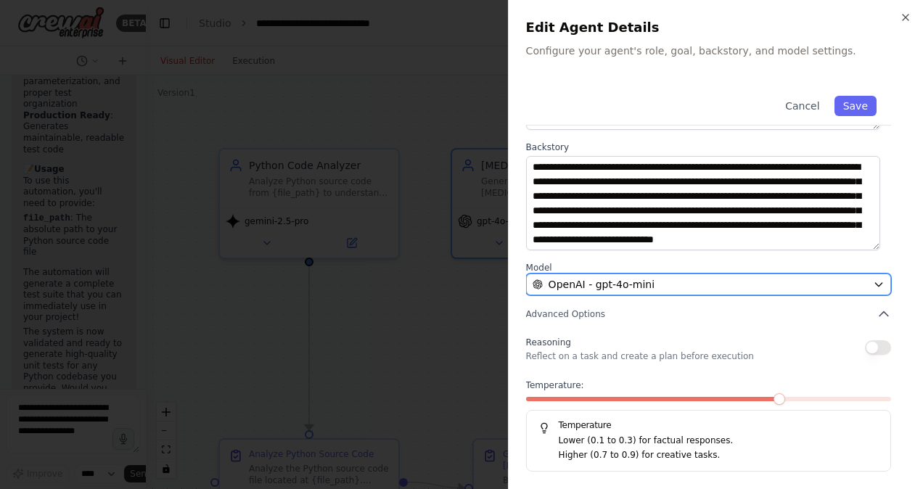
click at [631, 284] on span "OpenAI - gpt-4o-mini" at bounding box center [601, 284] width 106 height 15
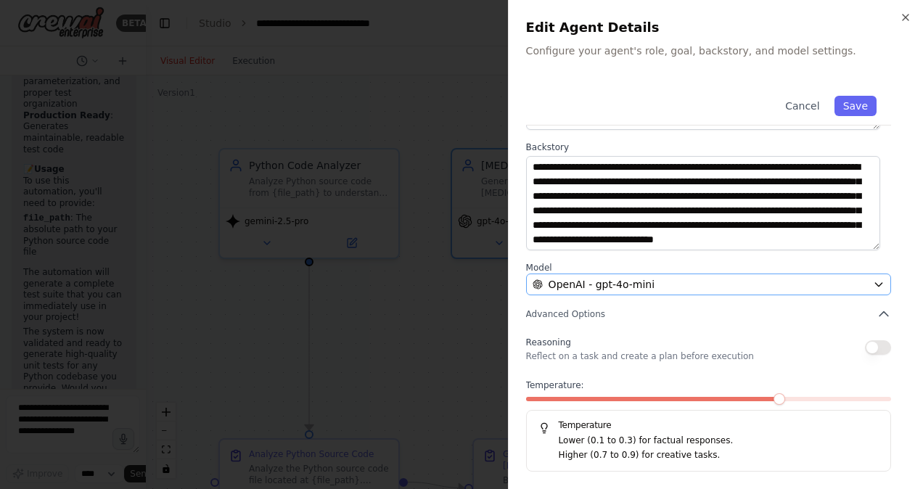
scroll to position [0, 0]
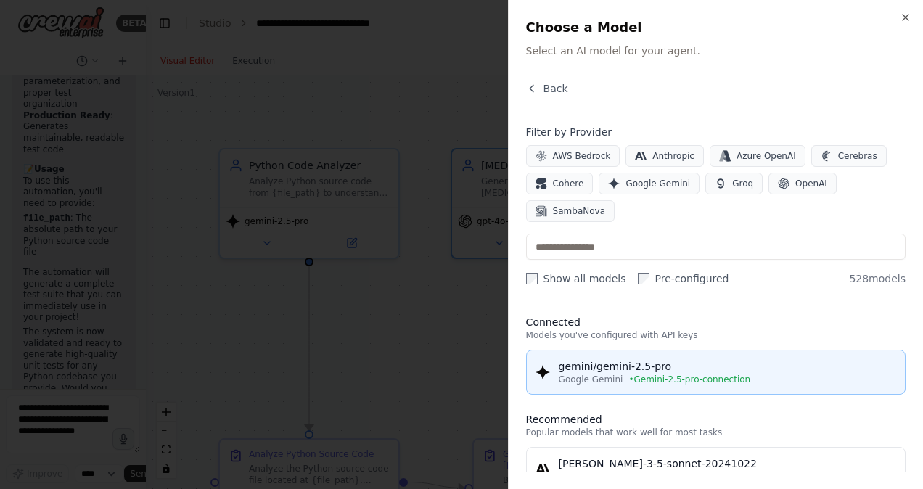
click at [733, 366] on div "gemini/gemini-2.5-pro" at bounding box center [727, 366] width 337 height 15
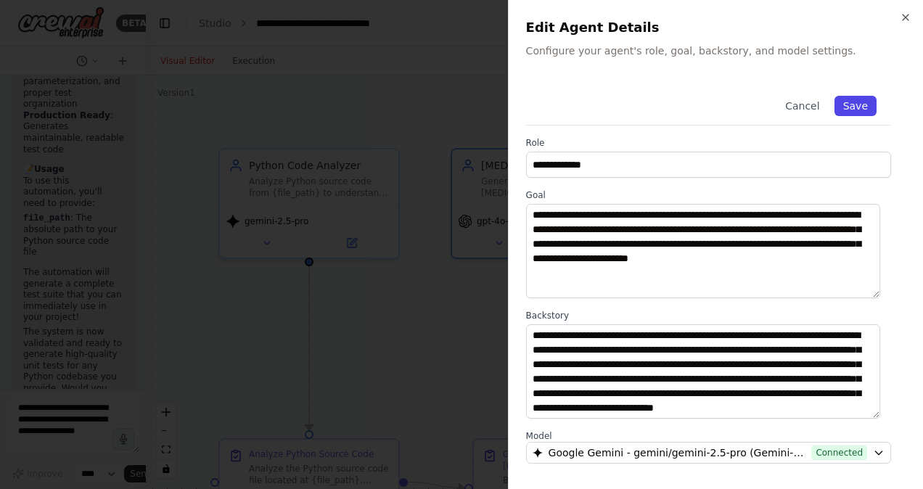
click at [852, 107] on button "Save" at bounding box center [855, 106] width 42 height 20
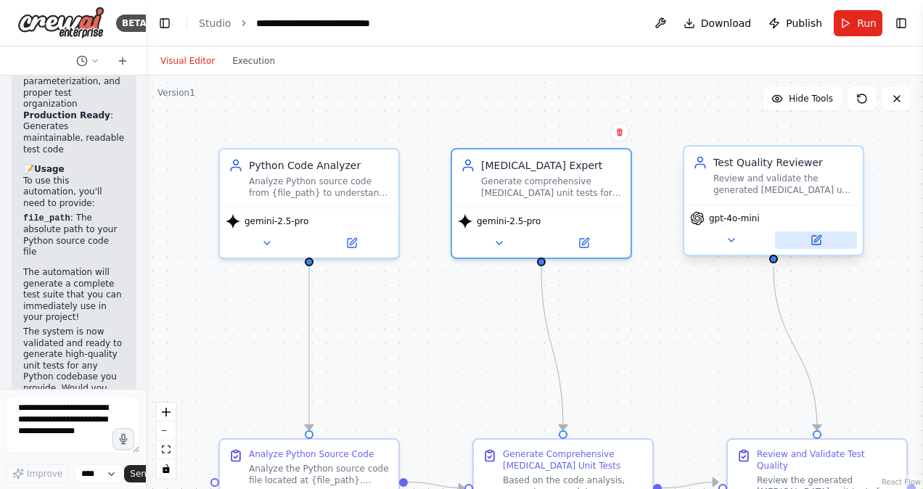
click at [823, 241] on button at bounding box center [816, 239] width 82 height 17
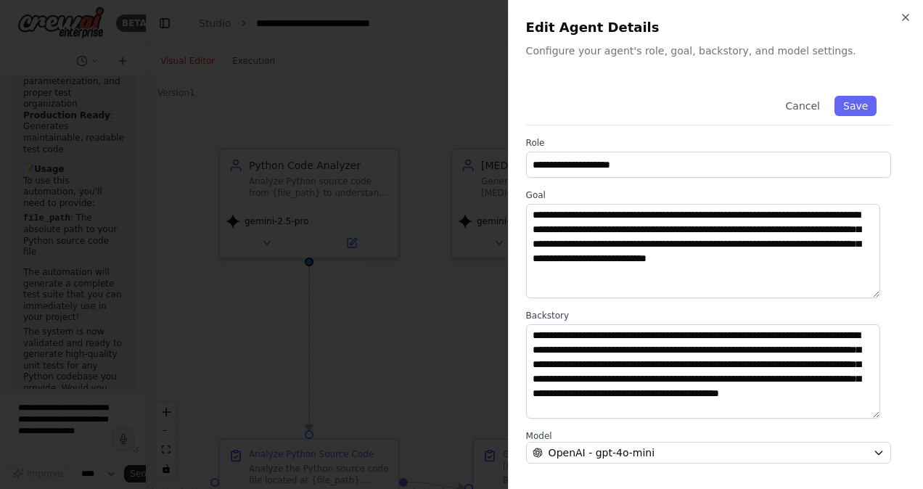
scroll to position [145, 0]
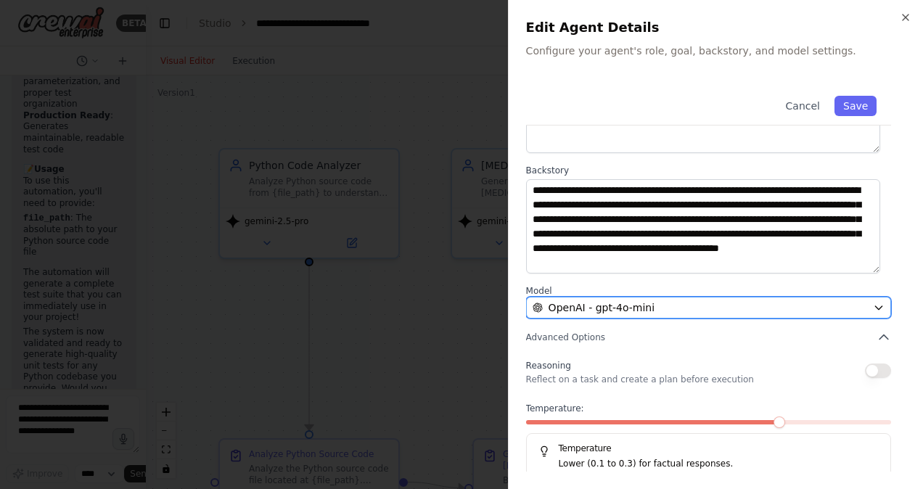
click at [692, 303] on div "OpenAI - gpt-4o-mini" at bounding box center [699, 307] width 334 height 15
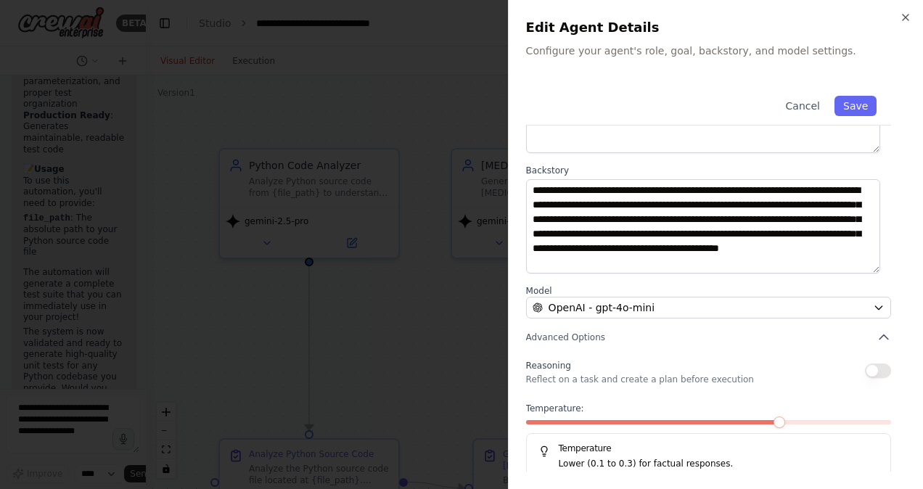
scroll to position [0, 0]
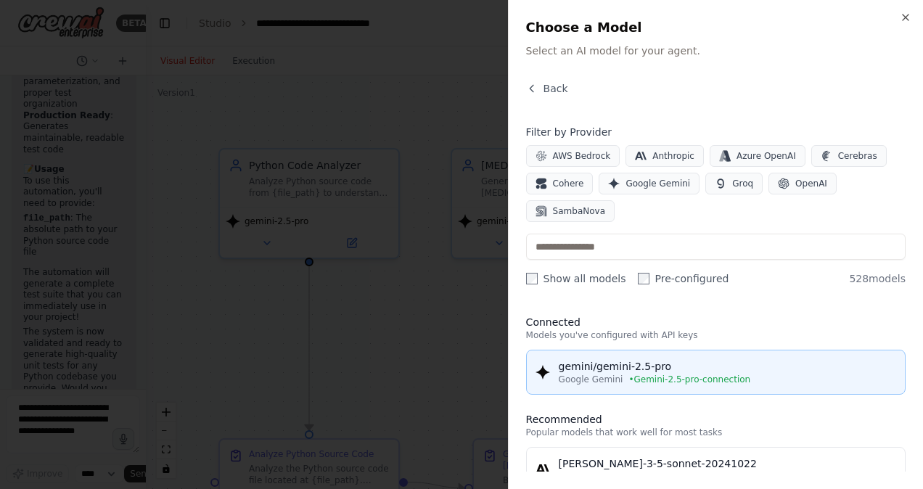
click at [702, 372] on div "gemini/gemini-2.5-pro" at bounding box center [727, 366] width 337 height 15
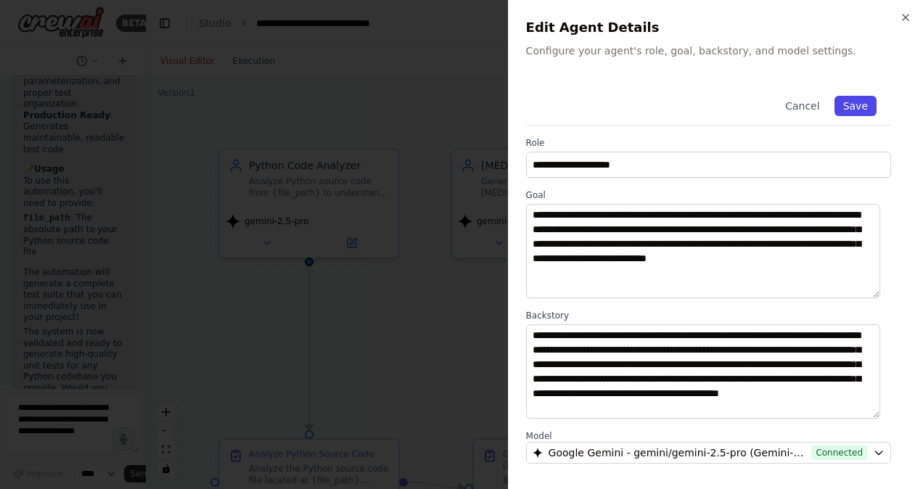
click at [852, 109] on button "Save" at bounding box center [855, 106] width 42 height 20
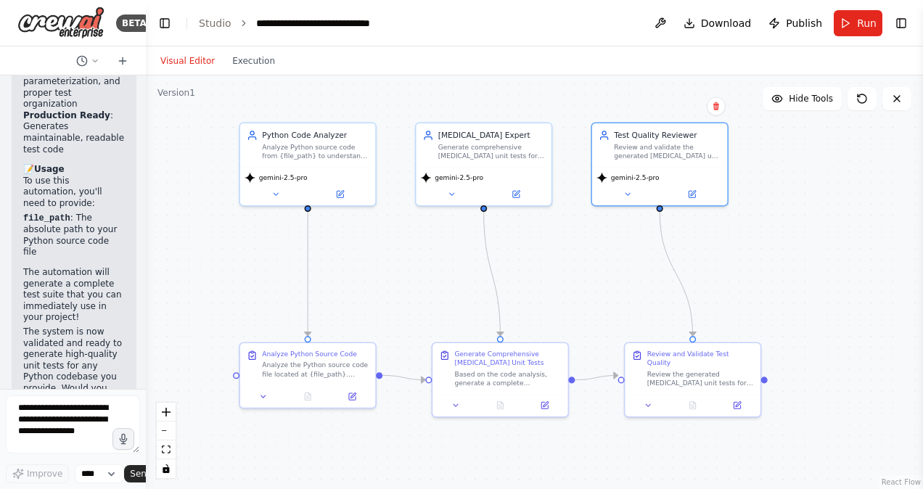
drag, startPoint x: 865, startPoint y: 297, endPoint x: 770, endPoint y: 270, distance: 98.9
click at [770, 270] on div ".deletable-edge-delete-btn { width: 20px; height: 20px; border: 0px solid #ffff…" at bounding box center [534, 281] width 777 height 413
drag, startPoint x: 852, startPoint y: 17, endPoint x: 845, endPoint y: 28, distance: 12.5
click at [852, 19] on button "Run" at bounding box center [858, 23] width 49 height 26
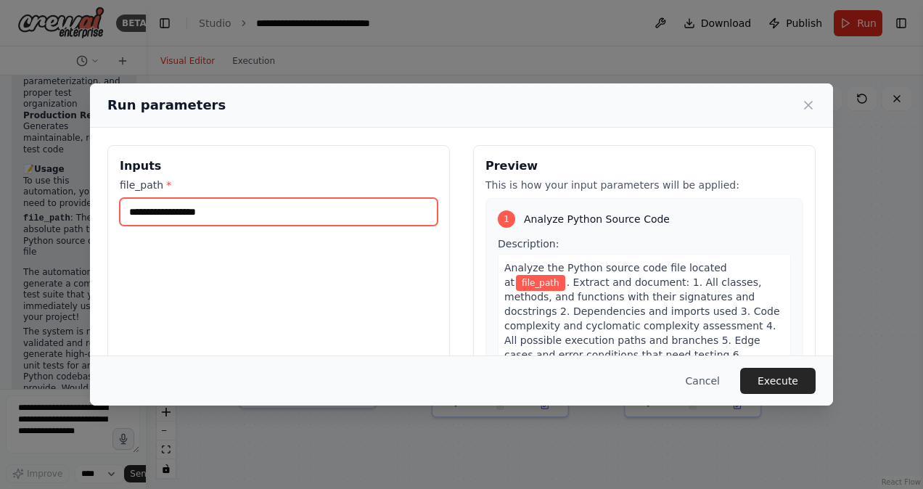
click at [239, 210] on input "file_path *" at bounding box center [279, 212] width 318 height 28
click at [166, 212] on input "file_path *" at bounding box center [279, 212] width 318 height 28
paste input "**********"
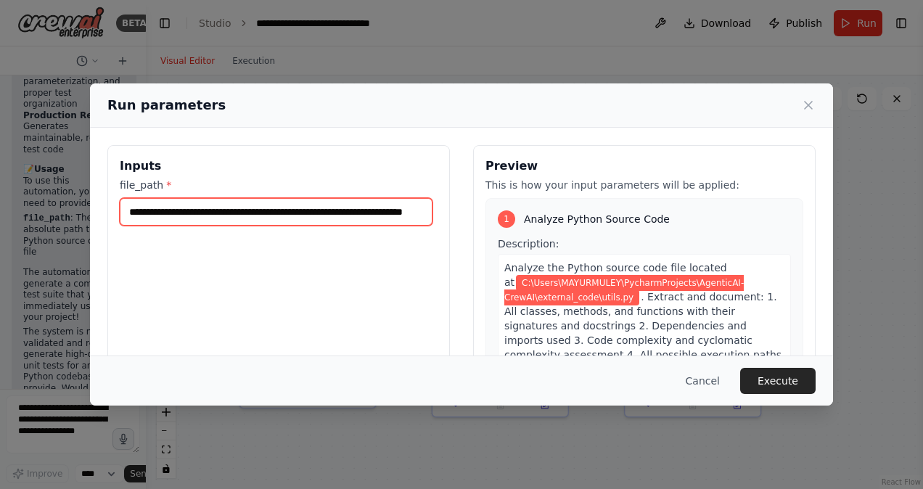
click at [160, 210] on input "**********" at bounding box center [276, 212] width 313 height 28
type input "**********"
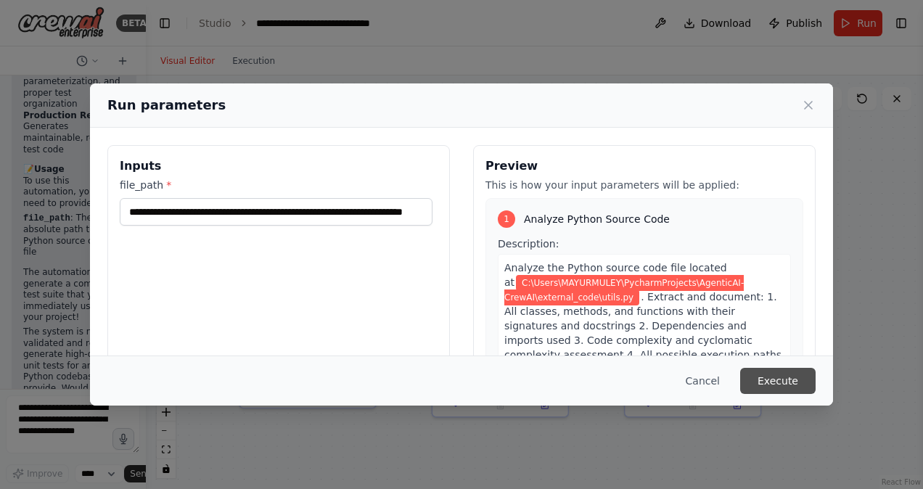
click at [778, 373] on button "Execute" at bounding box center [777, 381] width 75 height 26
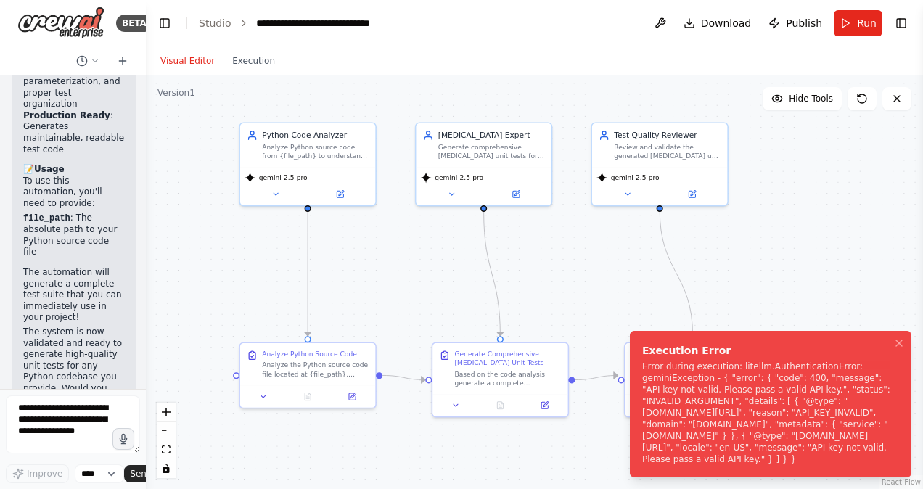
click at [764, 402] on div "Error during execution: litellm.AuthenticationError: geminiException - { "error…" at bounding box center [767, 413] width 251 height 104
click at [672, 21] on button at bounding box center [660, 23] width 23 height 26
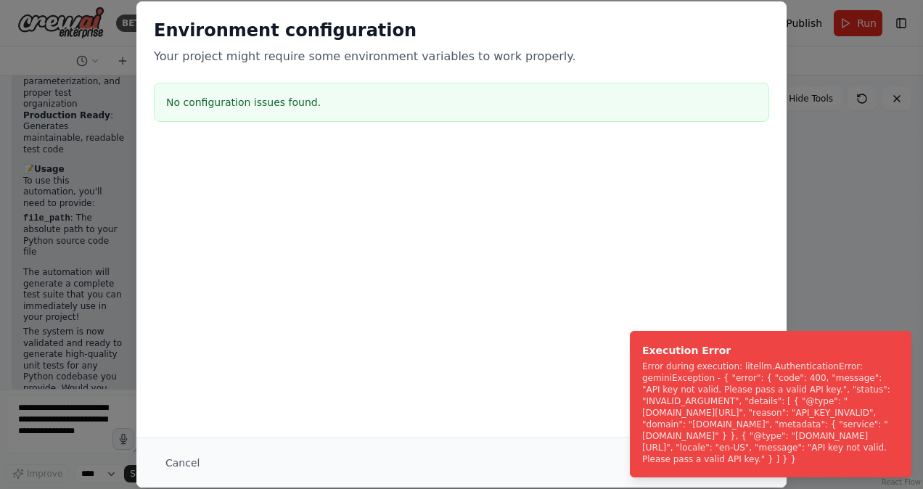
click at [863, 236] on div "Environment configuration Your project might require some environment variables…" at bounding box center [461, 244] width 923 height 489
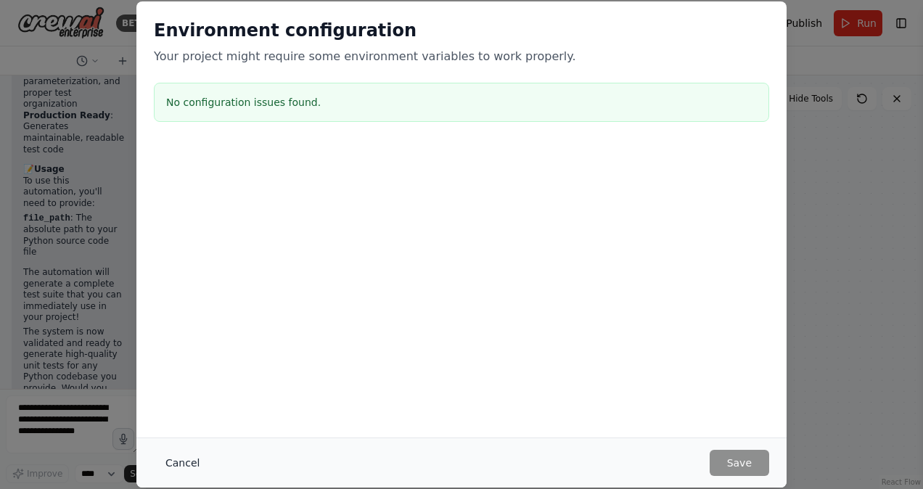
click at [178, 461] on button "Cancel" at bounding box center [182, 463] width 57 height 26
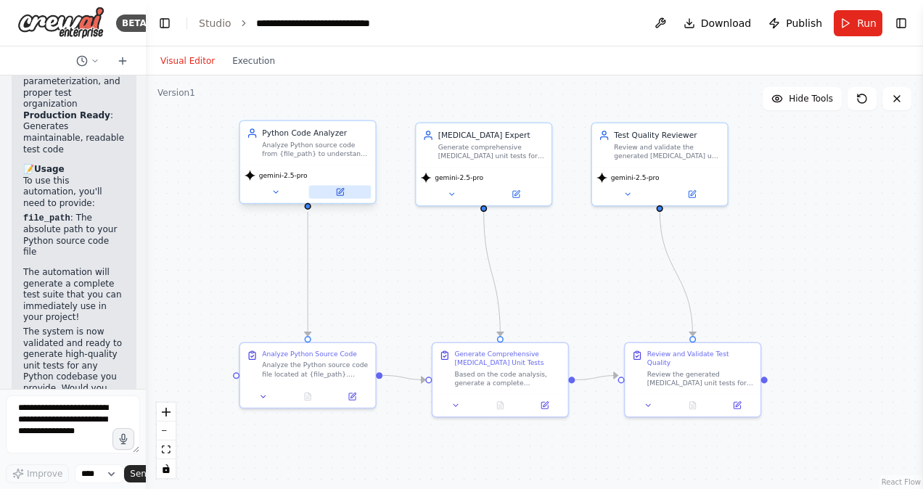
click at [343, 186] on button at bounding box center [340, 192] width 62 height 13
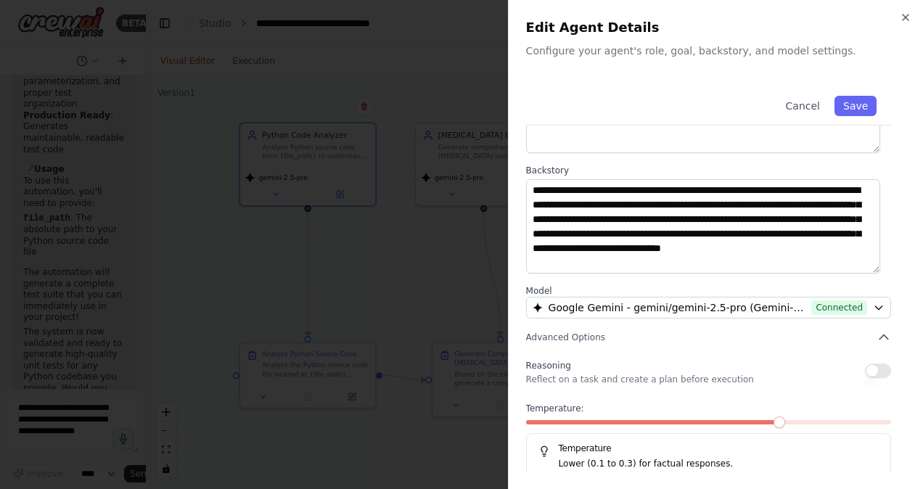
scroll to position [168, 0]
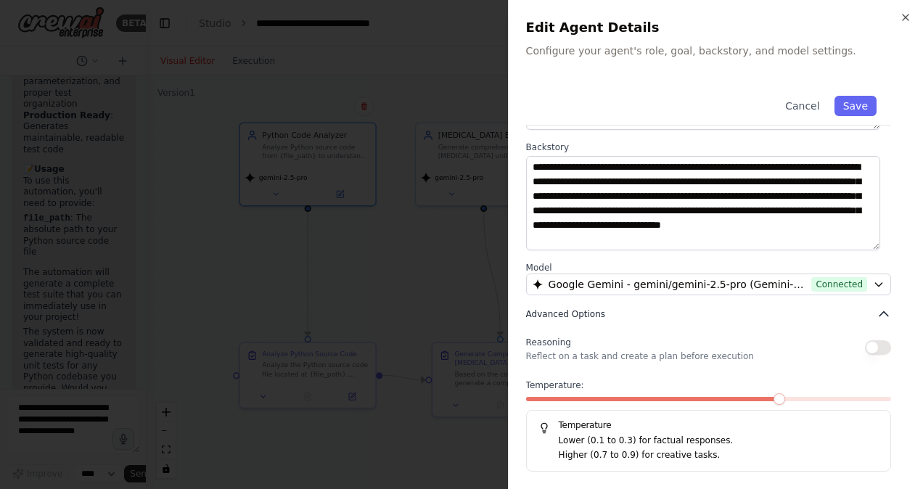
click at [556, 310] on span "Advanced Options" at bounding box center [565, 314] width 79 height 12
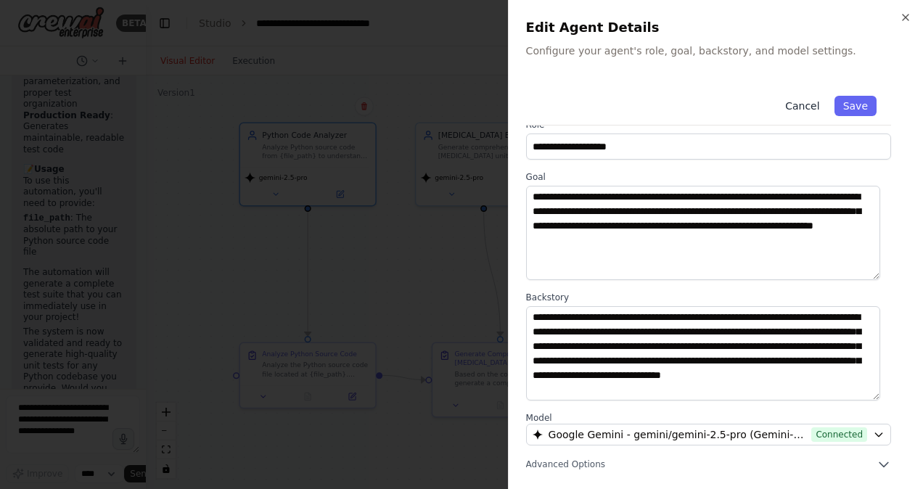
click at [798, 111] on button "Cancel" at bounding box center [802, 106] width 52 height 20
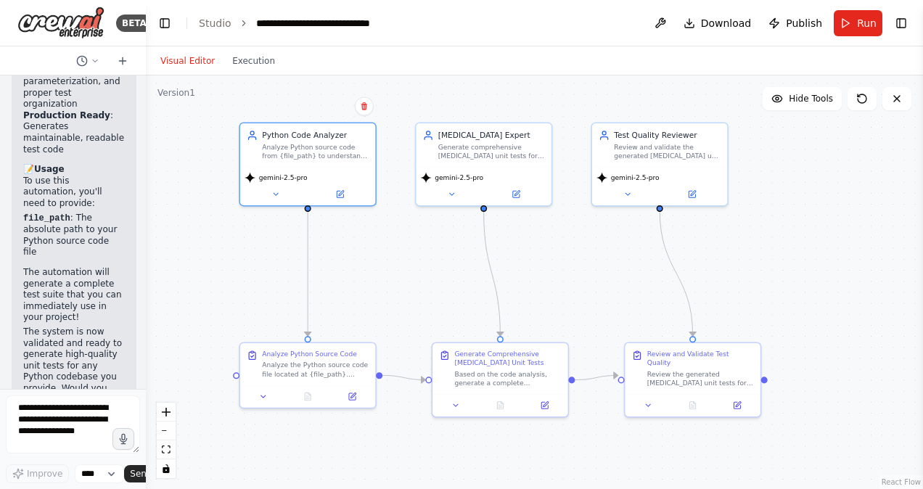
click at [244, 70] on div "Visual Editor Execution" at bounding box center [218, 60] width 132 height 29
click at [246, 63] on button "Execution" at bounding box center [253, 60] width 60 height 17
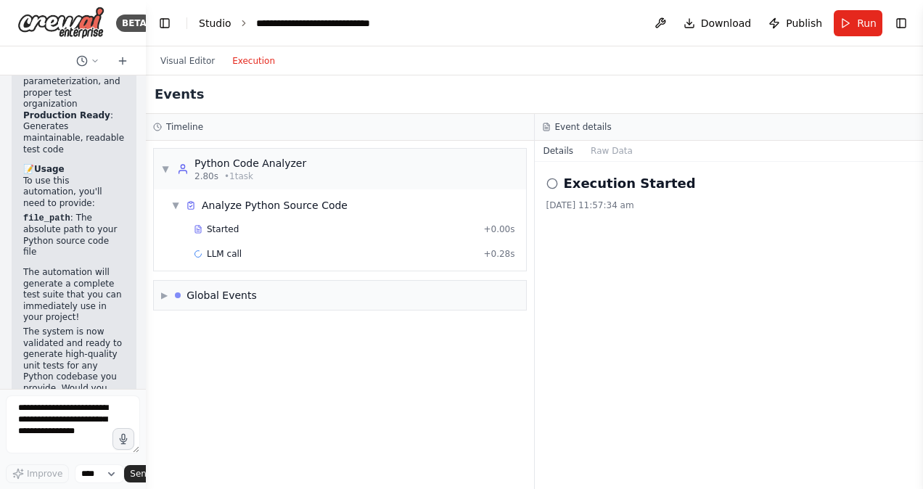
click at [214, 21] on link "Studio" at bounding box center [215, 23] width 33 height 12
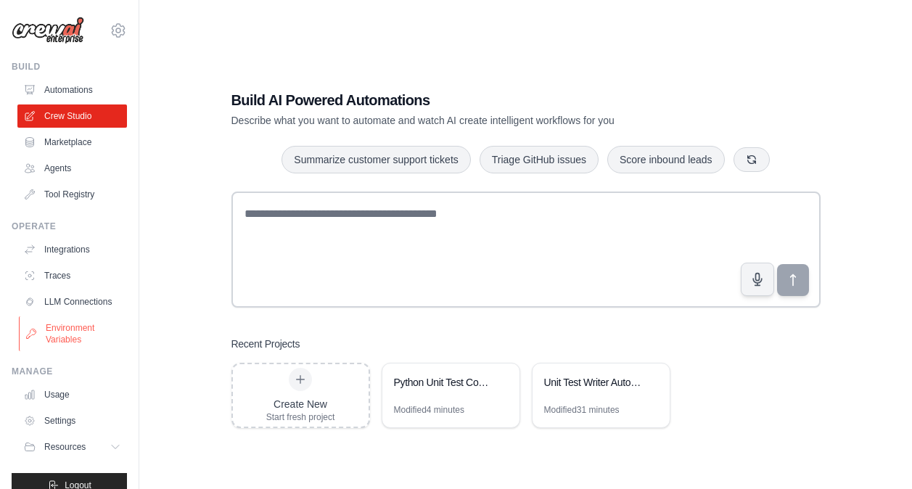
click at [73, 340] on link "Environment Variables" at bounding box center [74, 333] width 110 height 35
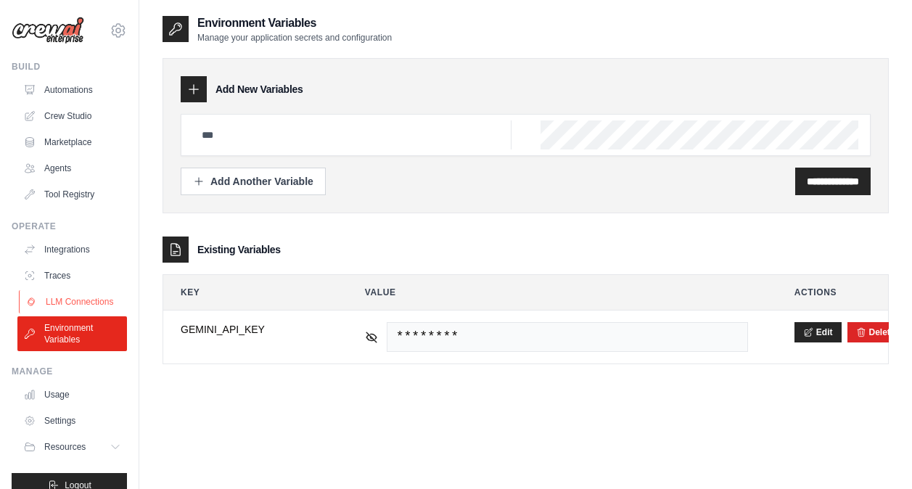
click at [73, 305] on link "LLM Connections" at bounding box center [74, 301] width 110 height 23
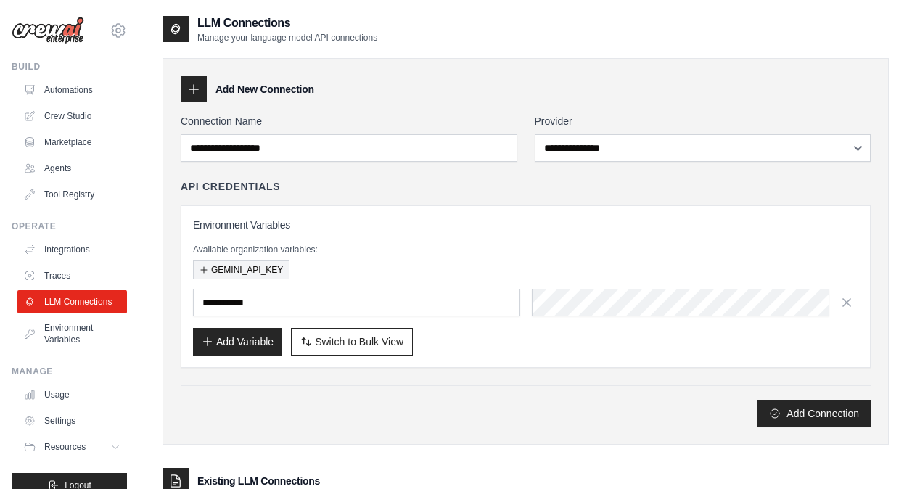
click at [252, 266] on button "GEMINI_API_KEY" at bounding box center [241, 269] width 96 height 19
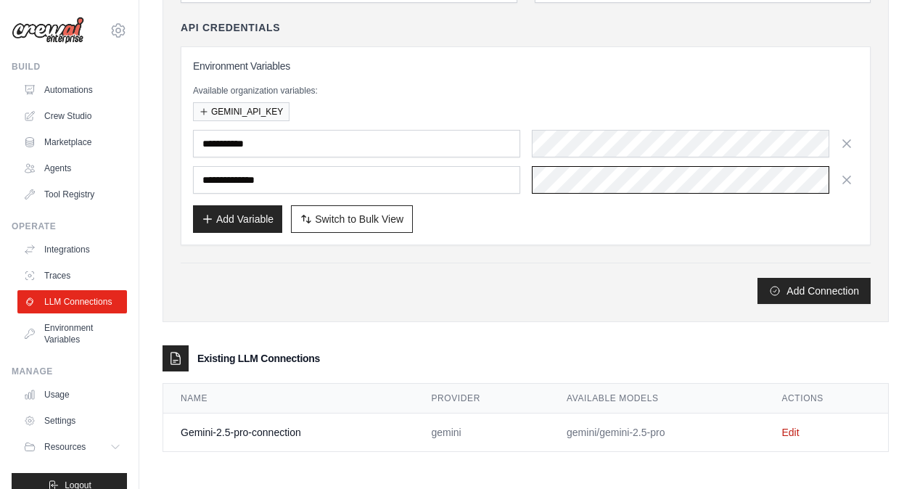
scroll to position [160, 0]
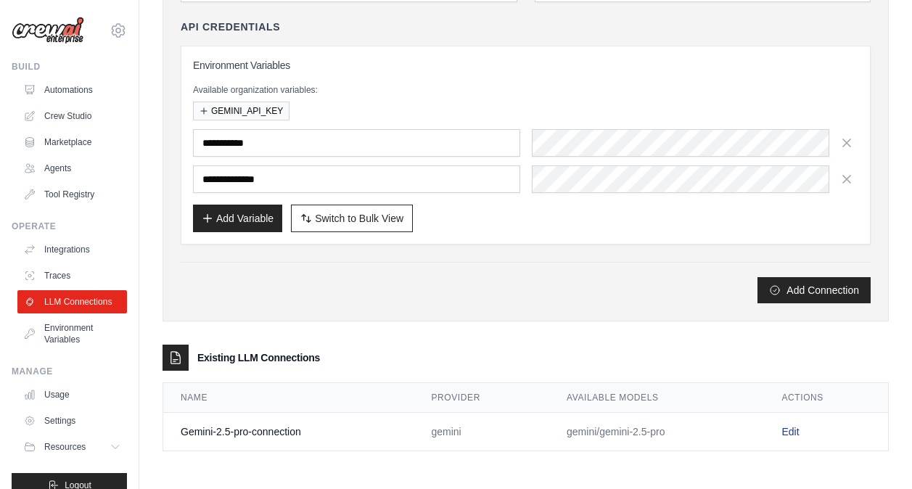
click at [789, 427] on link "Edit" at bounding box center [789, 432] width 17 height 12
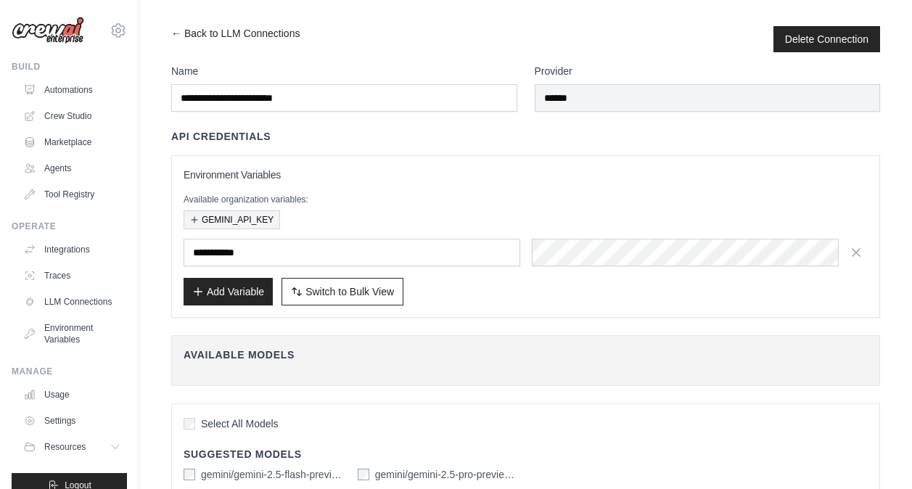
click at [231, 213] on button "GEMINI_API_KEY" at bounding box center [232, 219] width 96 height 19
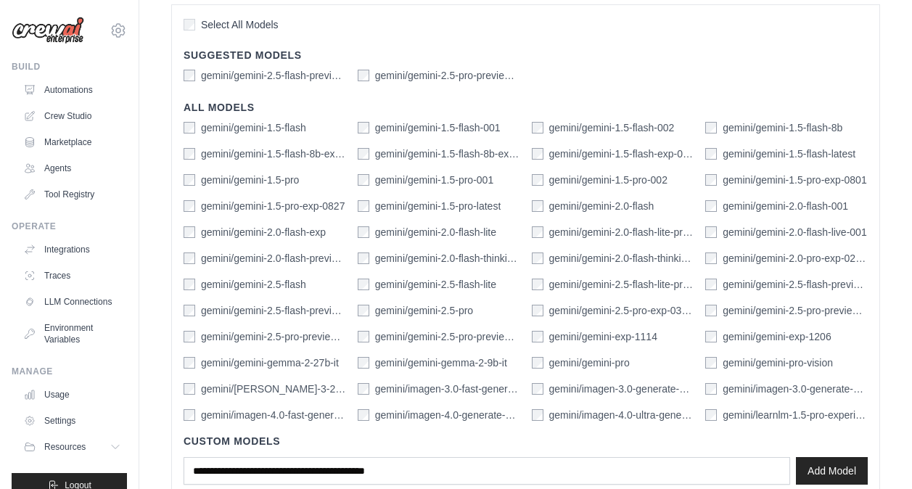
scroll to position [528, 0]
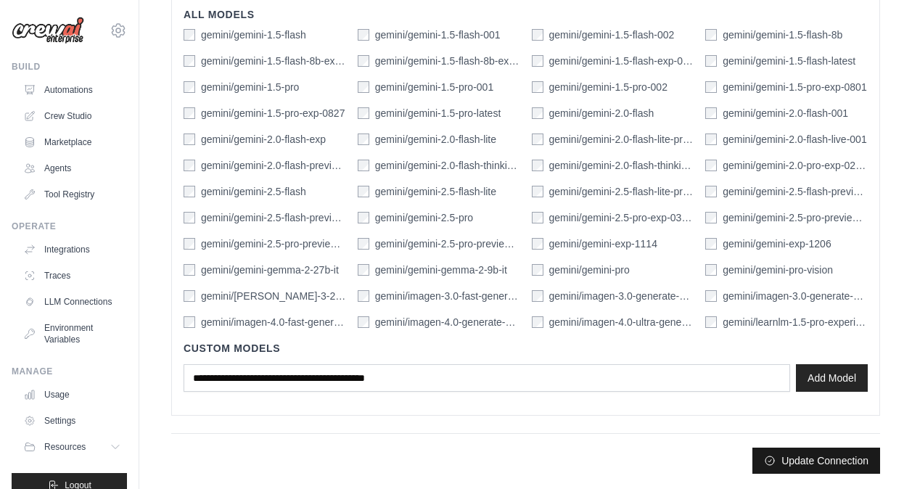
click at [820, 458] on button "Update Connection" at bounding box center [816, 461] width 128 height 26
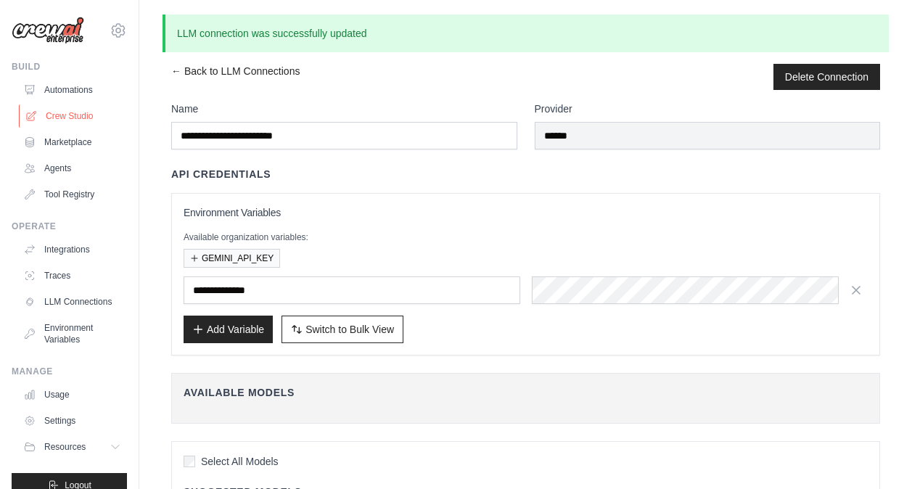
click at [58, 115] on link "Crew Studio" at bounding box center [74, 115] width 110 height 23
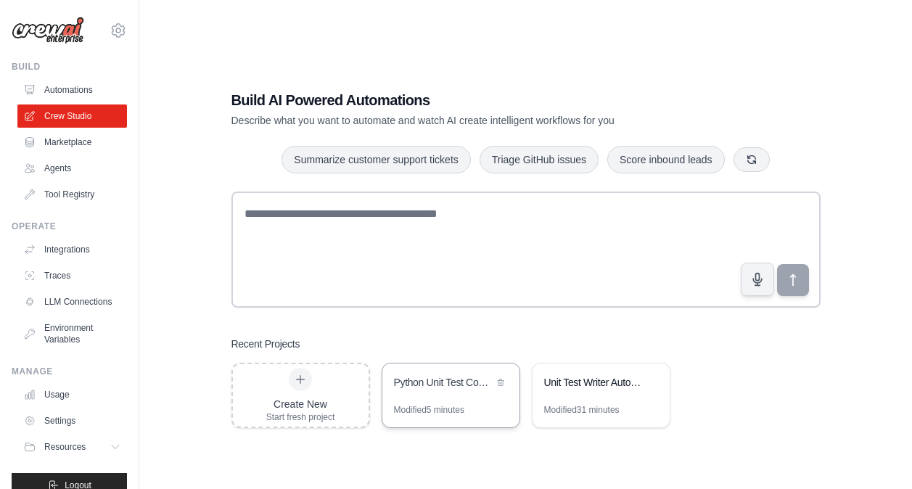
click at [446, 389] on div "Python Unit Test Code Generator" at bounding box center [443, 382] width 99 height 15
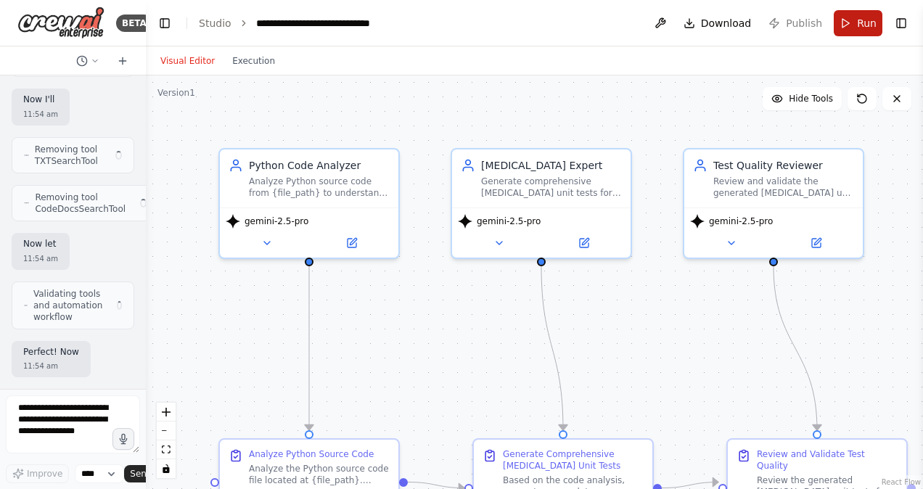
click at [863, 24] on span "Run" at bounding box center [867, 23] width 20 height 15
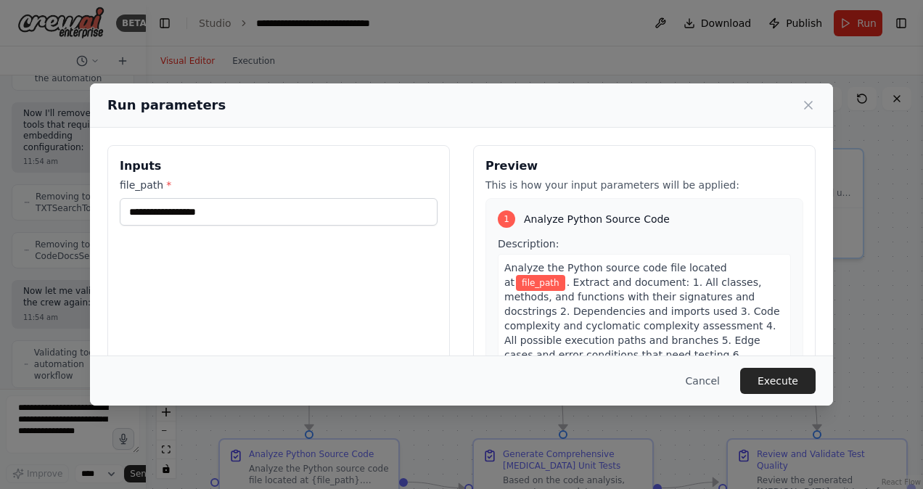
click at [250, 223] on div "Inputs file_path *" at bounding box center [278, 317] width 342 height 344
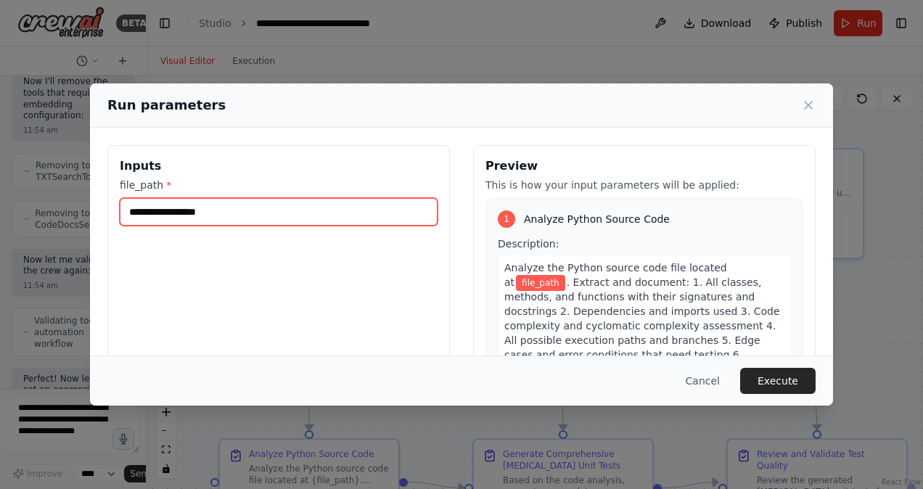
click at [260, 212] on input "file_path *" at bounding box center [279, 212] width 318 height 28
paste input "**********"
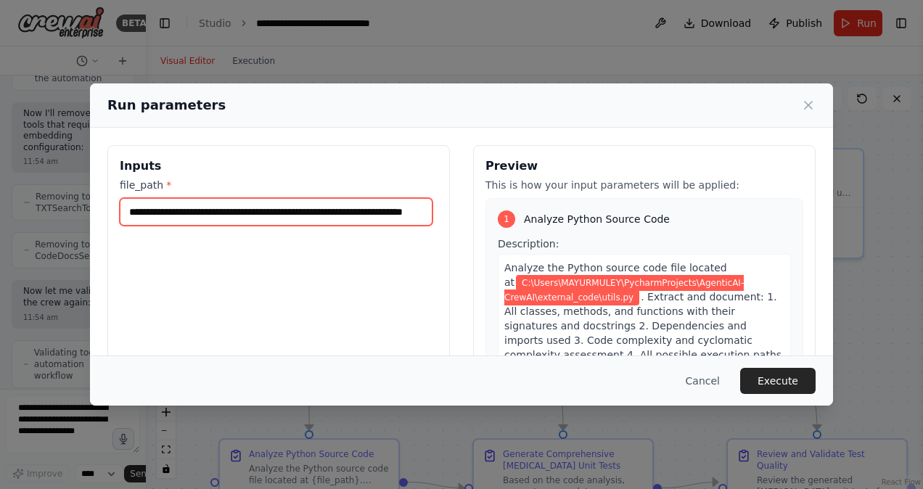
scroll to position [4687, 0]
type input "**********"
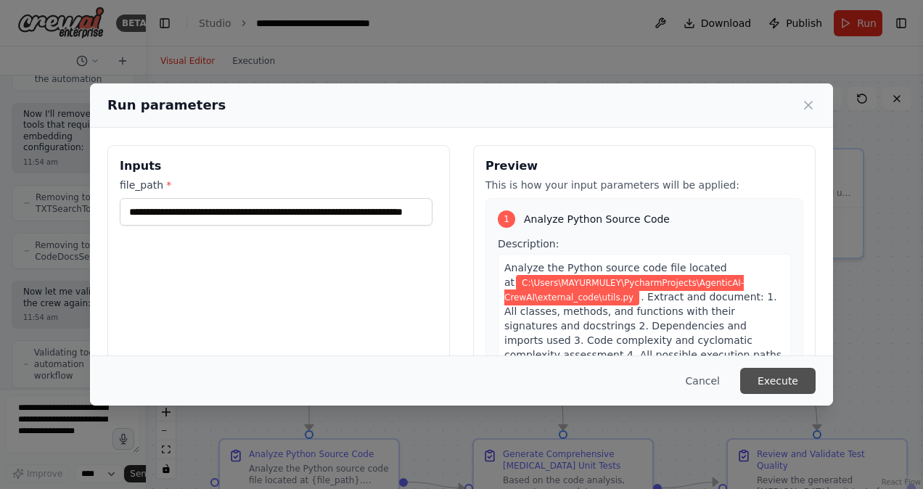
scroll to position [0, 0]
click at [794, 388] on button "Execute" at bounding box center [777, 381] width 75 height 26
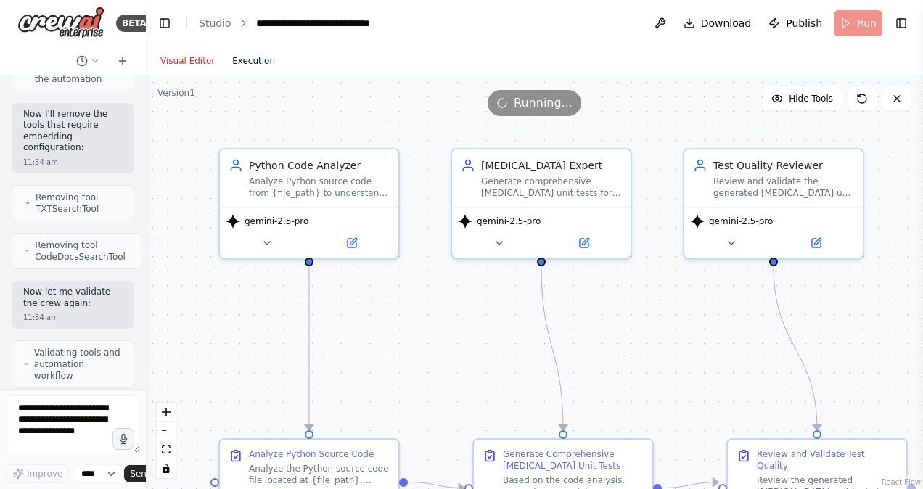
click at [241, 62] on button "Execution" at bounding box center [253, 60] width 60 height 17
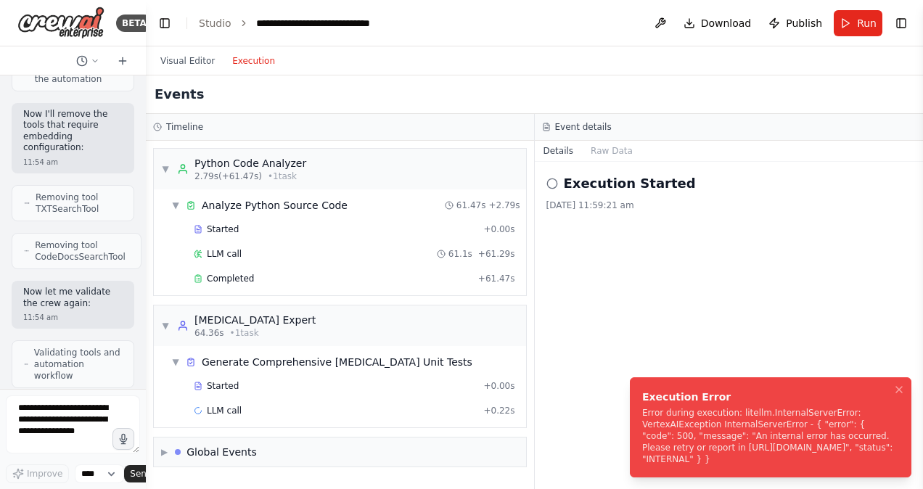
click at [752, 432] on div "Error during execution: litellm.InternalServerError: VertexAIException Internal…" at bounding box center [767, 436] width 251 height 58
click at [243, 276] on span "Completed" at bounding box center [230, 279] width 47 height 12
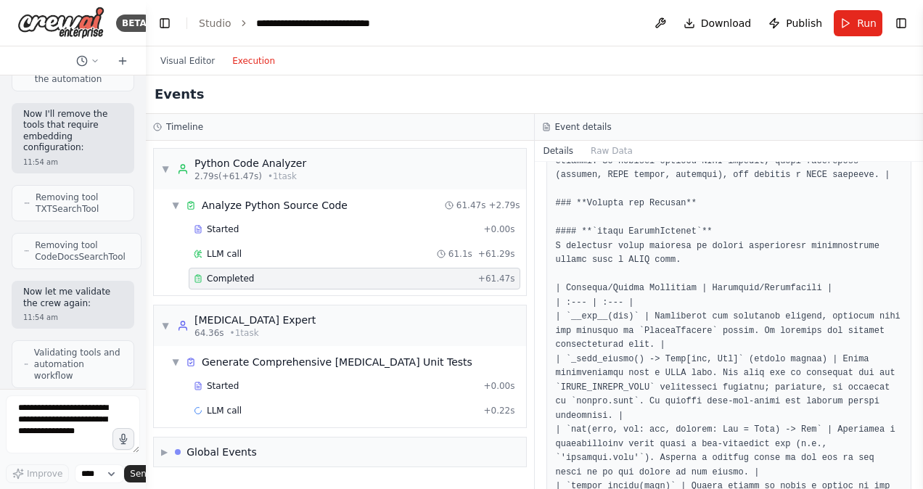
scroll to position [725, 0]
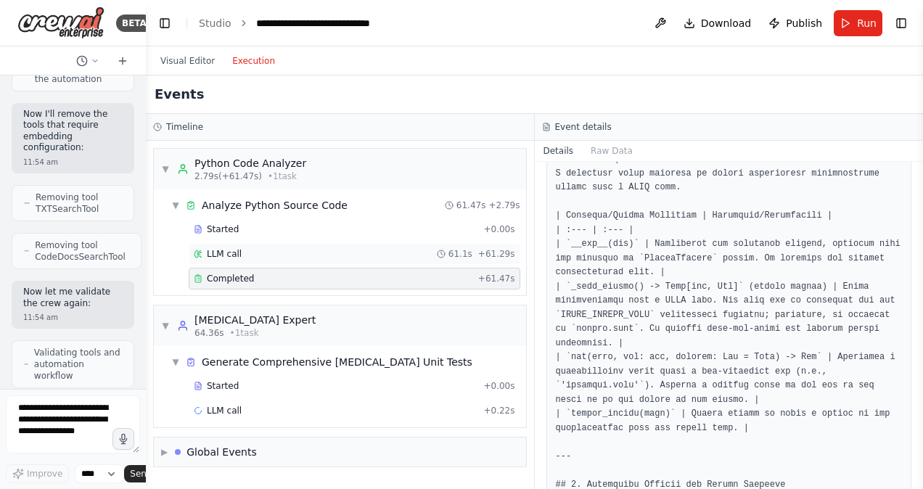
click at [221, 253] on span "LLM call" at bounding box center [224, 254] width 35 height 12
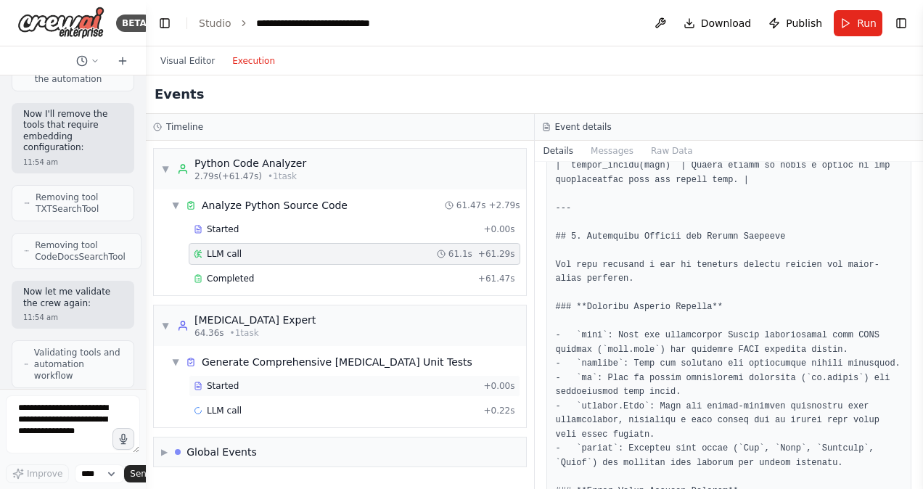
scroll to position [1016, 0]
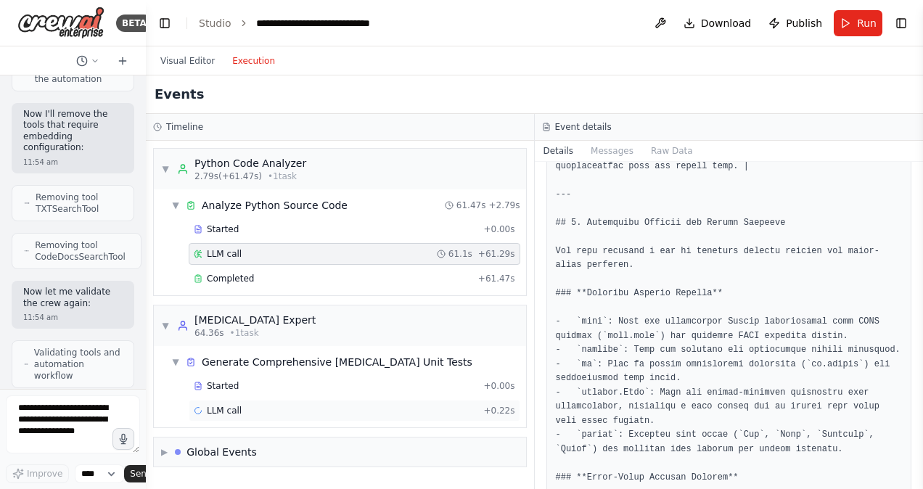
click at [221, 407] on span "LLM call" at bounding box center [224, 411] width 35 height 12
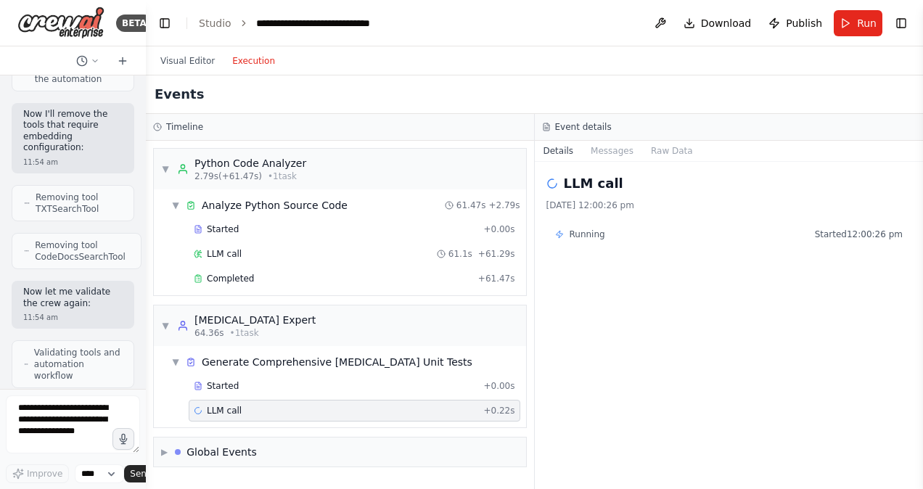
scroll to position [0, 0]
click at [252, 388] on div "Started" at bounding box center [336, 386] width 284 height 12
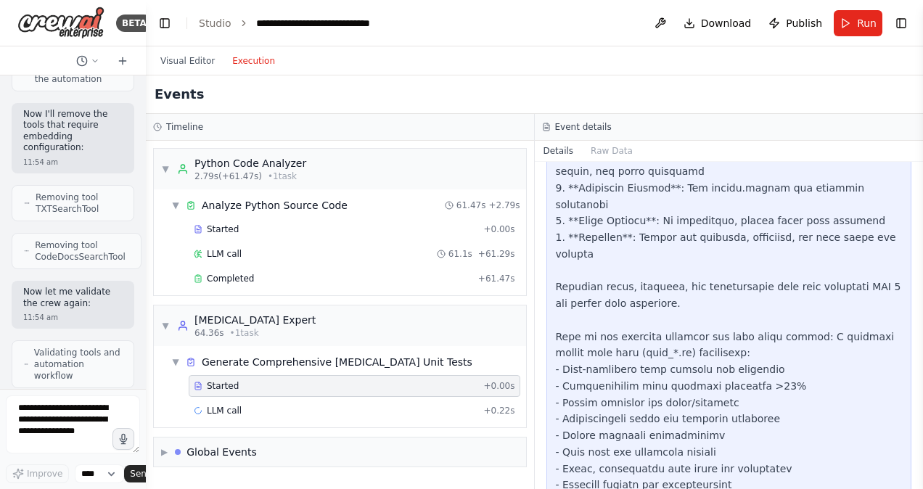
scroll to position [327, 0]
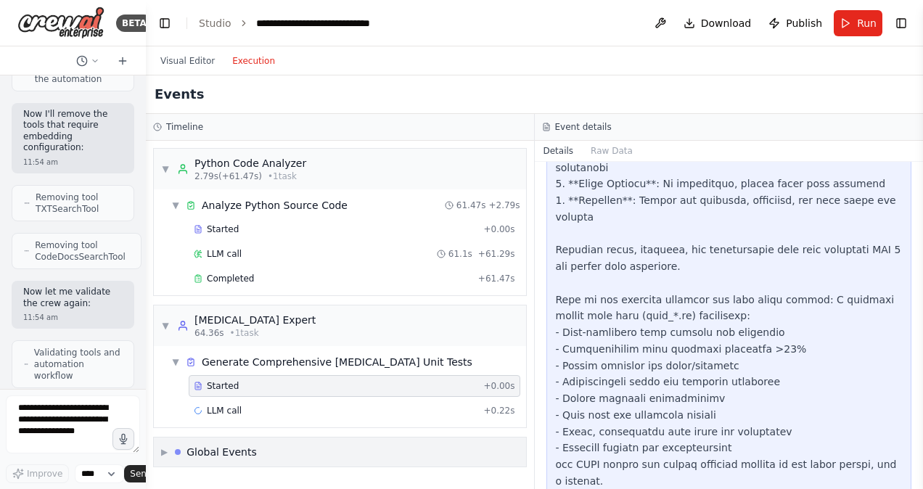
click at [168, 451] on span "▶" at bounding box center [164, 452] width 7 height 12
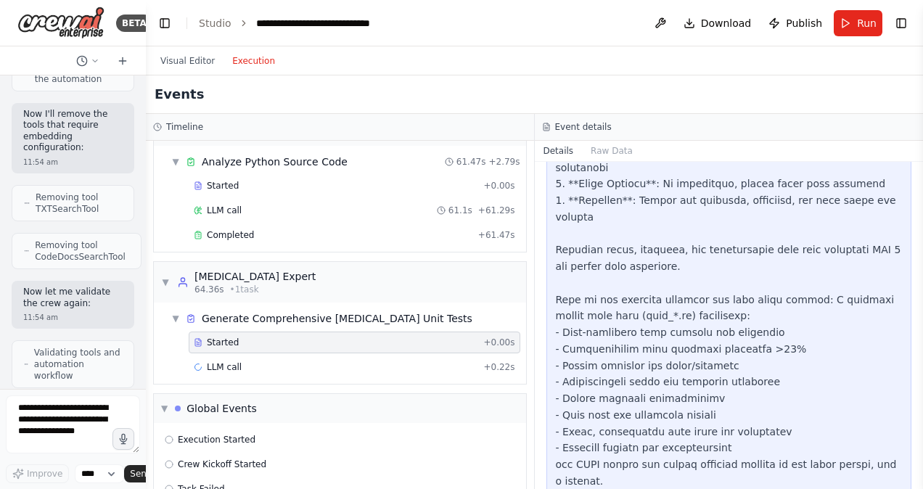
scroll to position [0, 0]
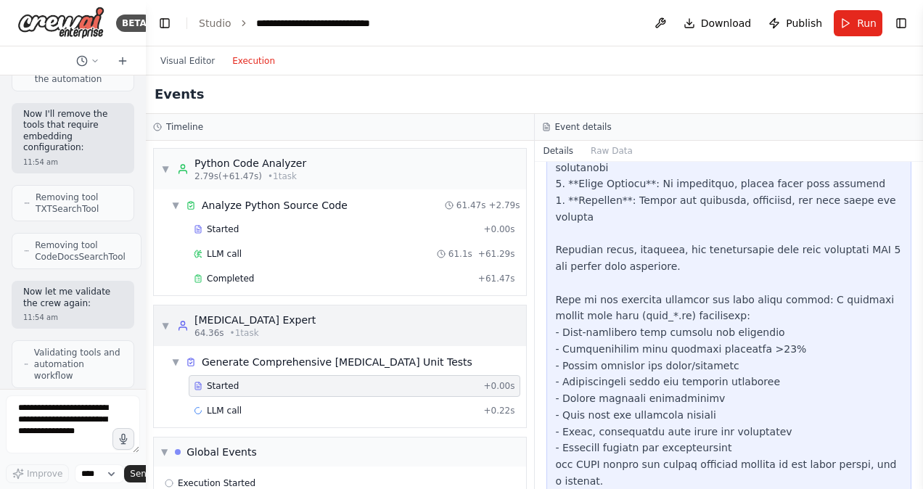
click at [267, 316] on div "▼ Pytest Expert 64.36s • 1 task" at bounding box center [340, 325] width 372 height 41
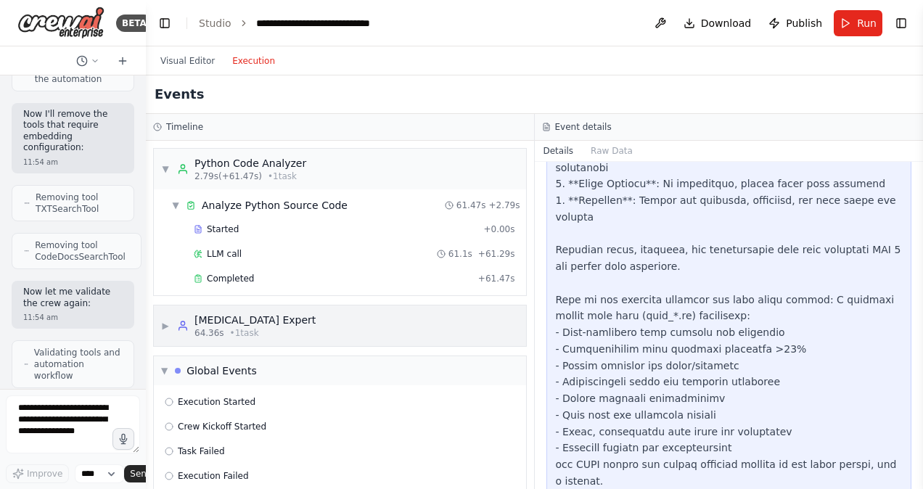
click at [242, 319] on div "[MEDICAL_DATA] Expert" at bounding box center [254, 320] width 121 height 15
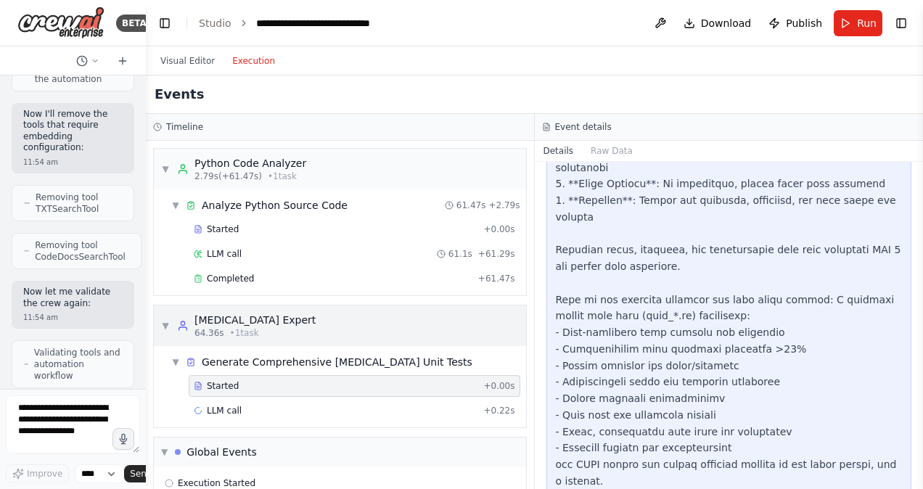
drag, startPoint x: 242, startPoint y: 319, endPoint x: 184, endPoint y: 310, distance: 58.8
click at [184, 310] on div "▼ Pytest Expert 64.36s • 1 task" at bounding box center [340, 325] width 372 height 41
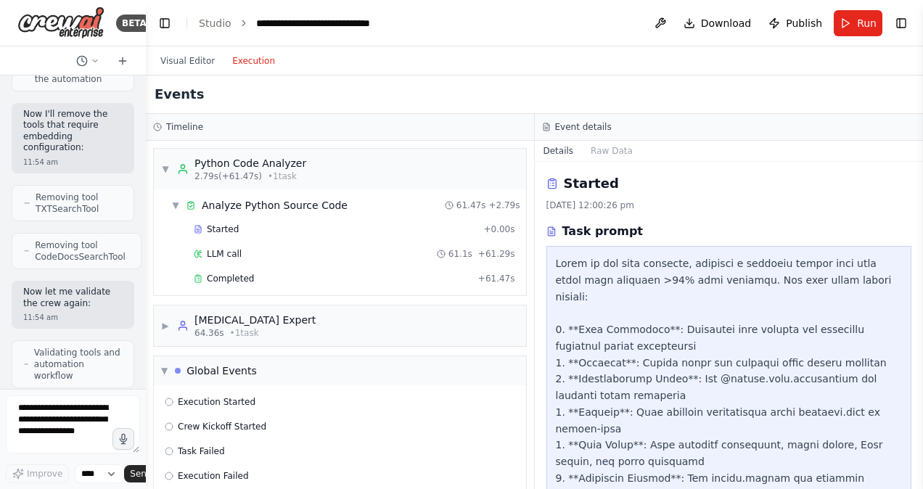
click at [244, 62] on button "Execution" at bounding box center [253, 60] width 60 height 17
click at [165, 323] on span "▶" at bounding box center [165, 326] width 9 height 12
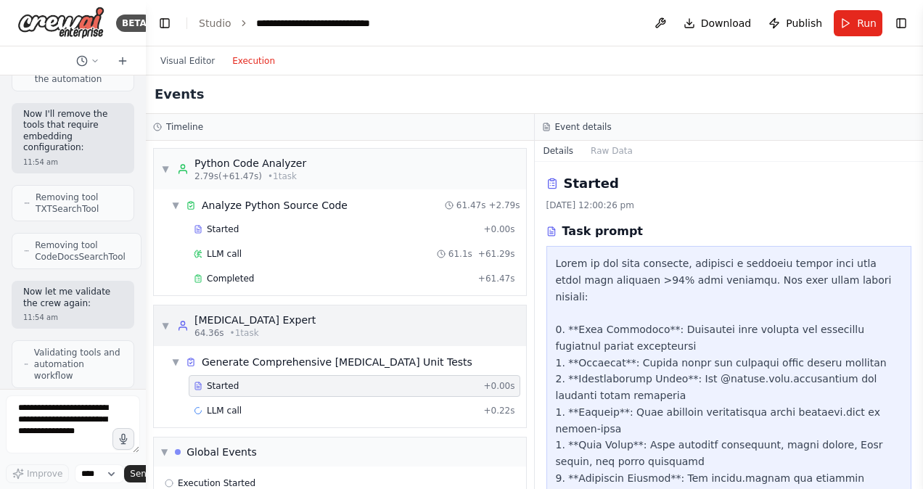
click at [184, 321] on circle at bounding box center [183, 323] width 4 height 4
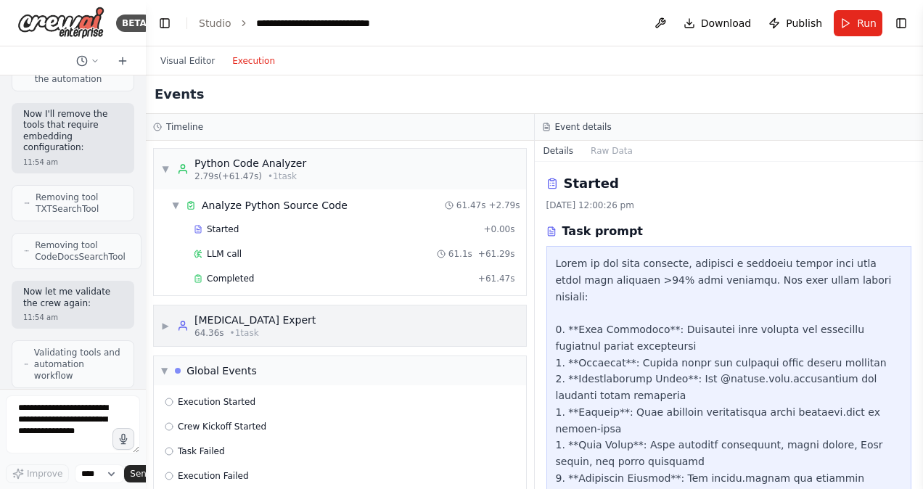
click at [184, 321] on circle at bounding box center [183, 323] width 4 height 4
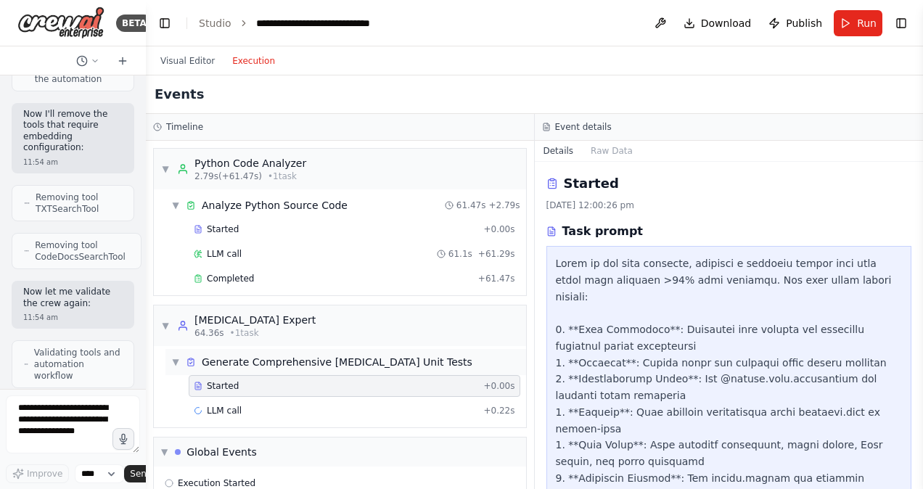
click at [201, 365] on div "Generate Comprehensive [MEDICAL_DATA] Unit Tests" at bounding box center [329, 362] width 287 height 15
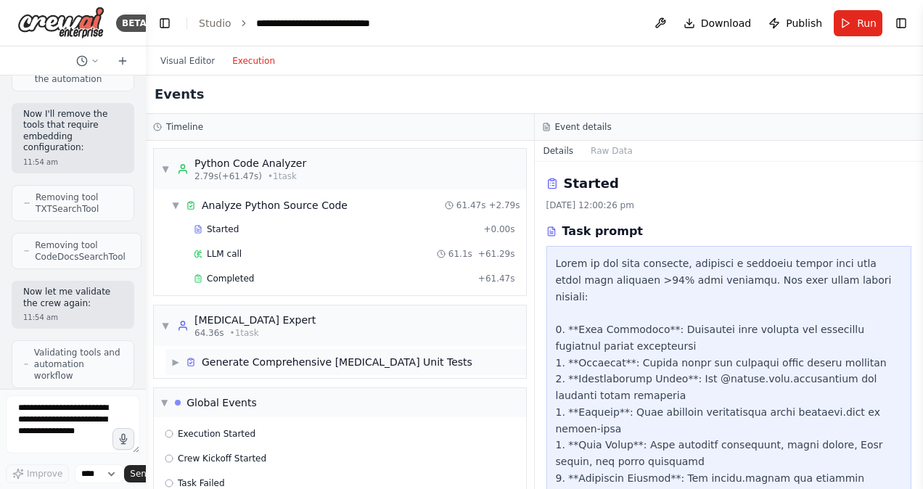
click at [315, 362] on div "Generate Comprehensive [MEDICAL_DATA] Unit Tests" at bounding box center [337, 362] width 271 height 15
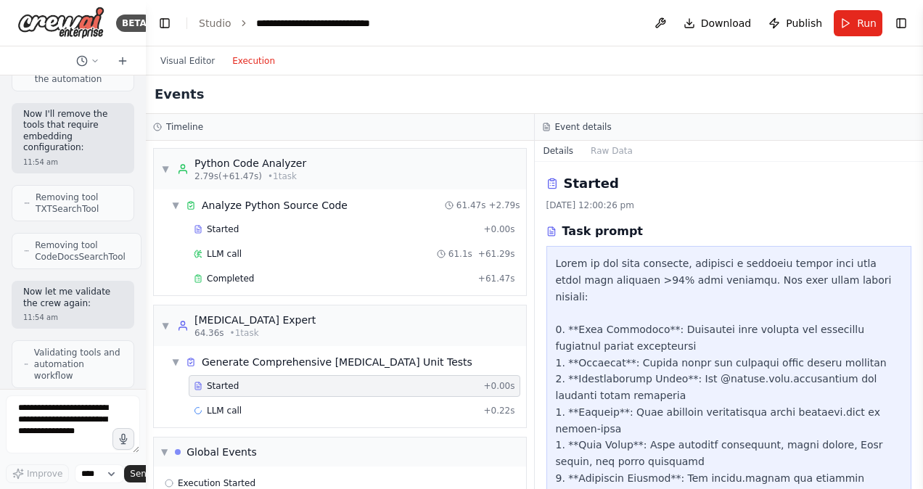
click at [226, 382] on span "Started" at bounding box center [223, 386] width 32 height 12
click at [228, 412] on span "LLM call" at bounding box center [224, 411] width 35 height 12
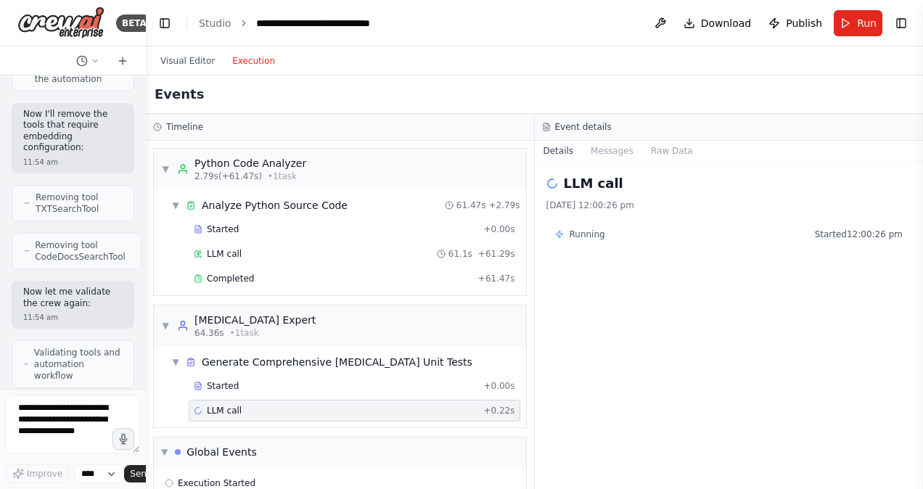
click at [574, 235] on span "Running" at bounding box center [587, 235] width 36 height 12
click at [651, 150] on button "Raw Data" at bounding box center [671, 151] width 59 height 20
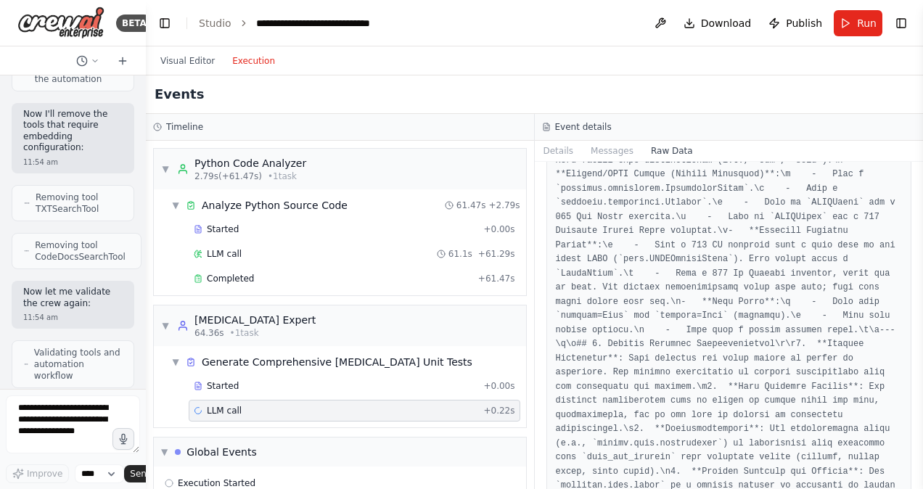
scroll to position [3264, 0]
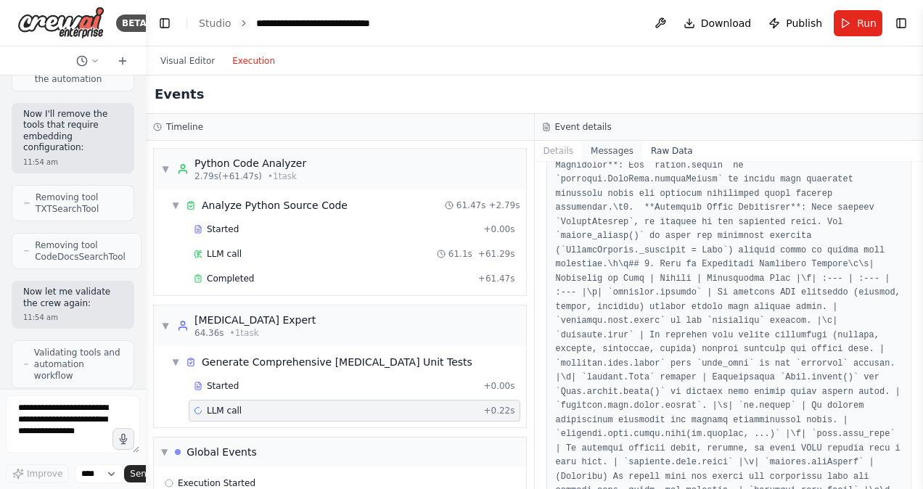
click at [600, 147] on button "Messages" at bounding box center [612, 151] width 60 height 20
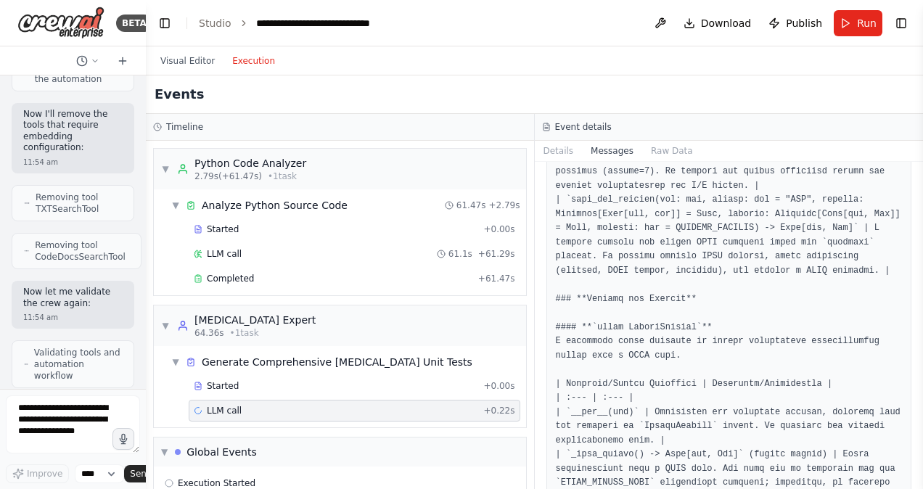
scroll to position [1451, 0]
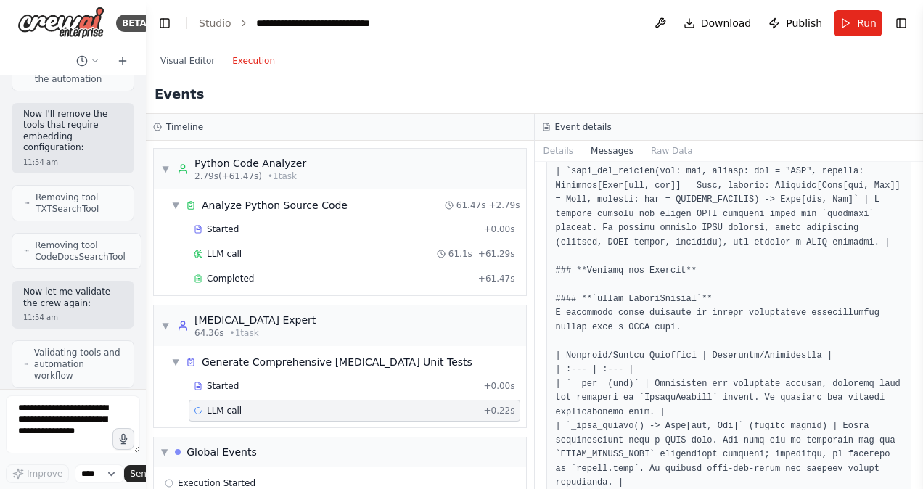
click at [233, 411] on span "LLM call" at bounding box center [224, 411] width 35 height 12
click at [58, 413] on textarea at bounding box center [73, 424] width 134 height 58
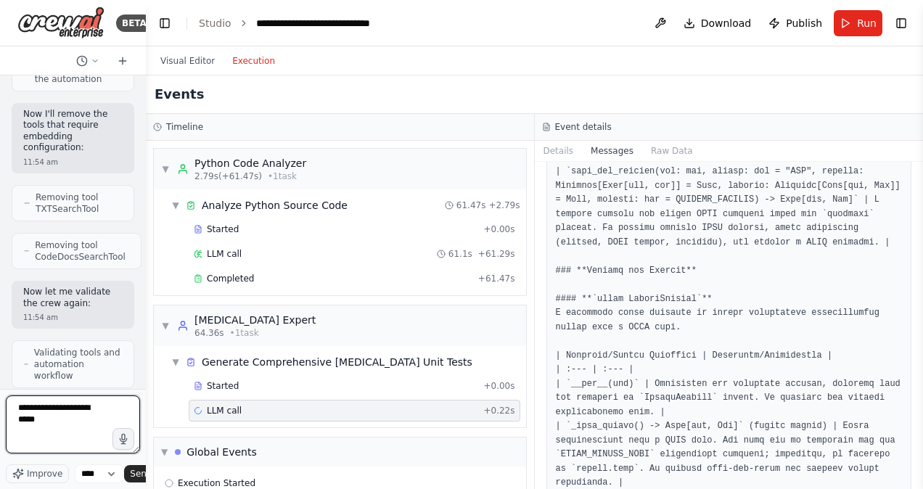
type textarea "**********"
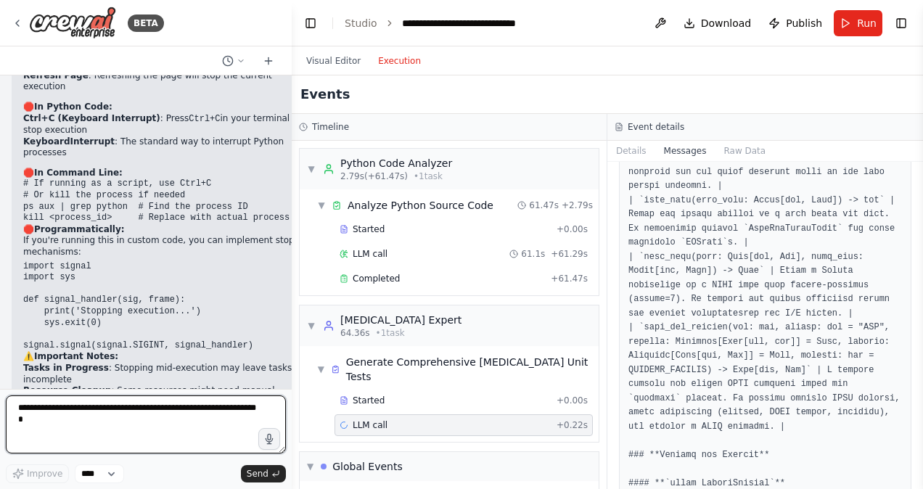
scroll to position [1536, 0]
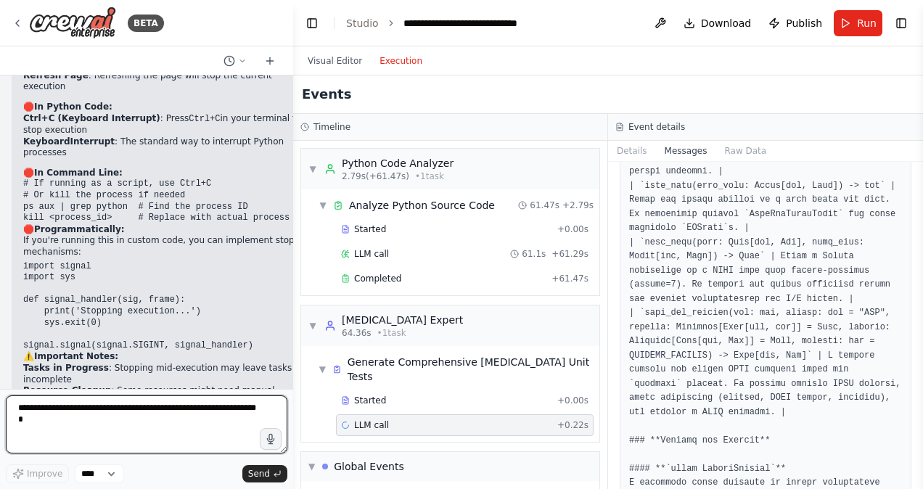
drag, startPoint x: 144, startPoint y: 347, endPoint x: 198, endPoint y: 348, distance: 54.4
click at [293, 348] on div at bounding box center [290, 244] width 6 height 489
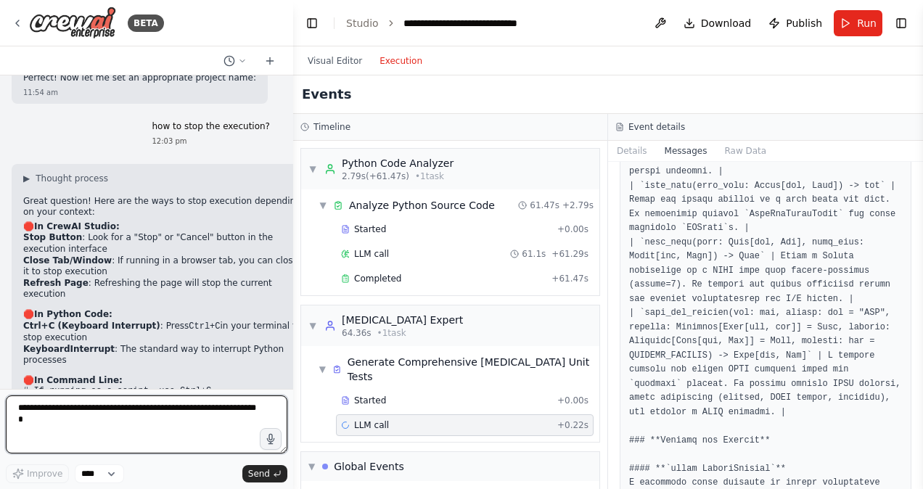
scroll to position [2966, 0]
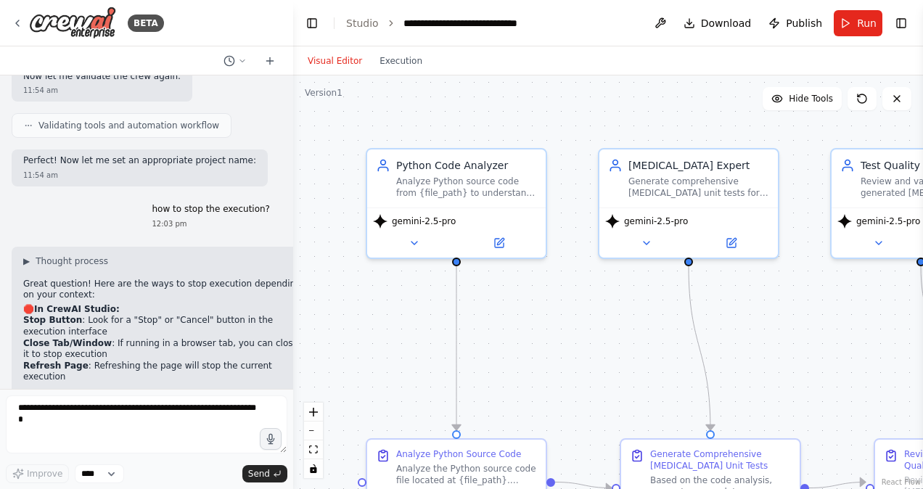
click at [332, 66] on button "Visual Editor" at bounding box center [335, 60] width 72 height 17
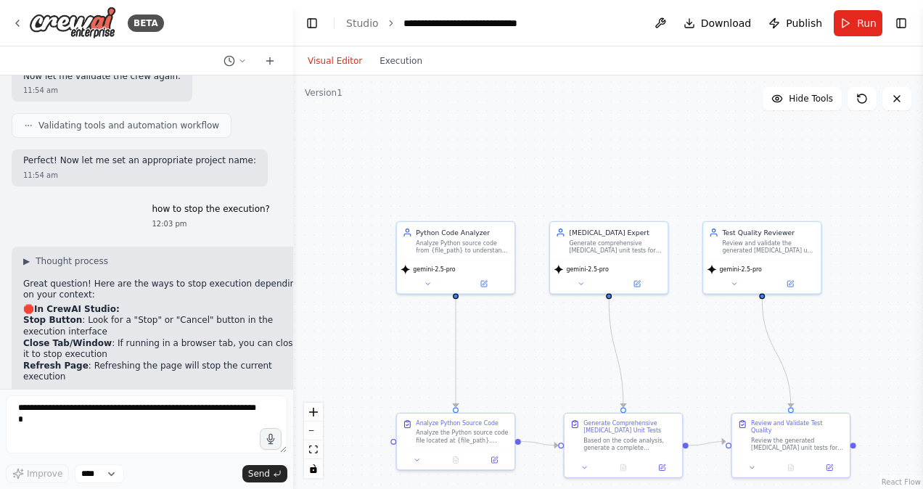
drag, startPoint x: 429, startPoint y: 370, endPoint x: 316, endPoint y: 375, distance: 113.3
click at [316, 375] on div ".deletable-edge-delete-btn { width: 20px; height: 20px; border: 0px solid #ffff…" at bounding box center [608, 281] width 630 height 413
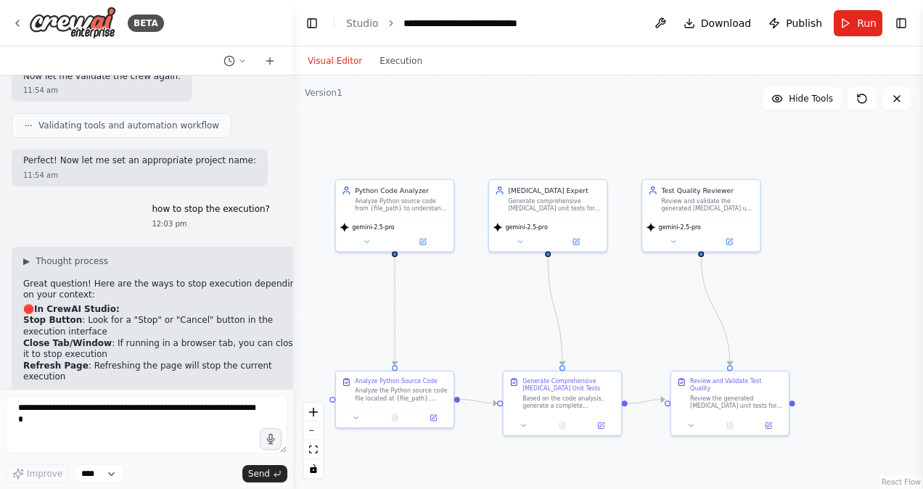
drag, startPoint x: 659, startPoint y: 353, endPoint x: 598, endPoint y: 310, distance: 74.1
click at [598, 310] on div ".deletable-edge-delete-btn { width: 20px; height: 20px; border: 0px solid #ffff…" at bounding box center [608, 281] width 630 height 413
click at [388, 62] on button "Execution" at bounding box center [401, 60] width 60 height 17
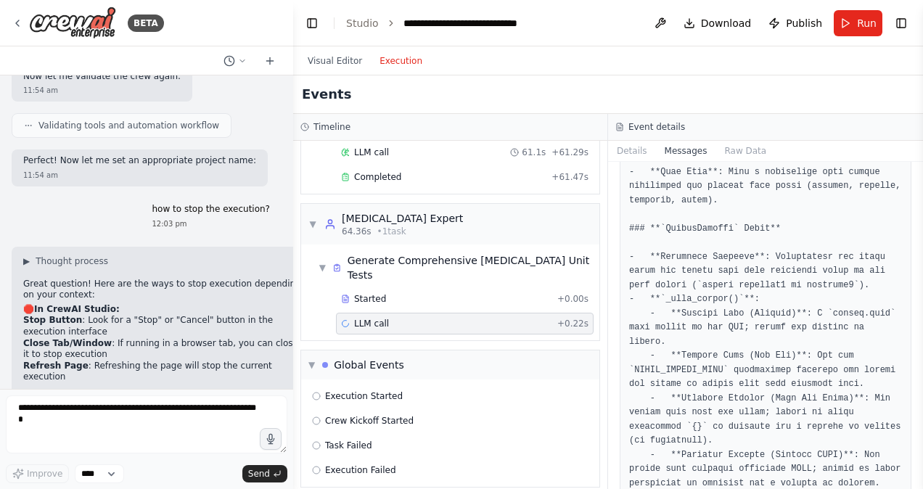
scroll to position [4292, 0]
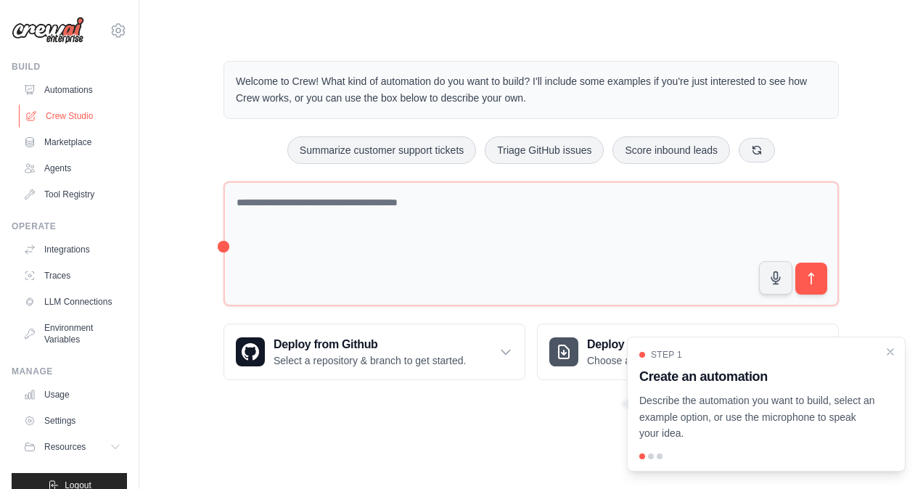
click at [70, 109] on link "Crew Studio" at bounding box center [74, 115] width 110 height 23
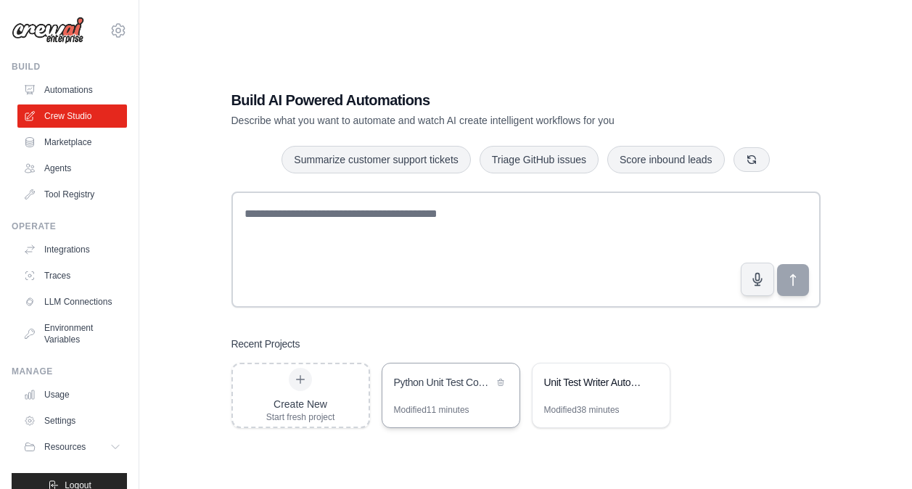
click at [429, 385] on div "Python Unit Test Code Generator" at bounding box center [443, 382] width 99 height 15
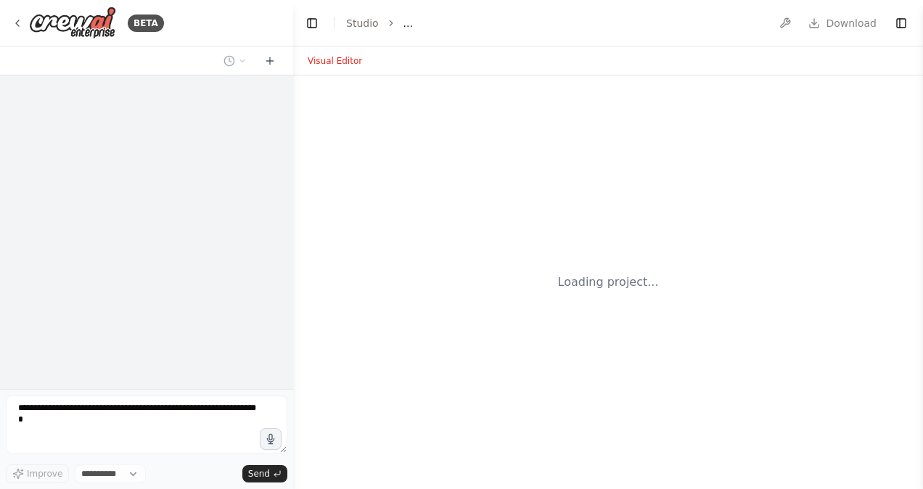
select select "****"
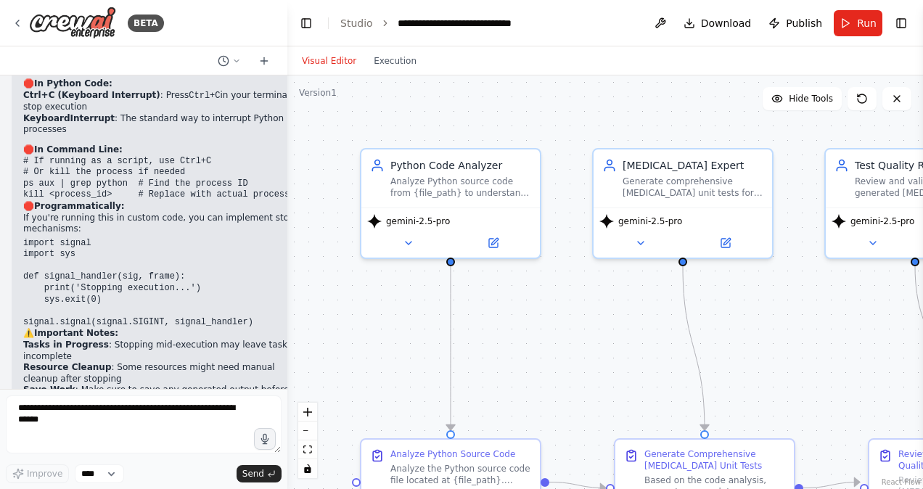
scroll to position [2703, 0]
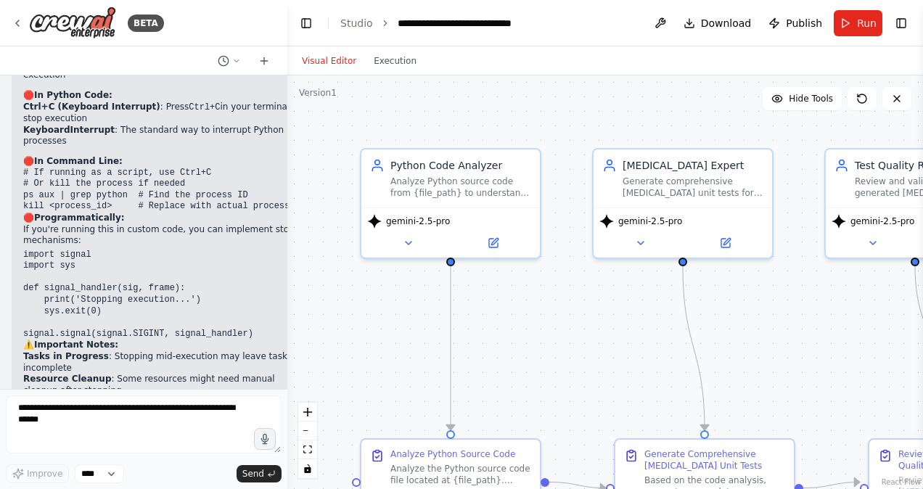
drag, startPoint x: 289, startPoint y: 359, endPoint x: 286, endPoint y: 352, distance: 7.8
click at [287, 317] on div "BETA I want to write a unit test code generator. Application should accept the …" at bounding box center [461, 244] width 923 height 489
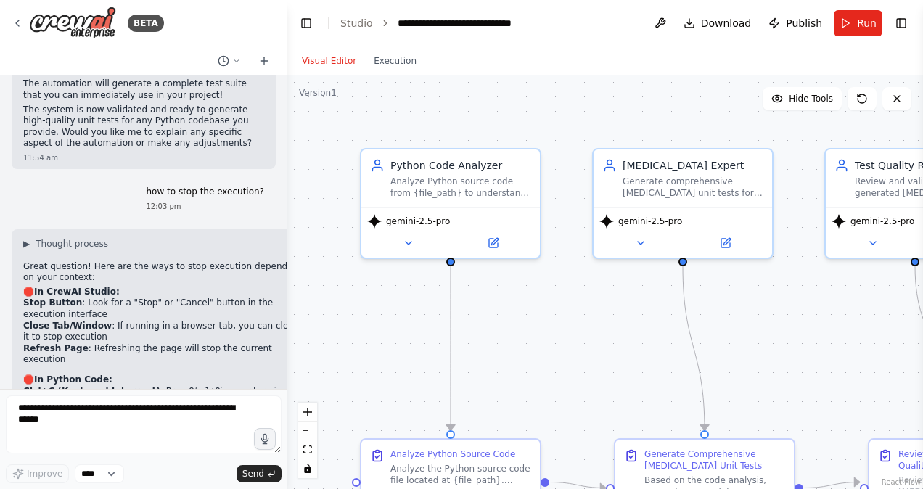
scroll to position [2438, 0]
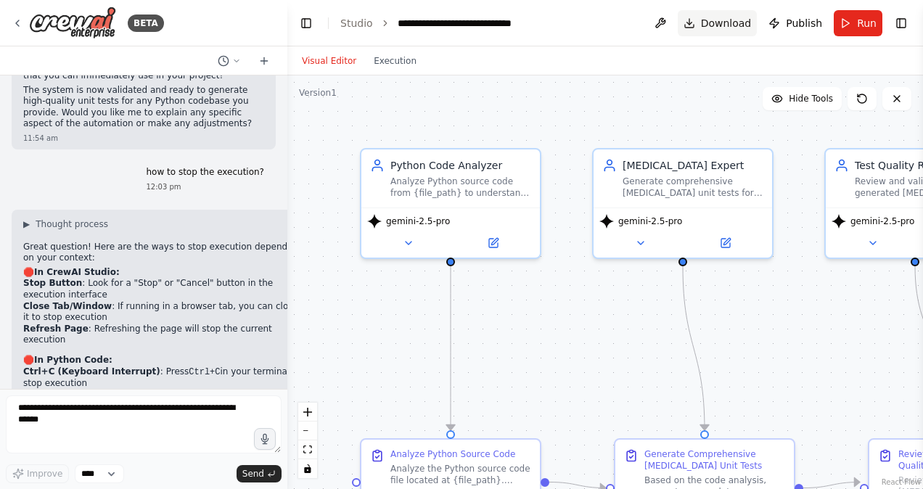
click at [731, 22] on span "Download" at bounding box center [726, 23] width 51 height 15
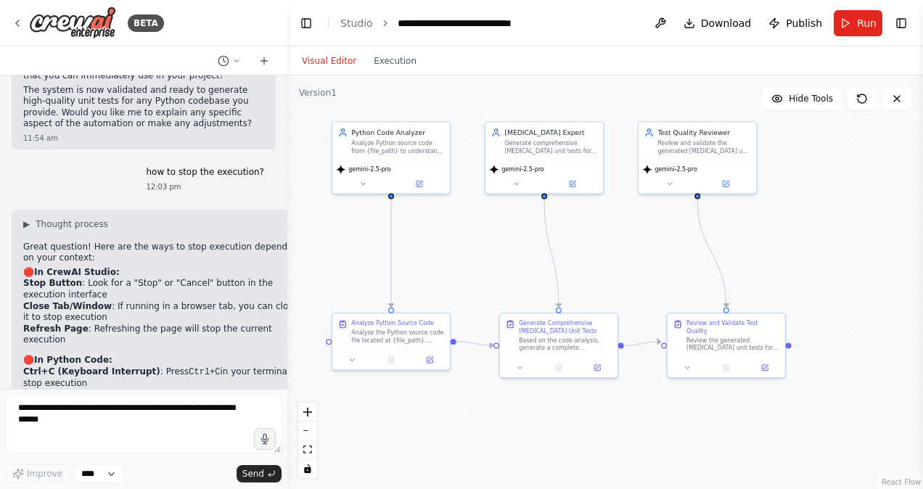
drag, startPoint x: 588, startPoint y: 342, endPoint x: 470, endPoint y: 256, distance: 146.4
click at [470, 256] on div ".deletable-edge-delete-btn { width: 20px; height: 20px; border: 0px solid #ffff…" at bounding box center [604, 281] width 635 height 413
click at [727, 181] on icon at bounding box center [726, 182] width 8 height 8
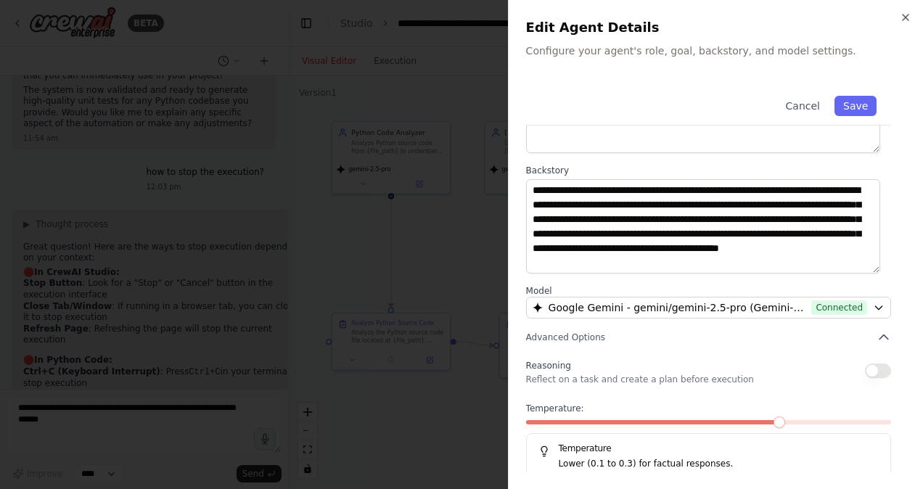
scroll to position [168, 0]
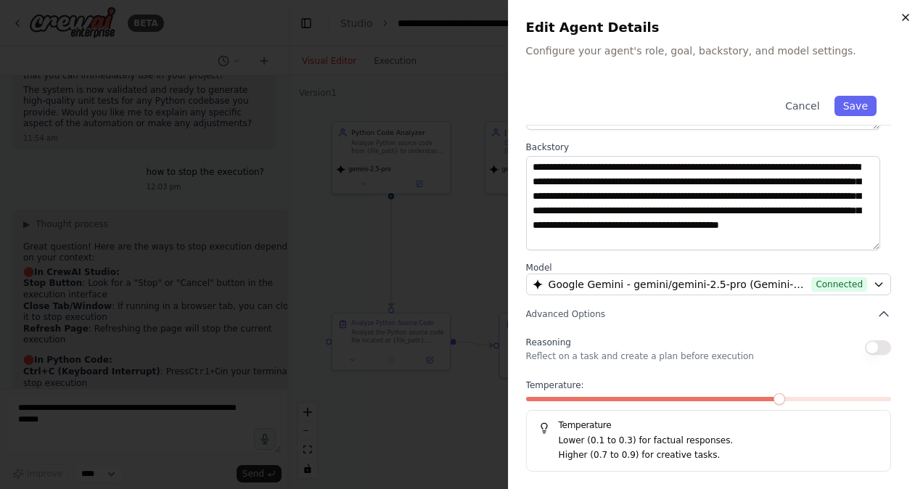
click at [908, 15] on icon "button" at bounding box center [905, 18] width 6 height 6
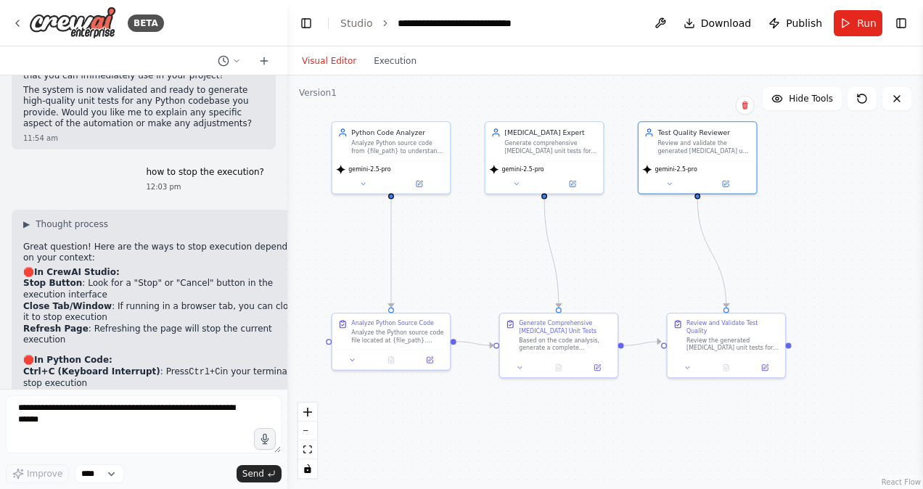
click at [823, 255] on div ".deletable-edge-delete-btn { width: 20px; height: 20px; border: 0px solid #ffff…" at bounding box center [604, 281] width 635 height 413
